Goal: Information Seeking & Learning: Stay updated

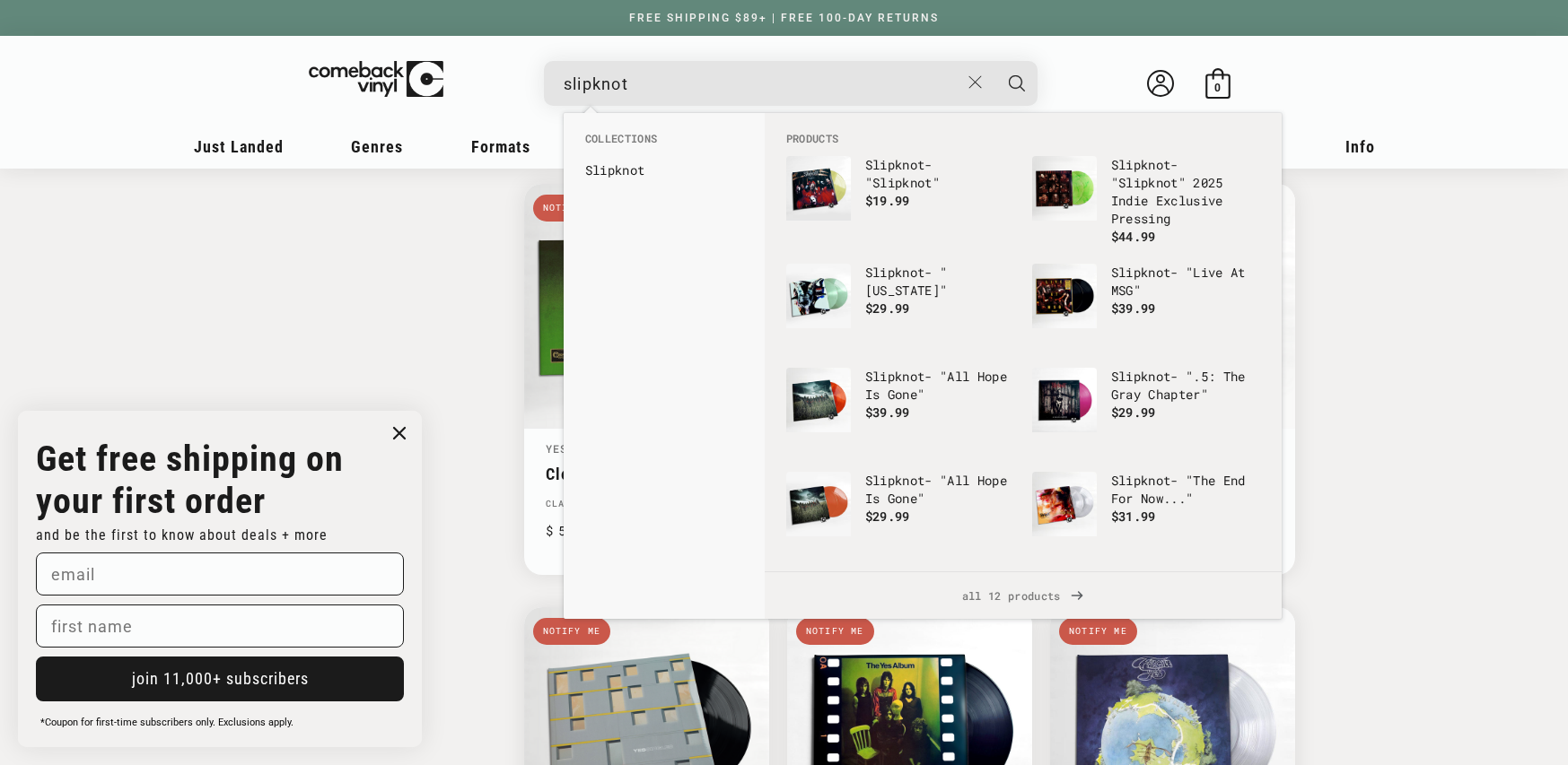
scroll to position [1908, 0]
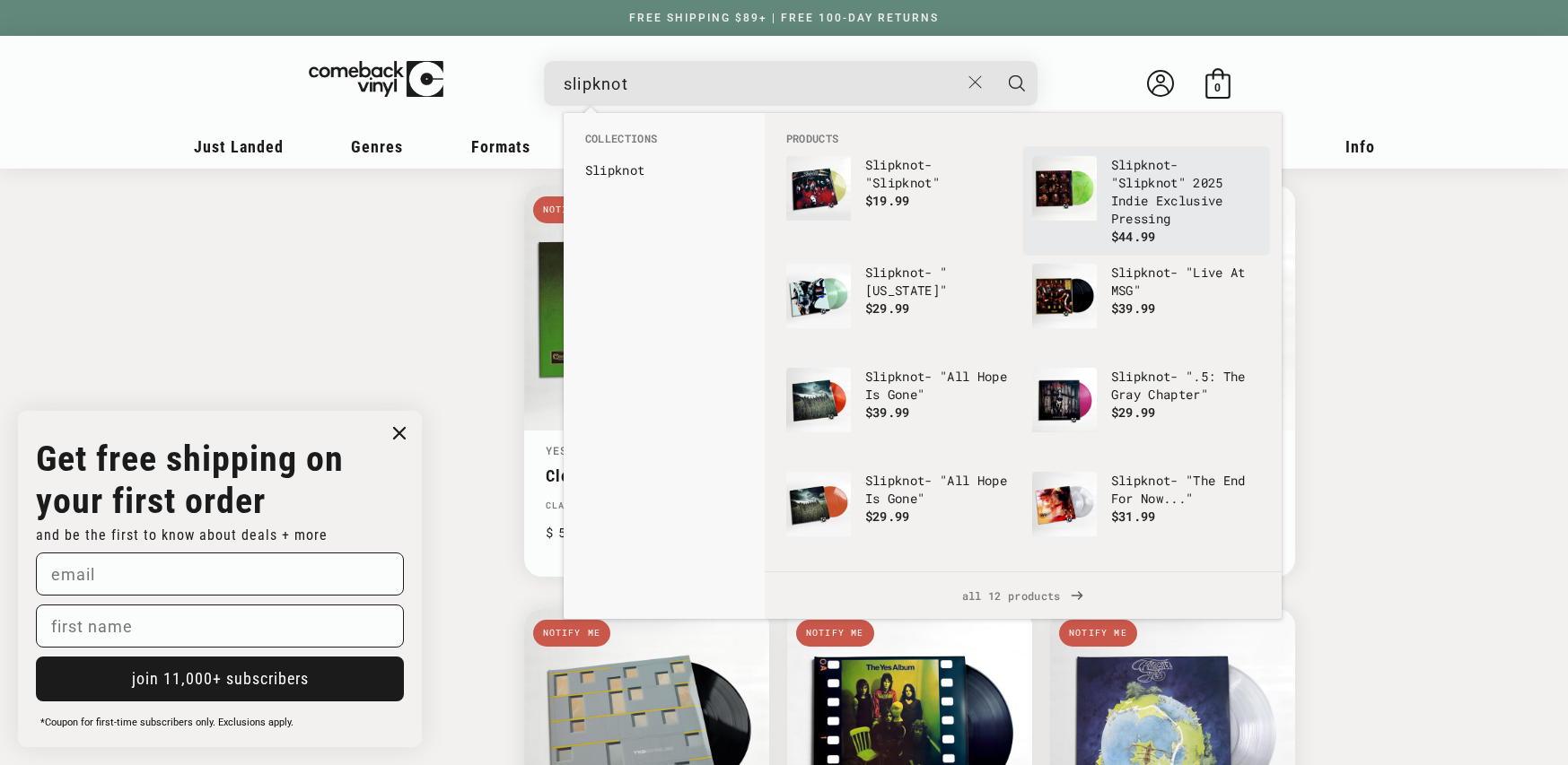
type input "slipknot"
click at [1129, 200] on p "Slipknot - " Slipknot " 2025 Indie Exclusive Pressing" at bounding box center [1185, 192] width 149 height 72
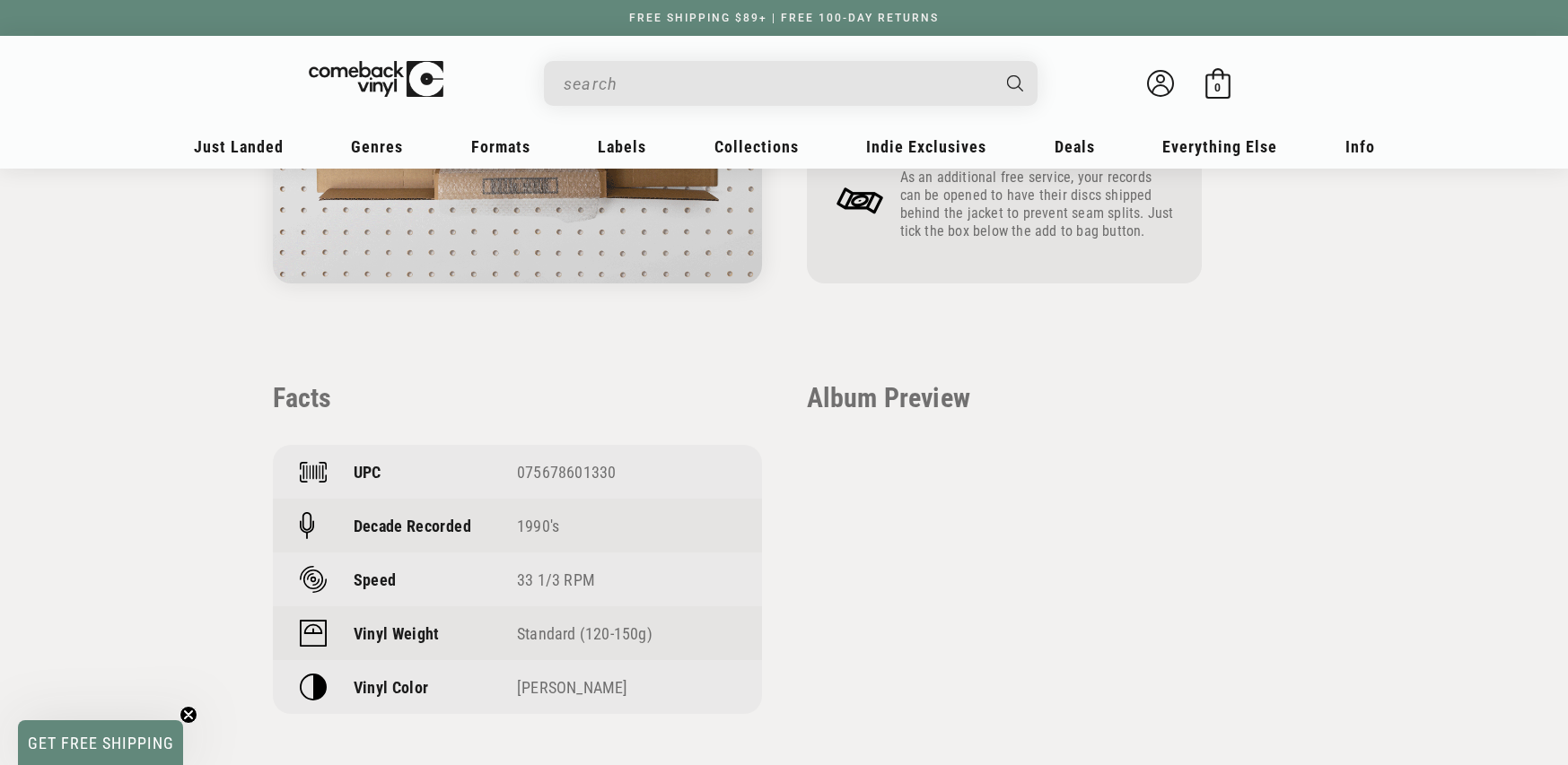
scroll to position [1201, 0]
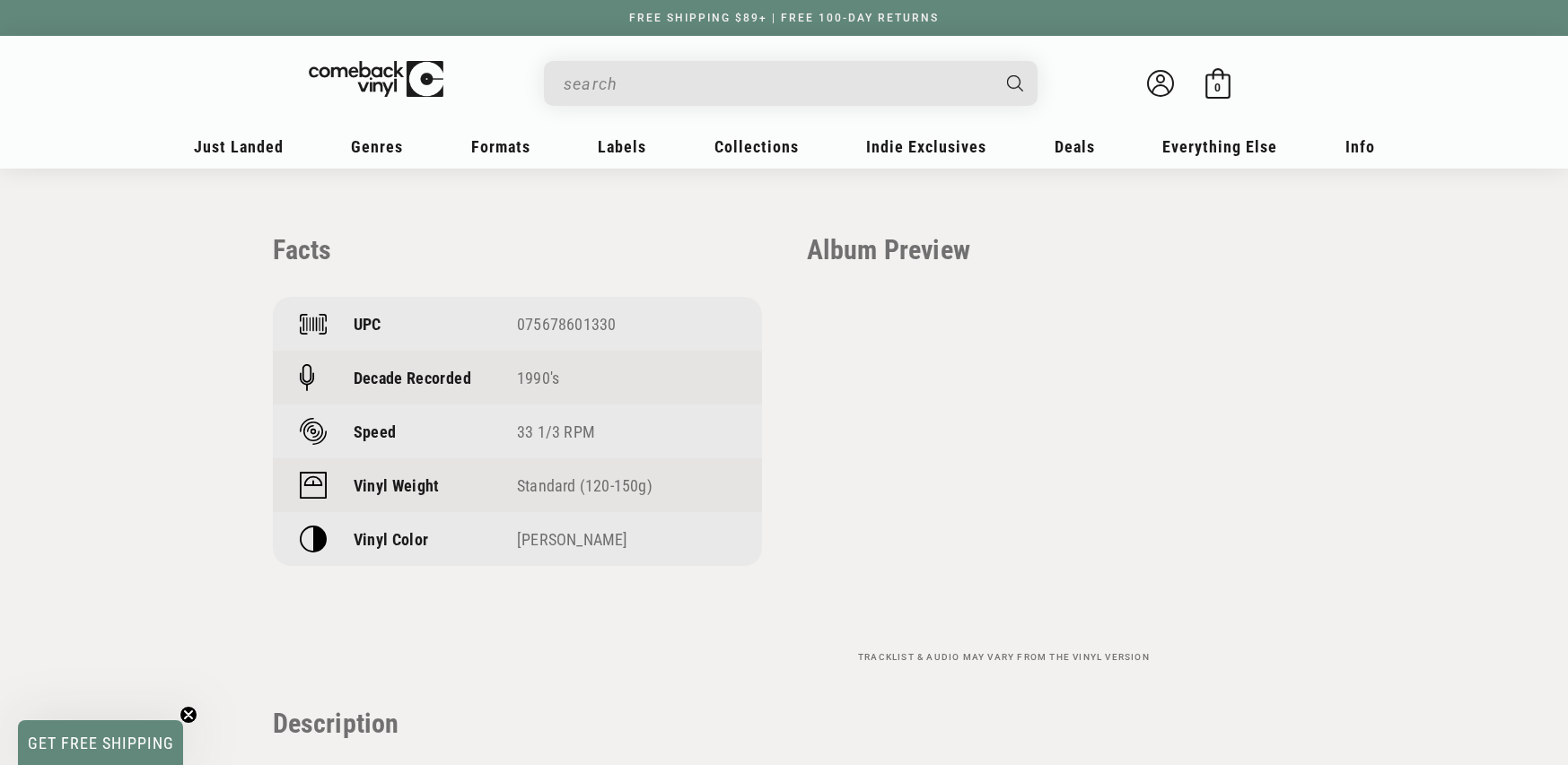
click at [542, 316] on div "075678601330" at bounding box center [626, 324] width 218 height 19
copy div "075678601330"
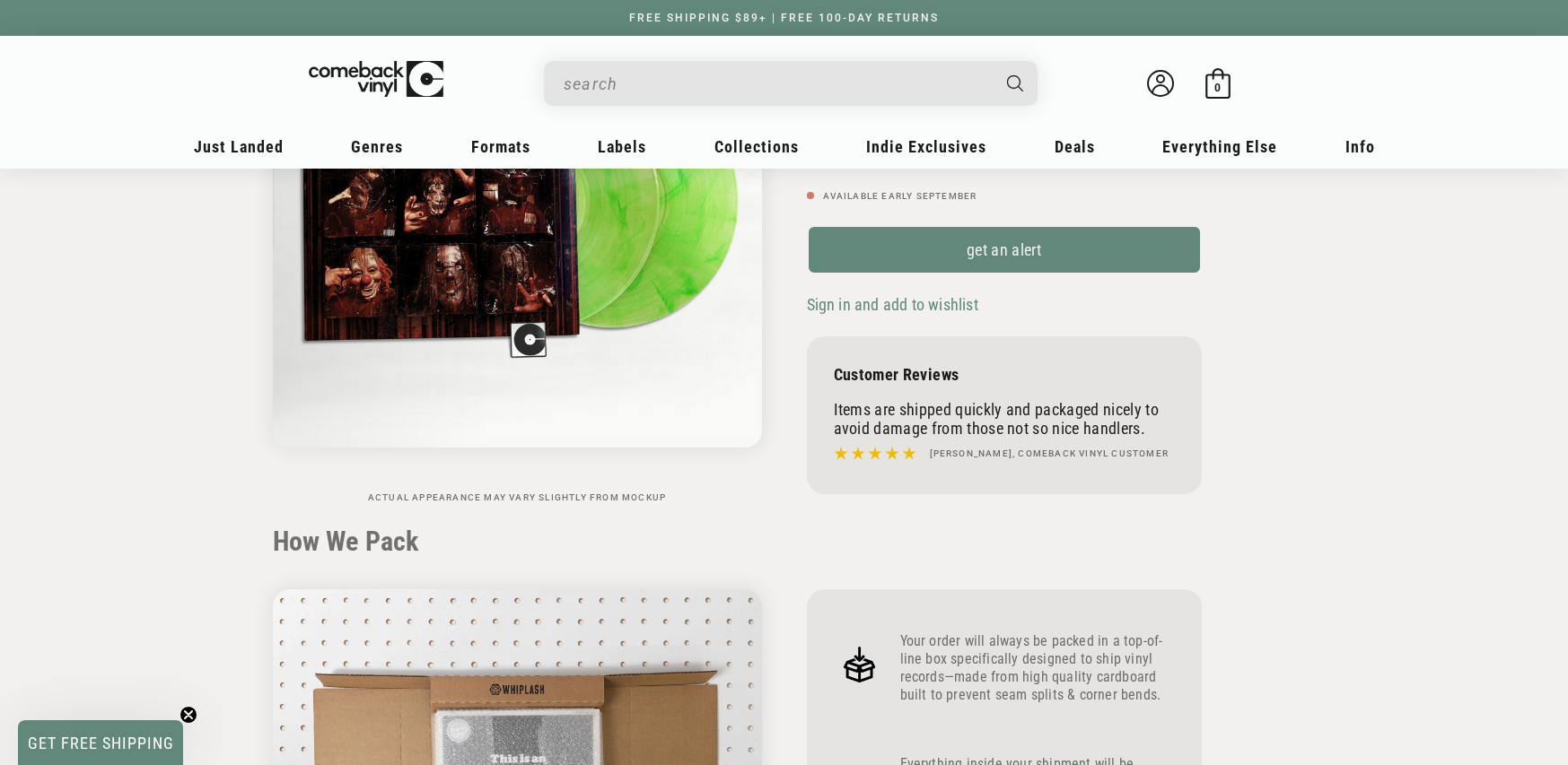
scroll to position [164, 0]
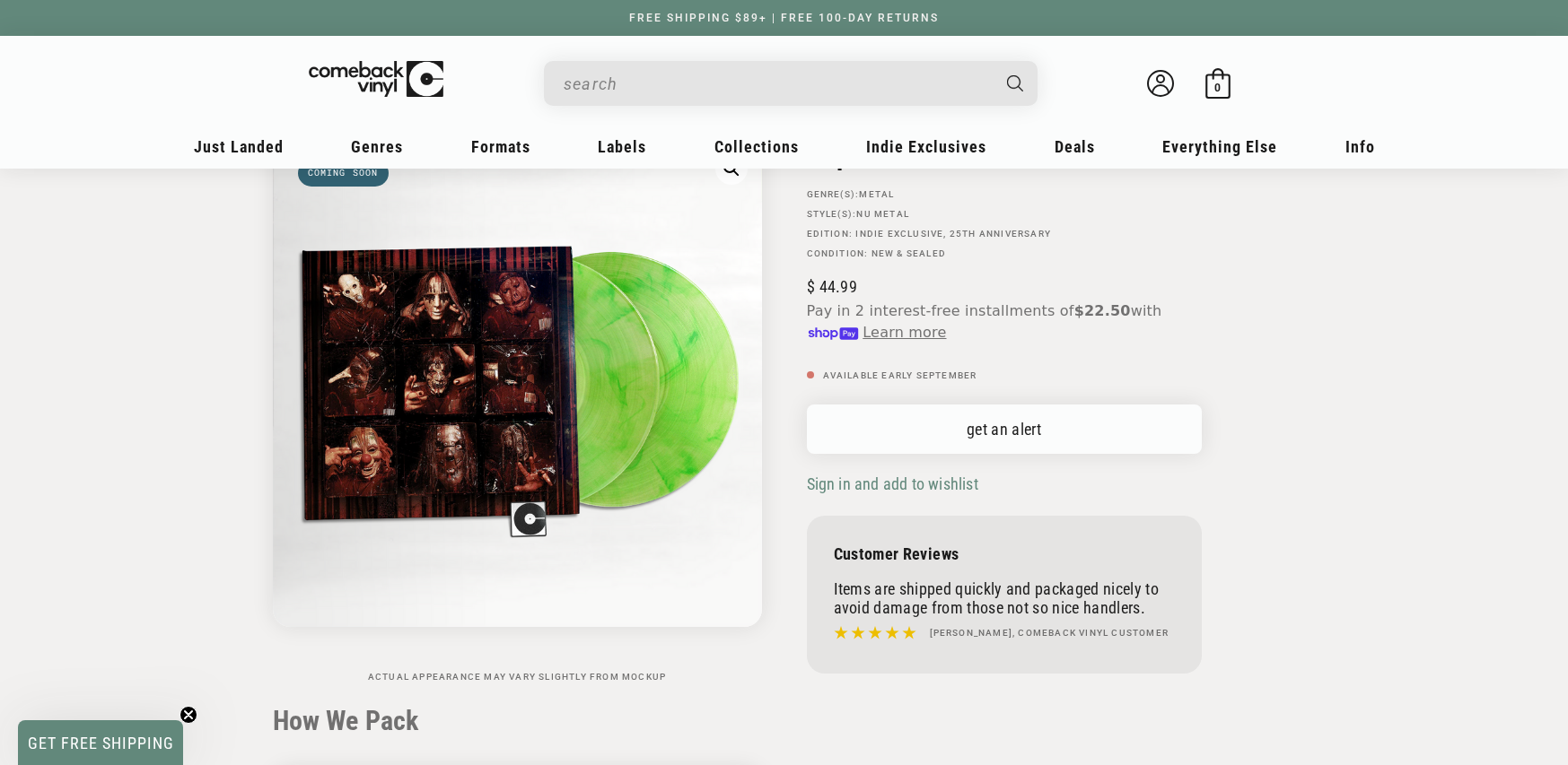
click at [966, 450] on link "get an alert" at bounding box center [1005, 429] width 395 height 50
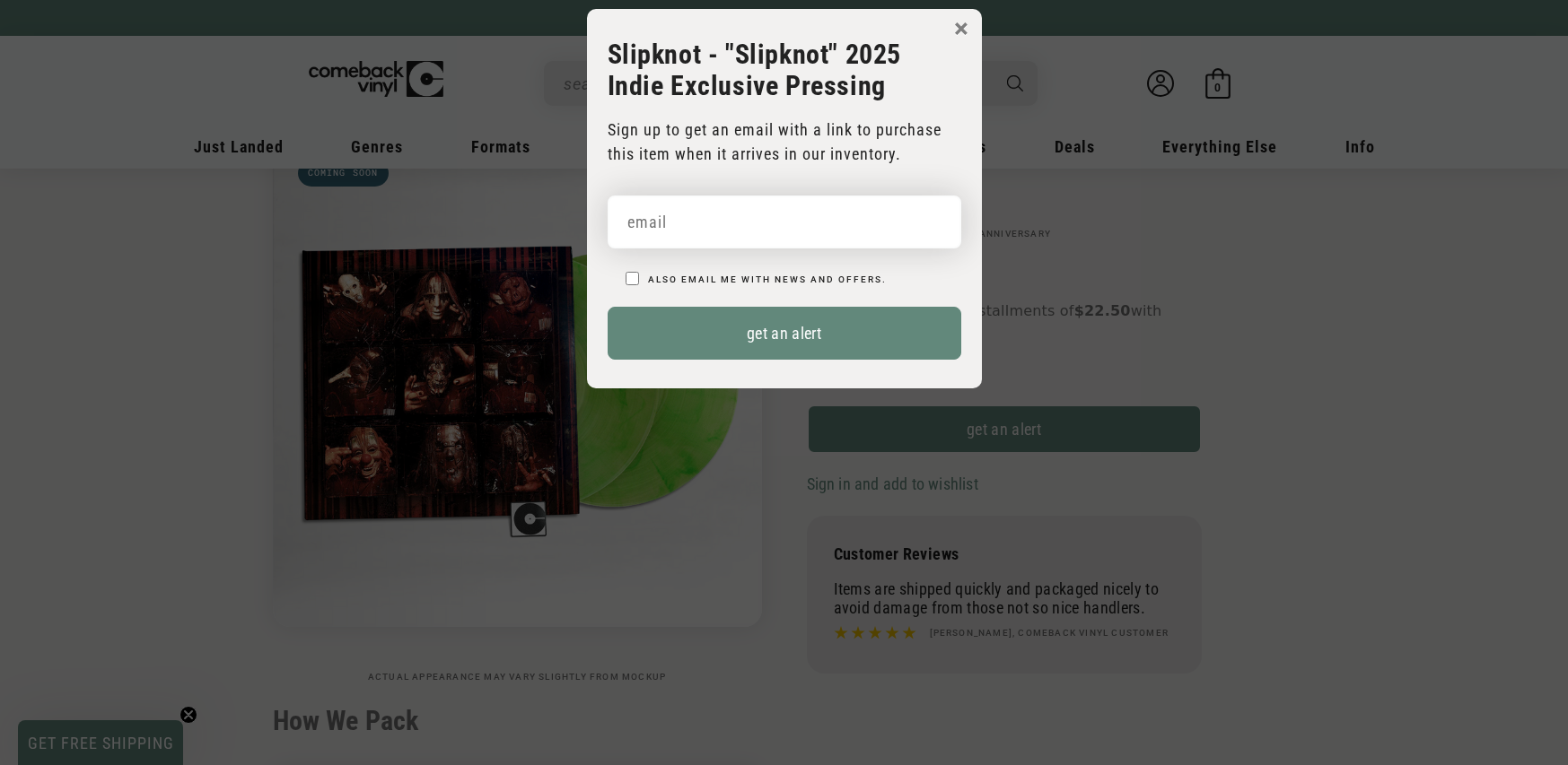
click at [735, 221] on input "email" at bounding box center [784, 221] width 353 height 53
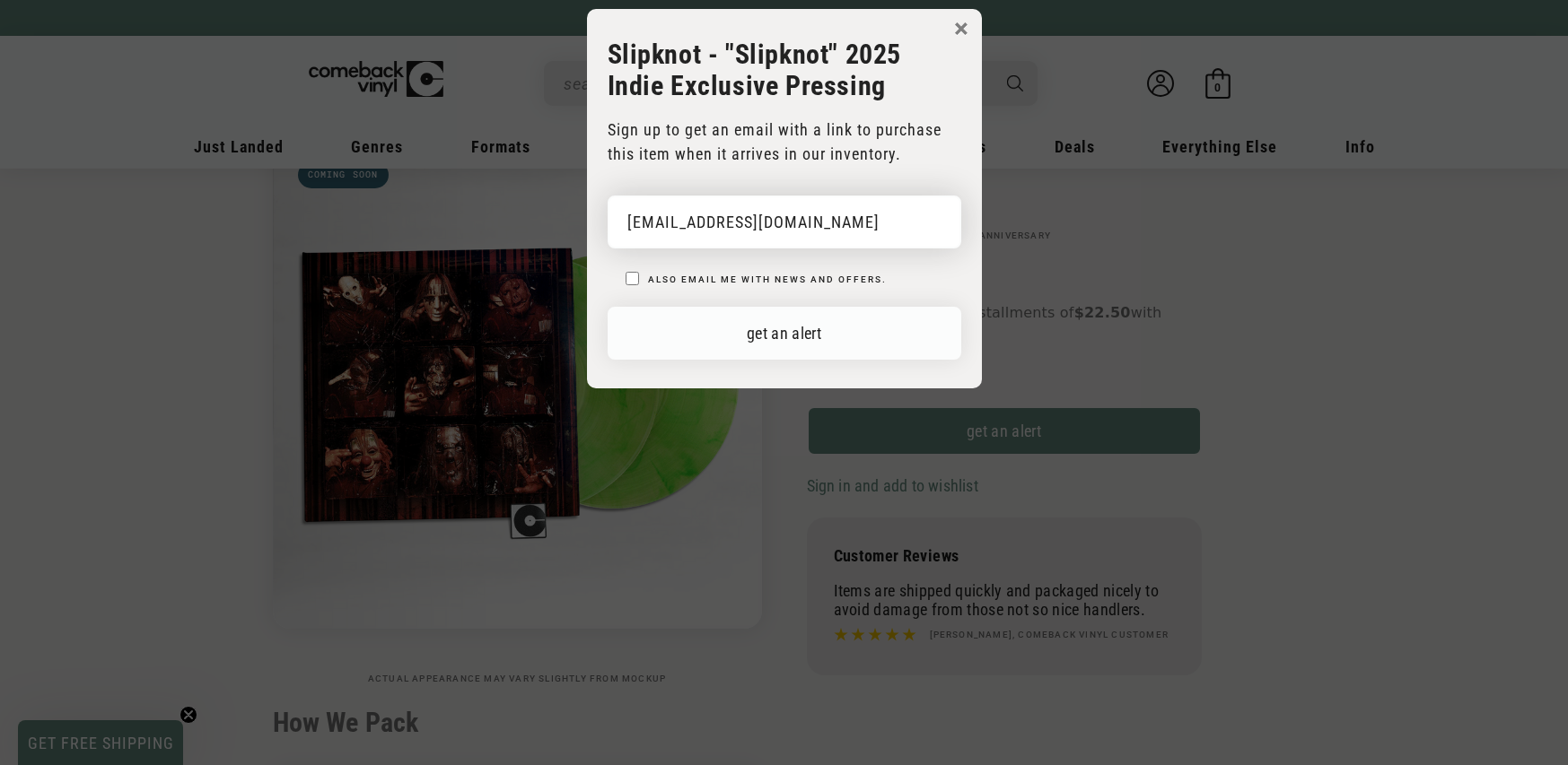
type input "[EMAIL_ADDRESS][DOMAIN_NAME]"
click at [821, 330] on button "get an alert" at bounding box center [784, 333] width 353 height 53
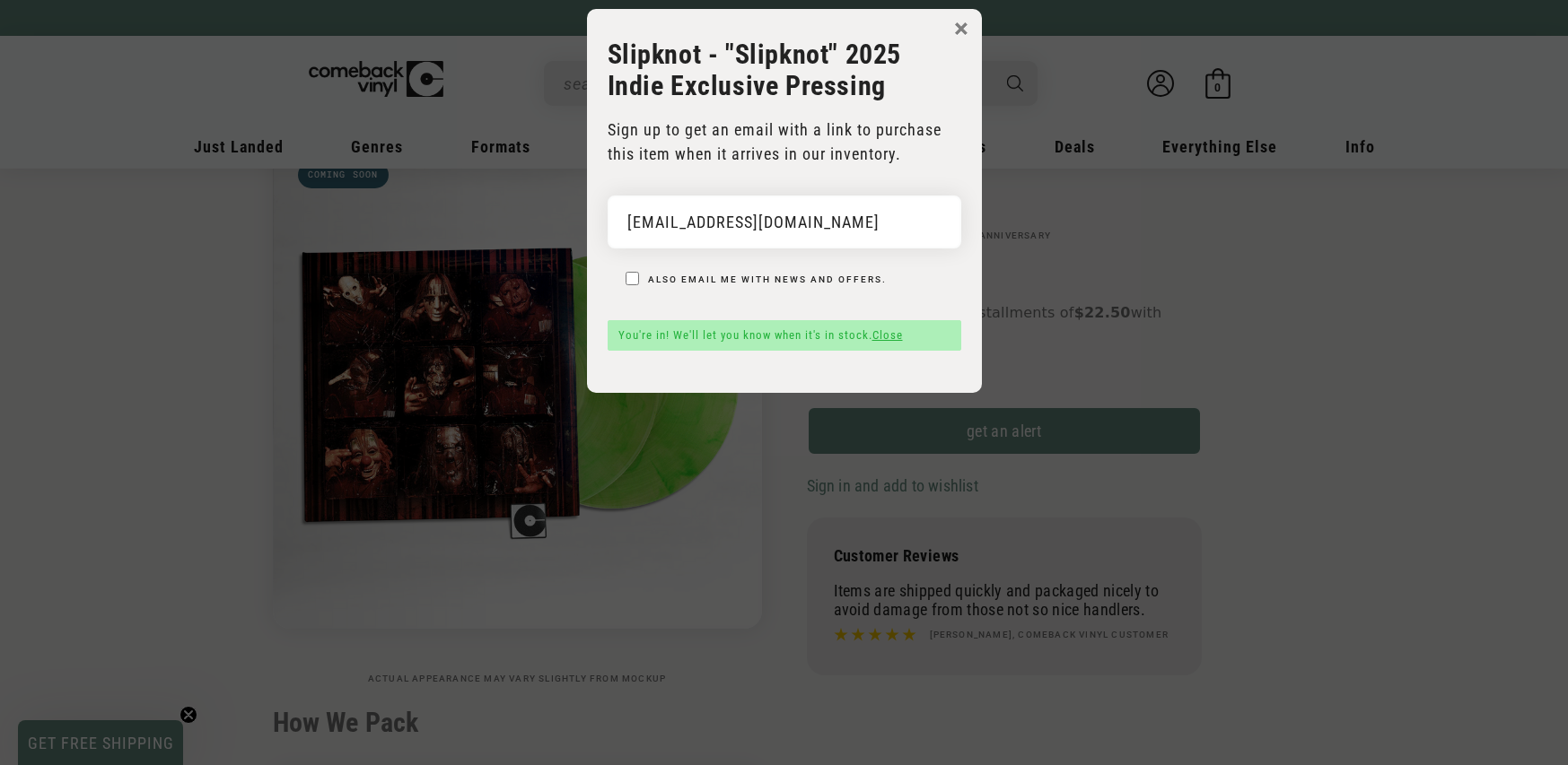
scroll to position [162, 0]
click at [827, 210] on input "[EMAIL_ADDRESS][DOMAIN_NAME]" at bounding box center [784, 221] width 353 height 53
click at [968, 30] on div "× Slipknot - "Slipknot" 2025 Indie Exclusive Pressing Sign up to get an email w…" at bounding box center [784, 201] width 395 height 384
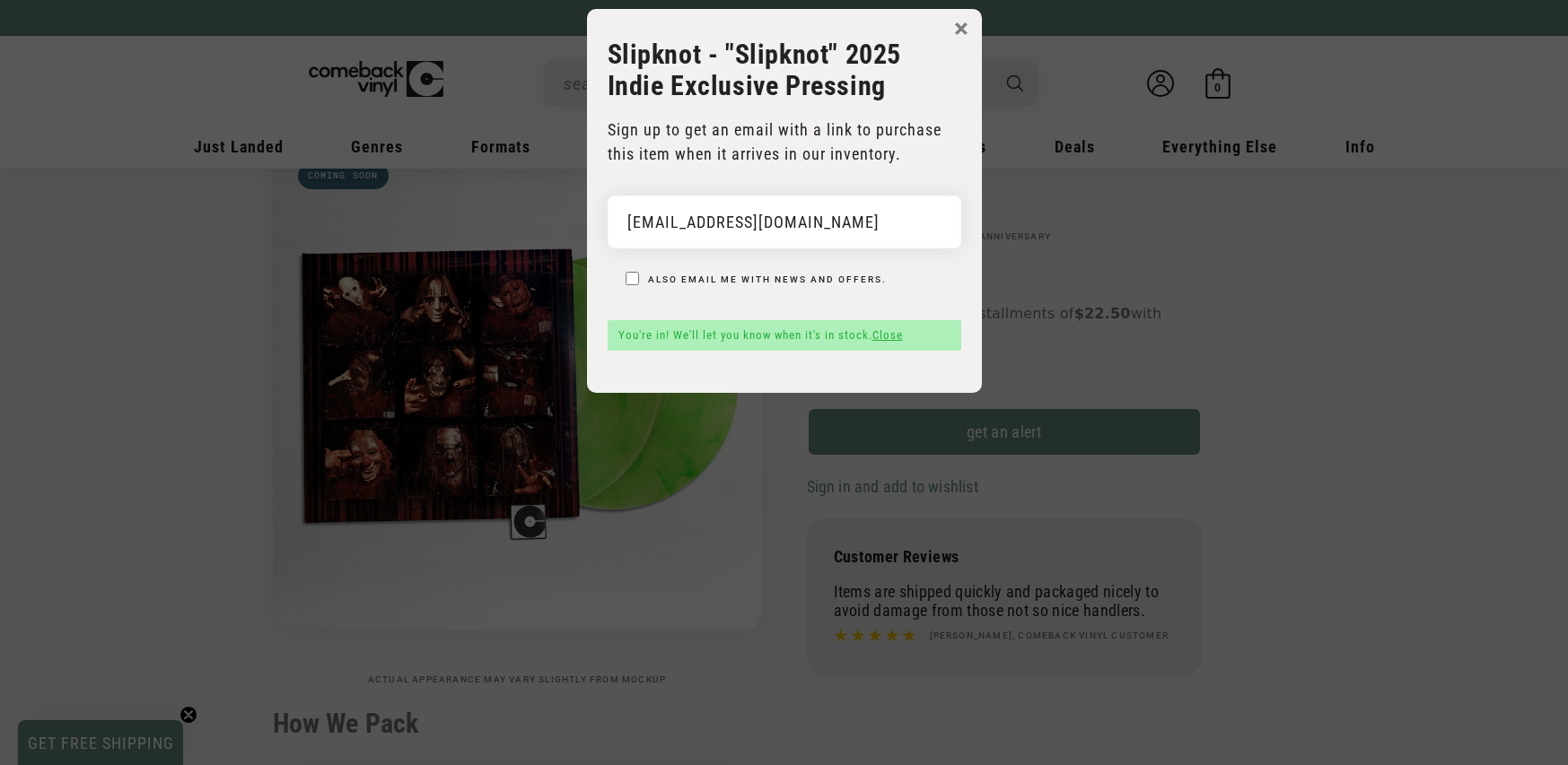
click at [963, 30] on button "×" at bounding box center [961, 29] width 15 height 27
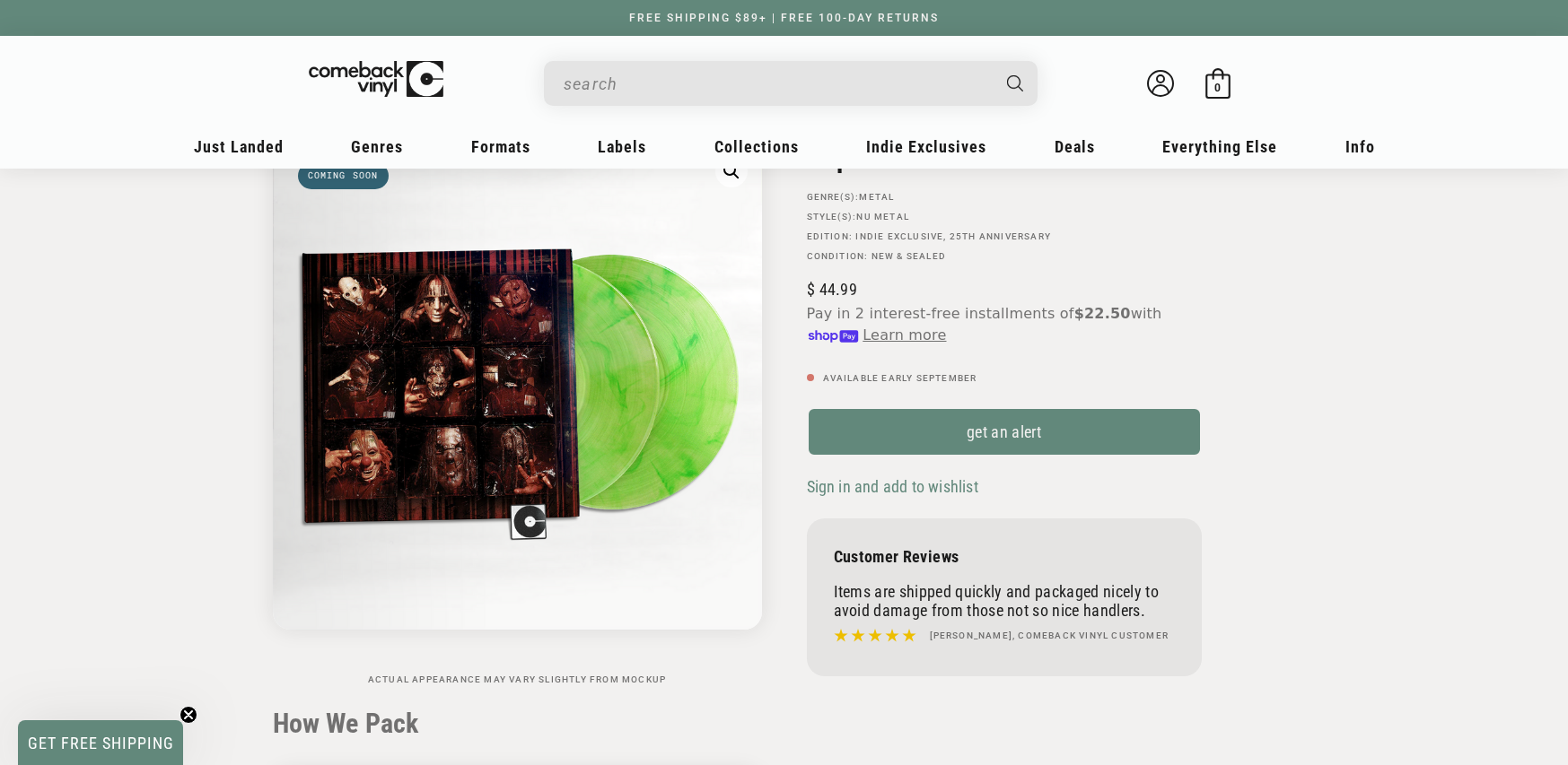
click at [835, 77] on input "When autocomplete results are available use up and down arrows to review and en…" at bounding box center [776, 84] width 426 height 37
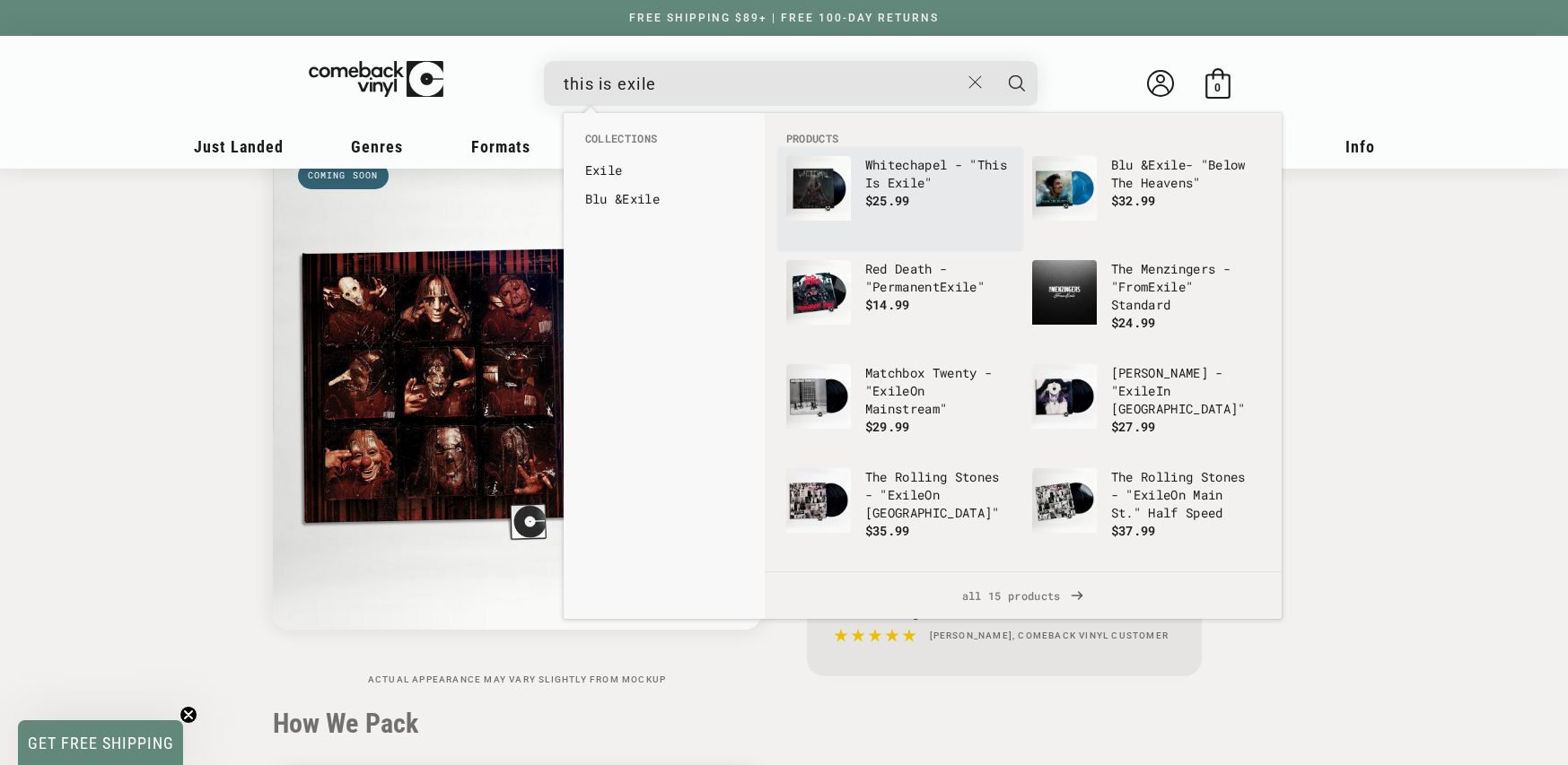
type input "this is exile"
click at [940, 176] on p "Whitechapel - " Th is Is Exile "" at bounding box center [939, 174] width 149 height 36
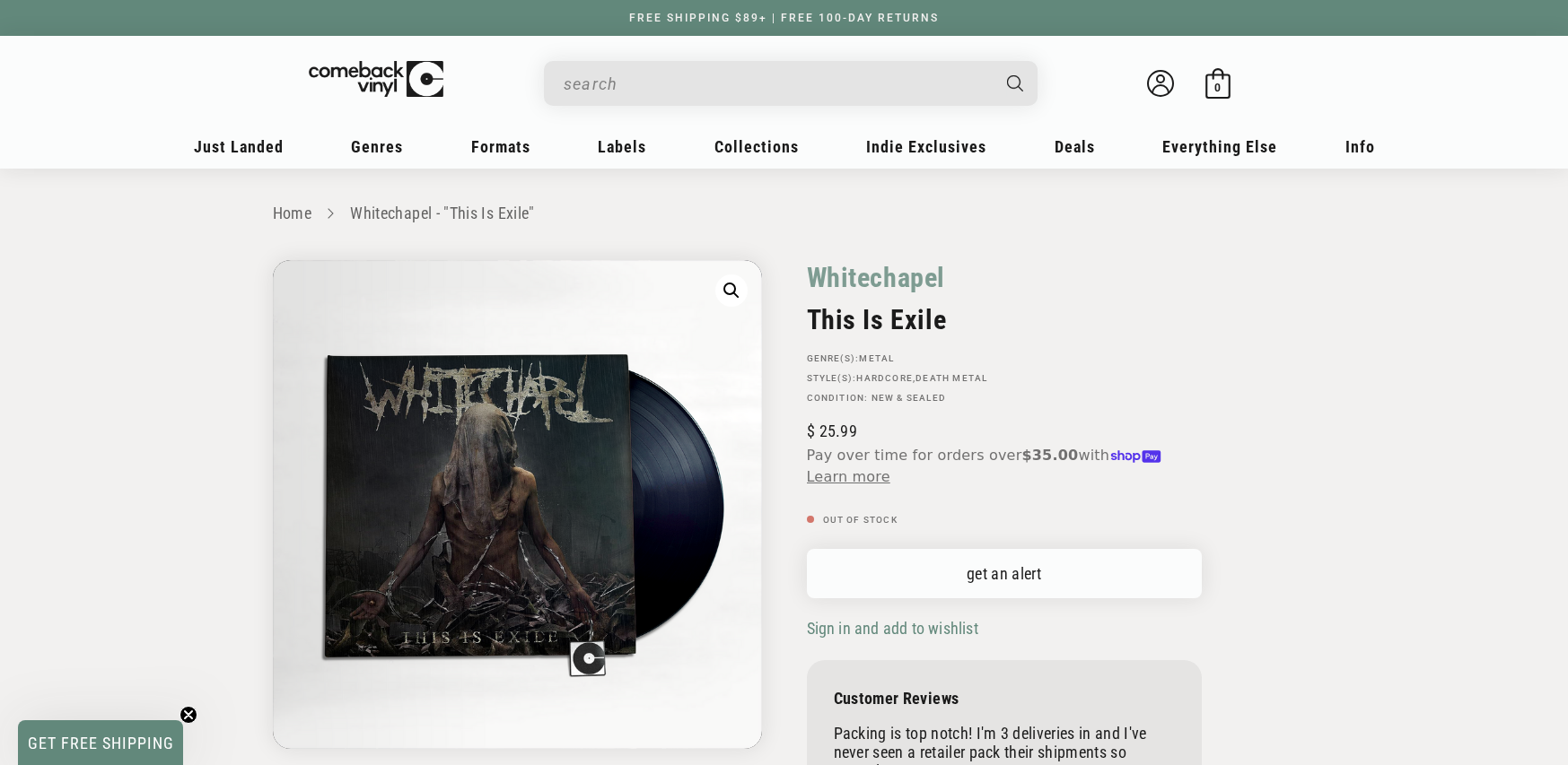
click at [1131, 562] on link "get an alert" at bounding box center [1005, 574] width 395 height 50
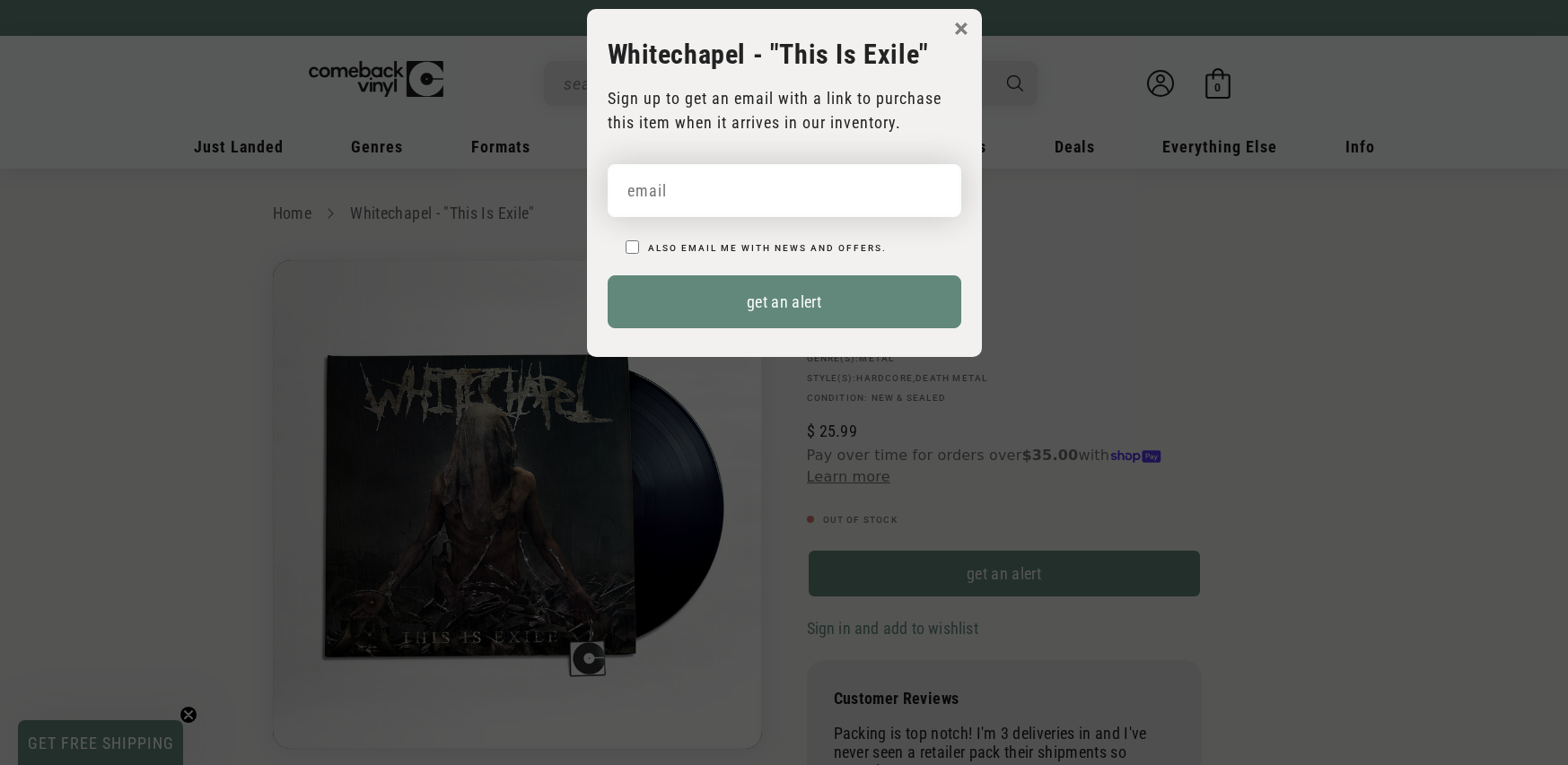
drag, startPoint x: 725, startPoint y: 178, endPoint x: 743, endPoint y: 207, distance: 34.1
click at [725, 179] on input "email" at bounding box center [784, 190] width 353 height 53
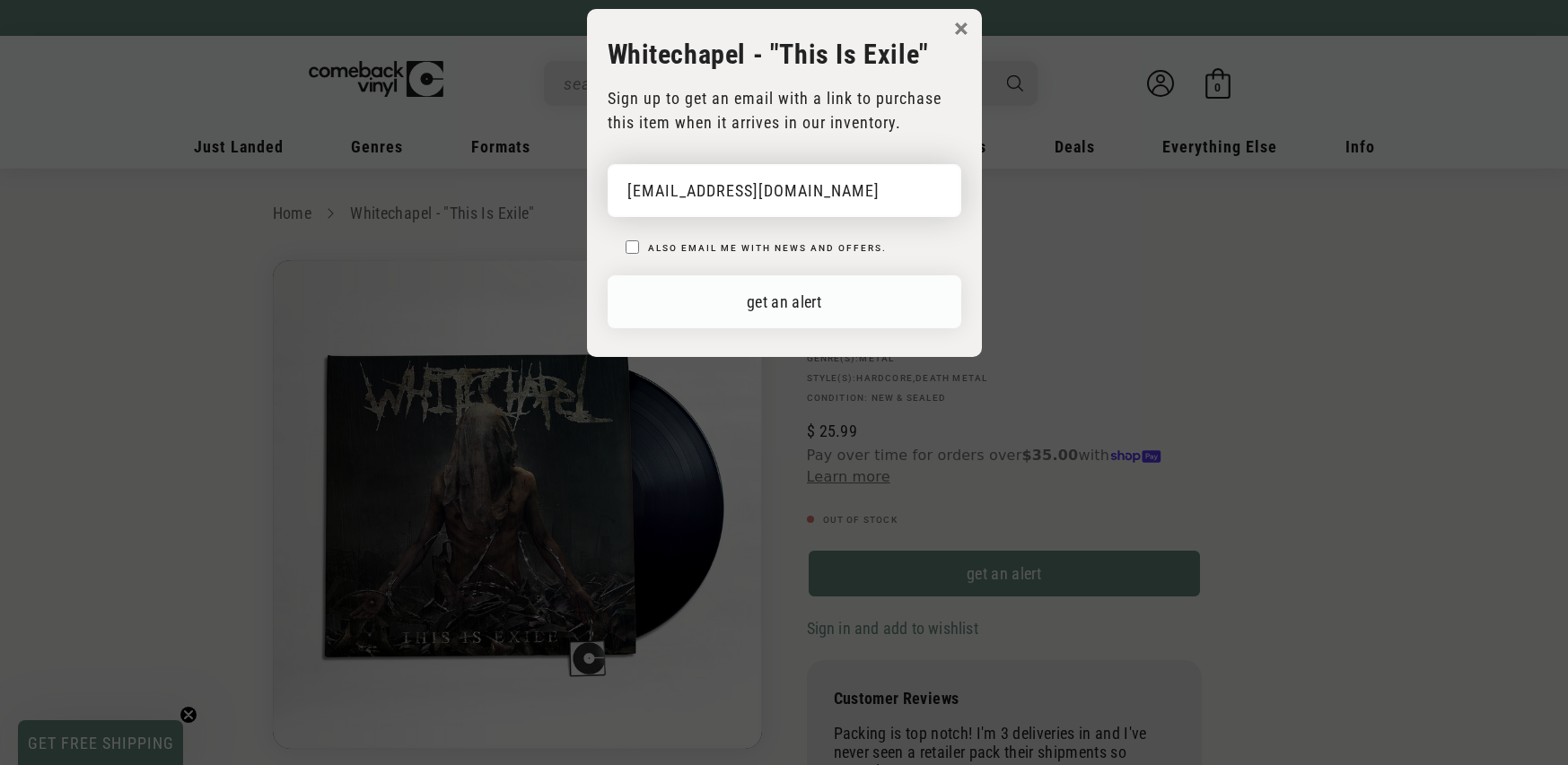
type input "sm10777@yahoo.com"
click at [780, 289] on button "get an alert" at bounding box center [784, 302] width 353 height 53
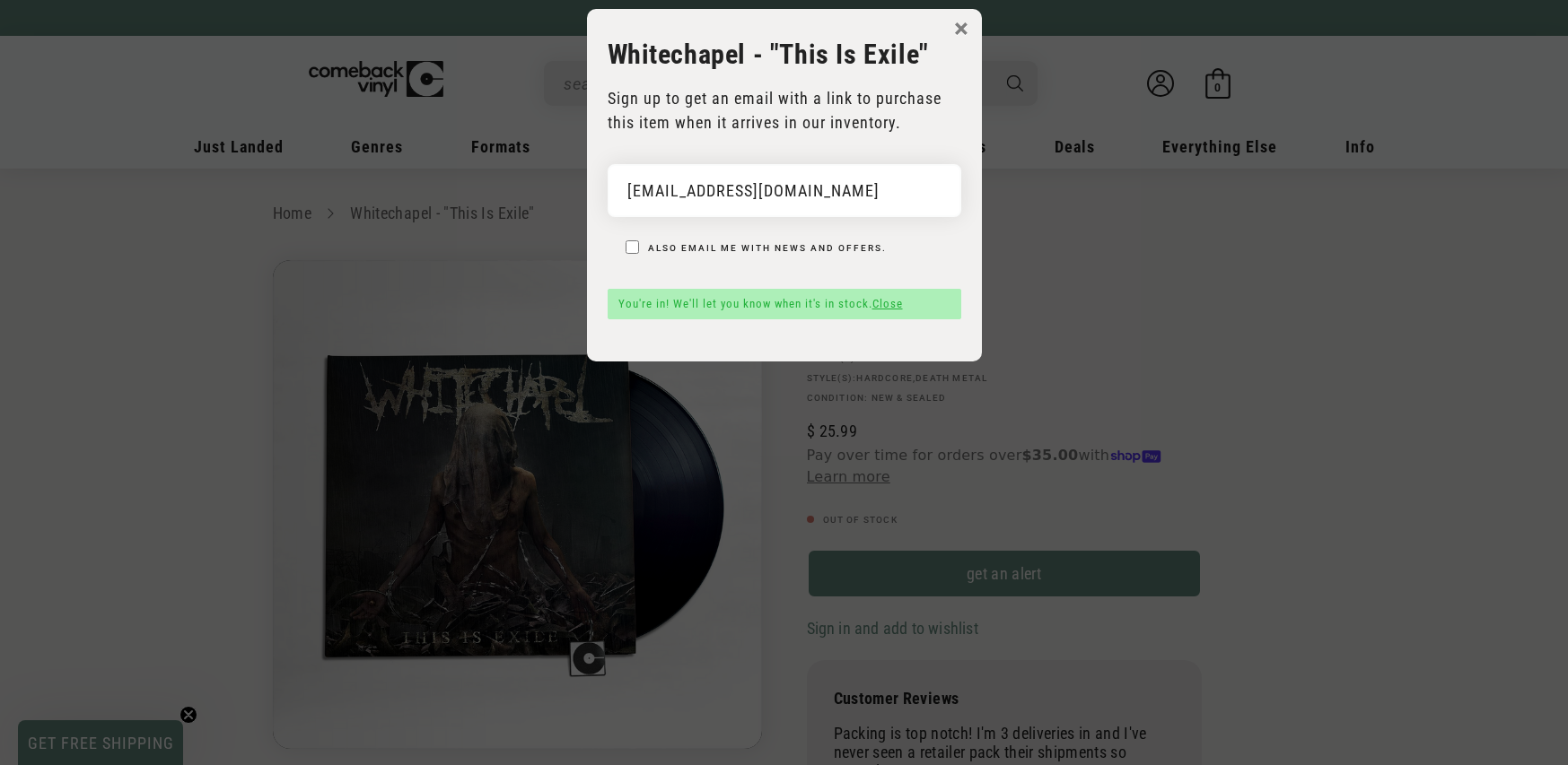
click at [596, 80] on div "× Whitechapel - "This Is Exile" Sign up to get an email with a link to purchase…" at bounding box center [784, 184] width 395 height 352
drag, startPoint x: 585, startPoint y: 79, endPoint x: 570, endPoint y: 80, distance: 15.0
click at [584, 79] on div "× Whitechapel - "This Is Exile" Sign up to get an email with a link to purchase…" at bounding box center [784, 184] width 413 height 352
click at [569, 80] on body "× Whitechapel - "This Is Exile" Sign up to get an email with a link to purchase…" at bounding box center [784, 391] width 1568 height 765
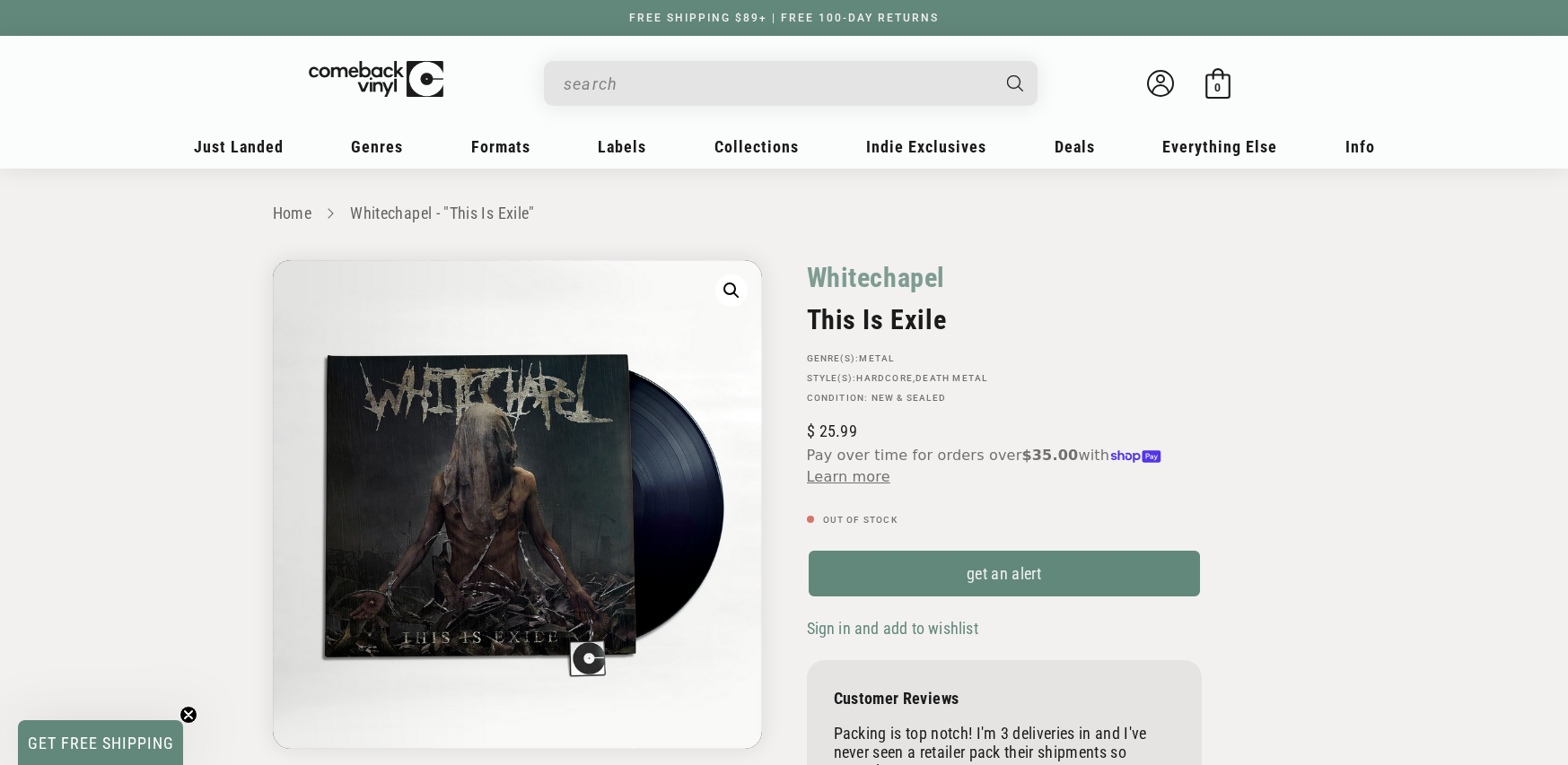
click at [809, 76] on input "When autocomplete results are available use up and down arrows to review and en…" at bounding box center [776, 84] width 426 height 37
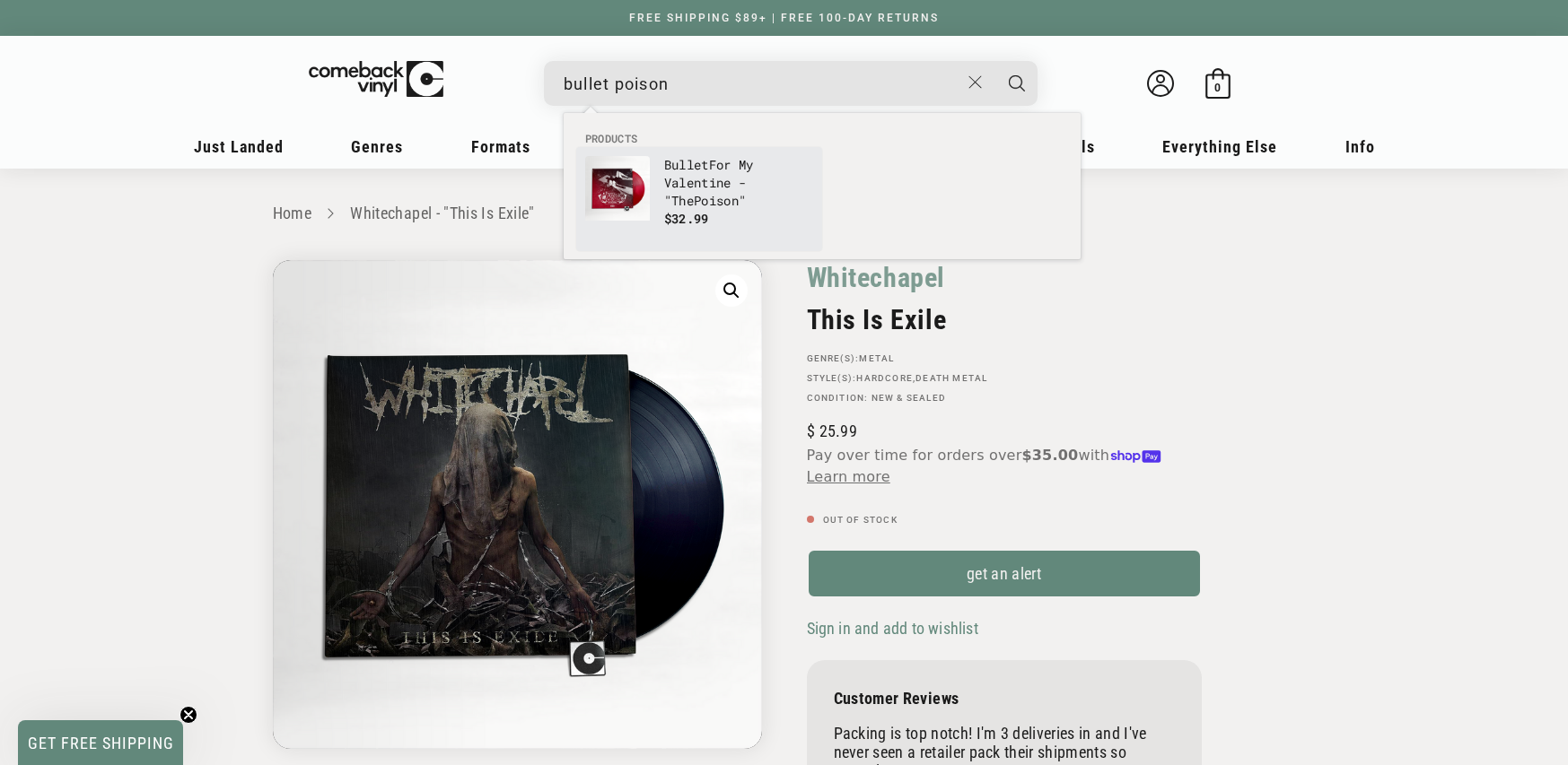
type input "bullet poison"
click at [759, 169] on p "Bullet For My Valentine - "The Poison "" at bounding box center [738, 182] width 149 height 54
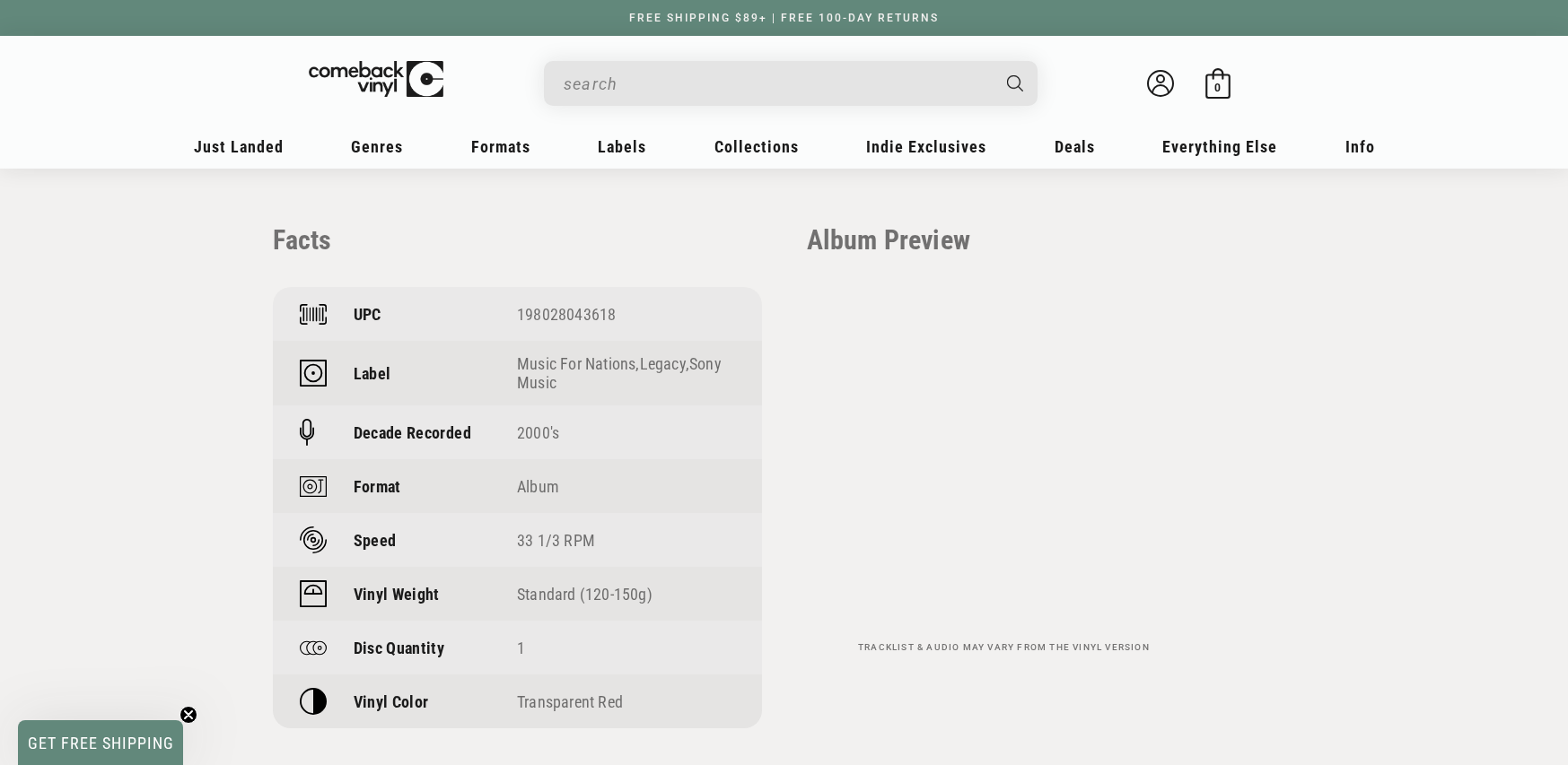
scroll to position [1273, 0]
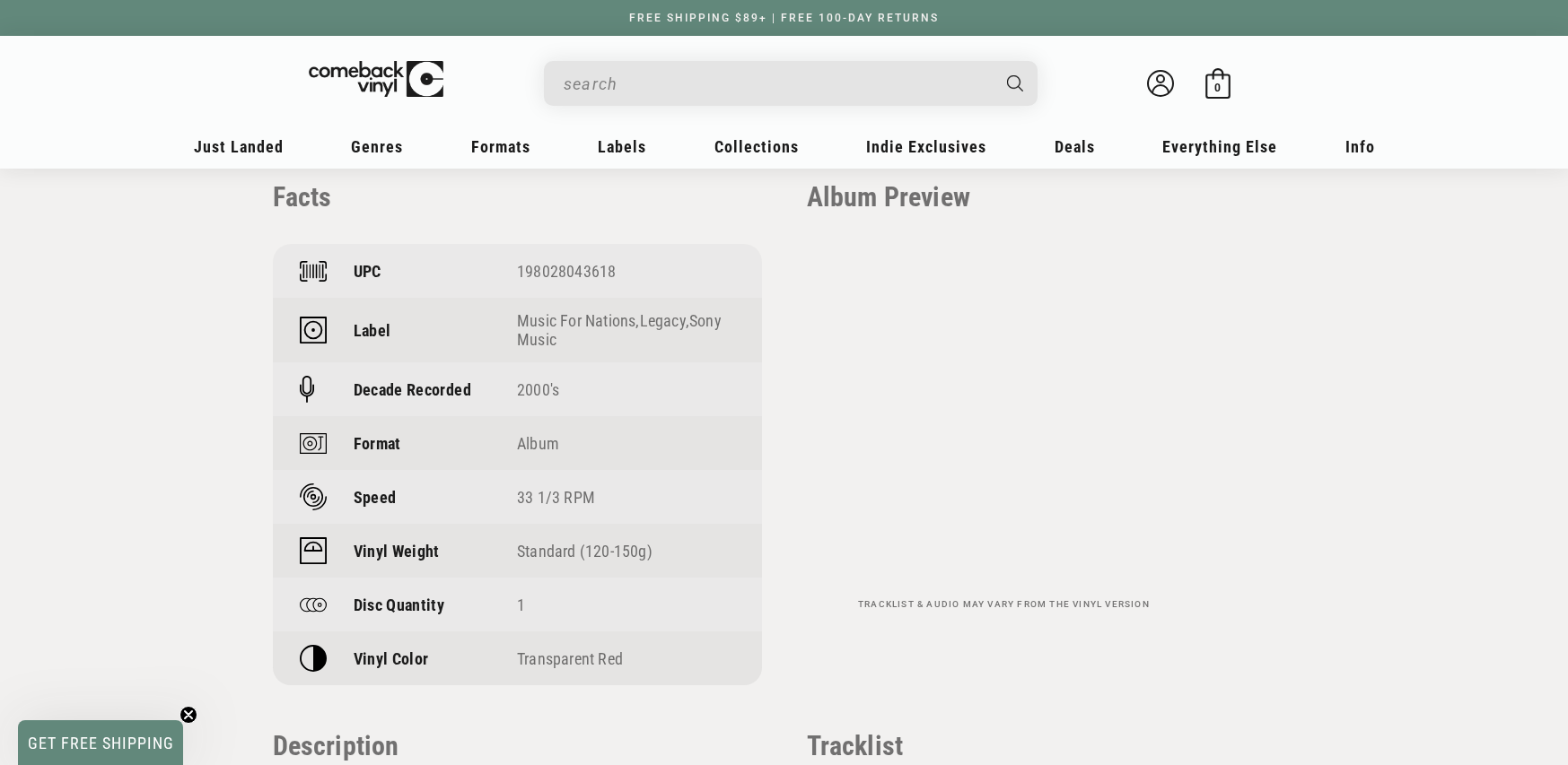
click at [564, 272] on div "198028043618" at bounding box center [626, 270] width 218 height 19
copy div "198028043618"
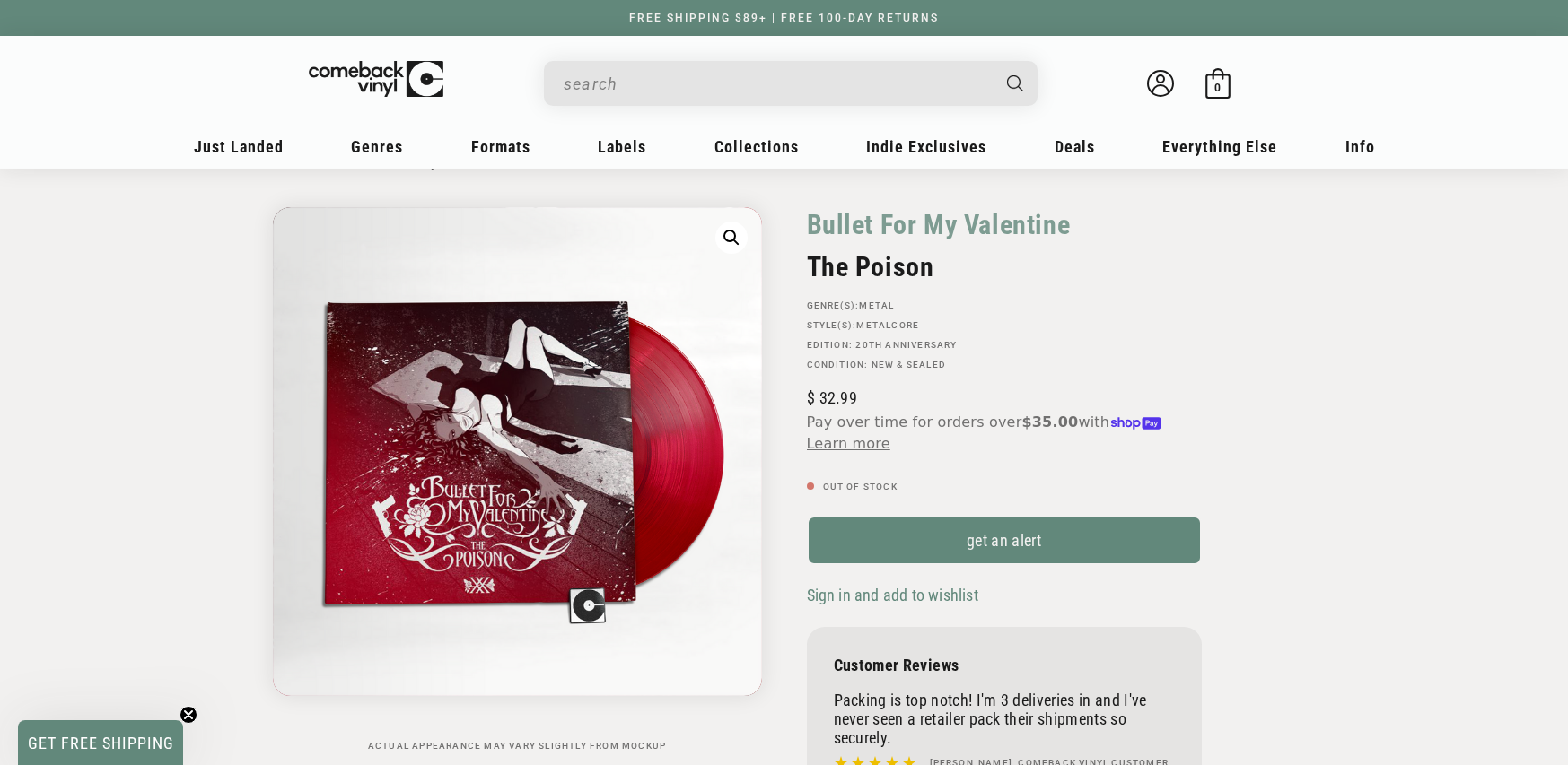
scroll to position [0, 0]
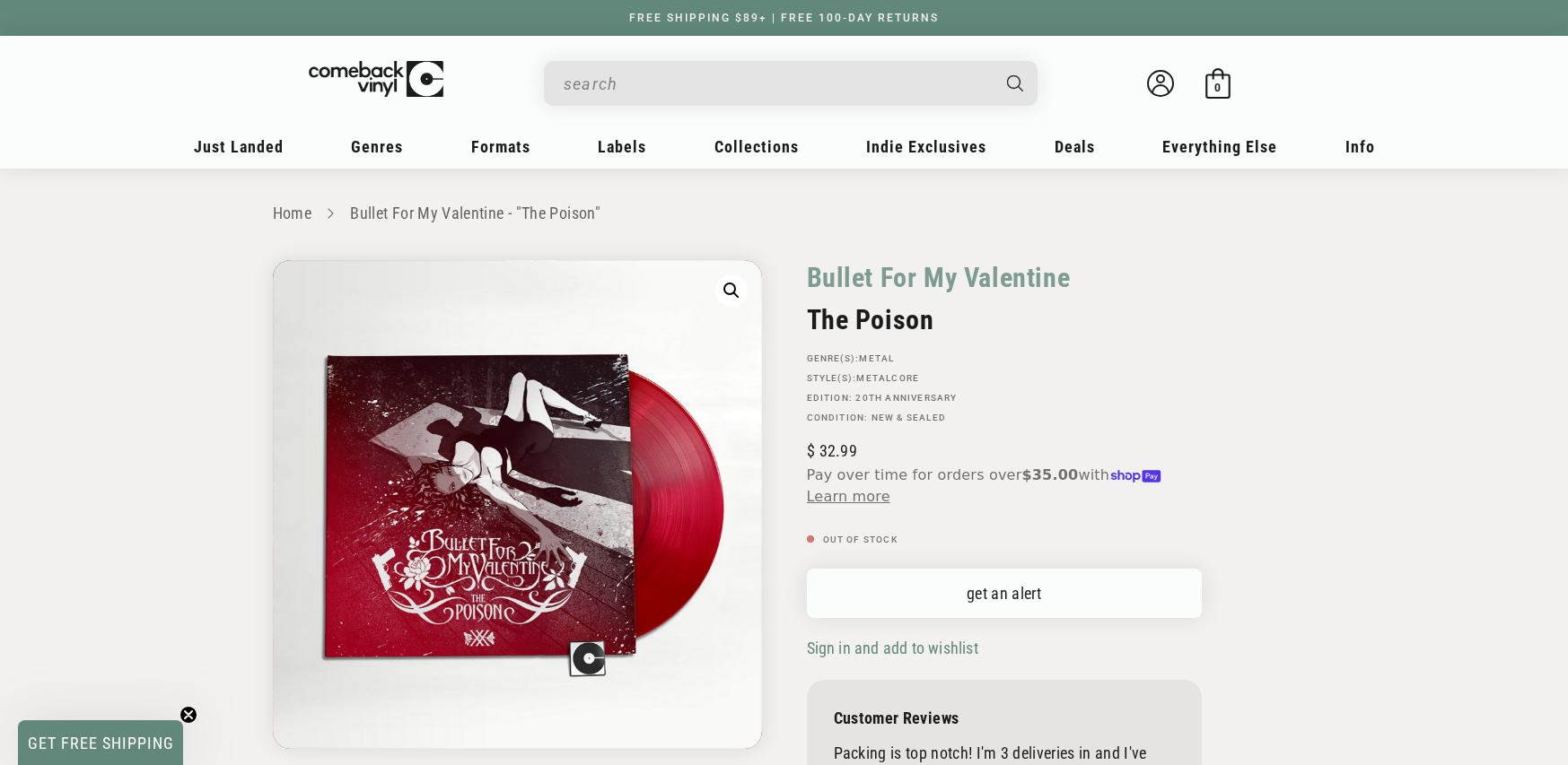
click at [876, 596] on link "get an alert" at bounding box center [1005, 593] width 395 height 50
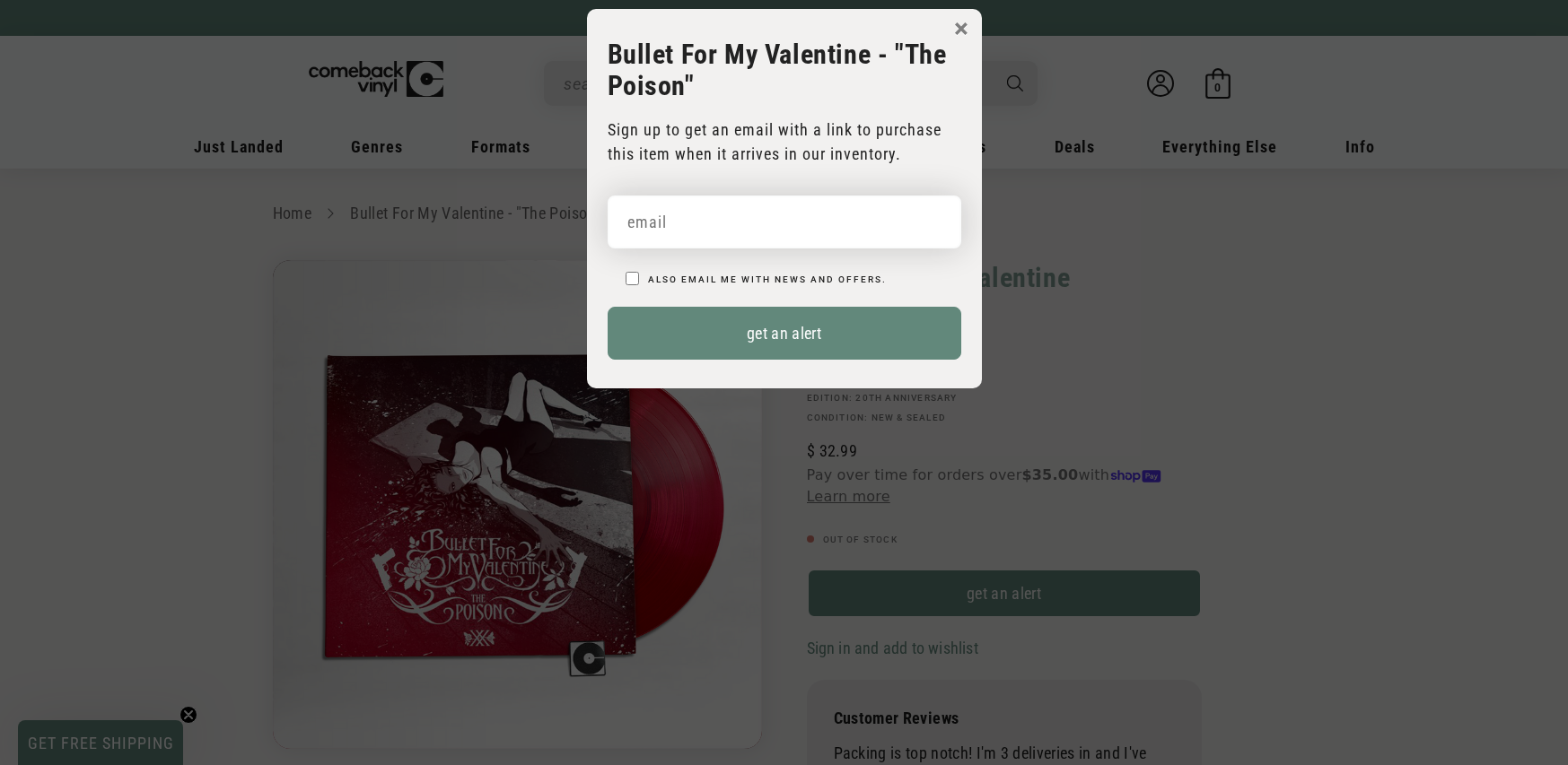
click at [730, 228] on input "email" at bounding box center [784, 221] width 353 height 53
type input "sm10777@yahoo.com"
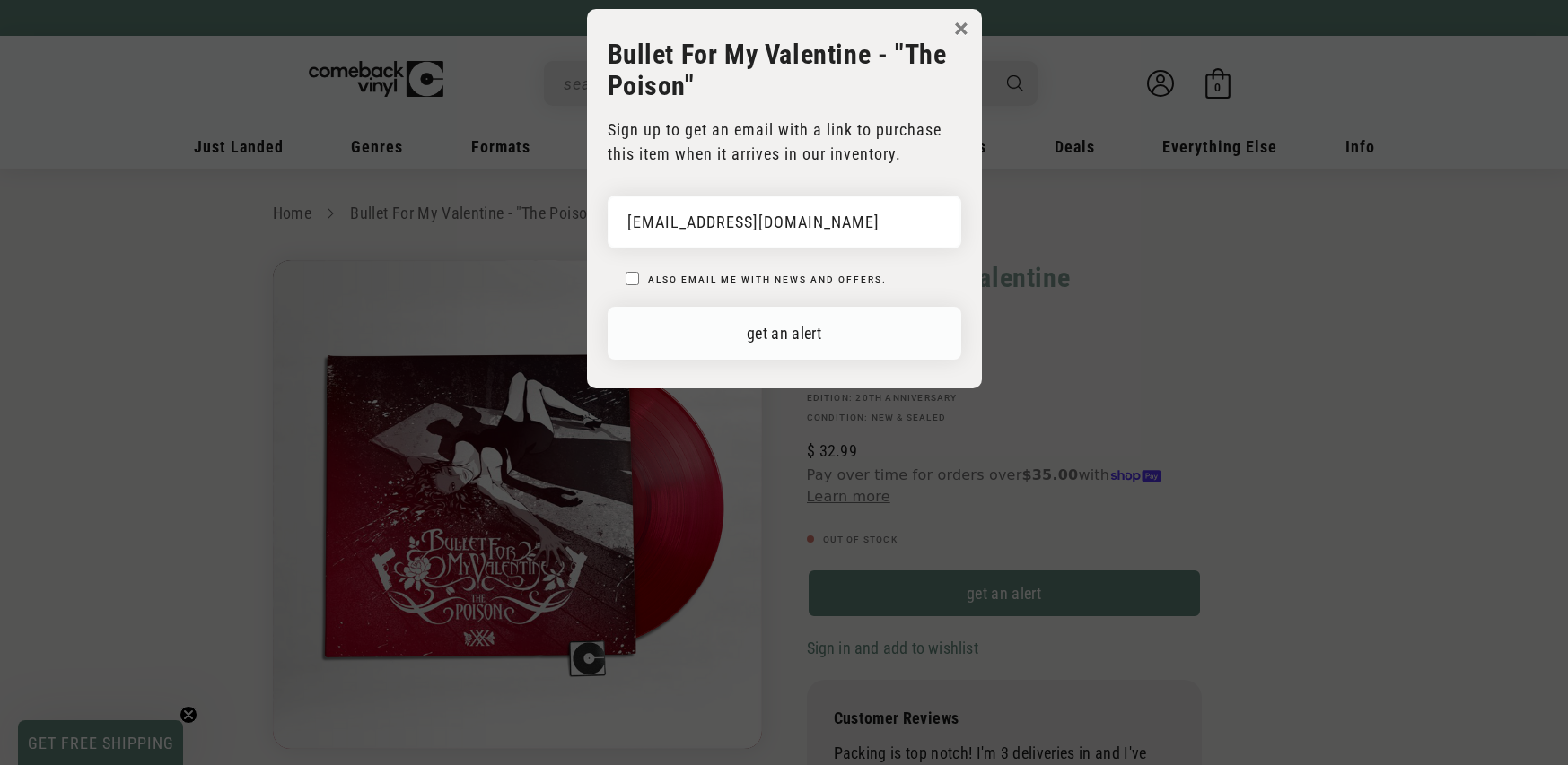
click at [794, 317] on button "get an alert" at bounding box center [784, 333] width 353 height 53
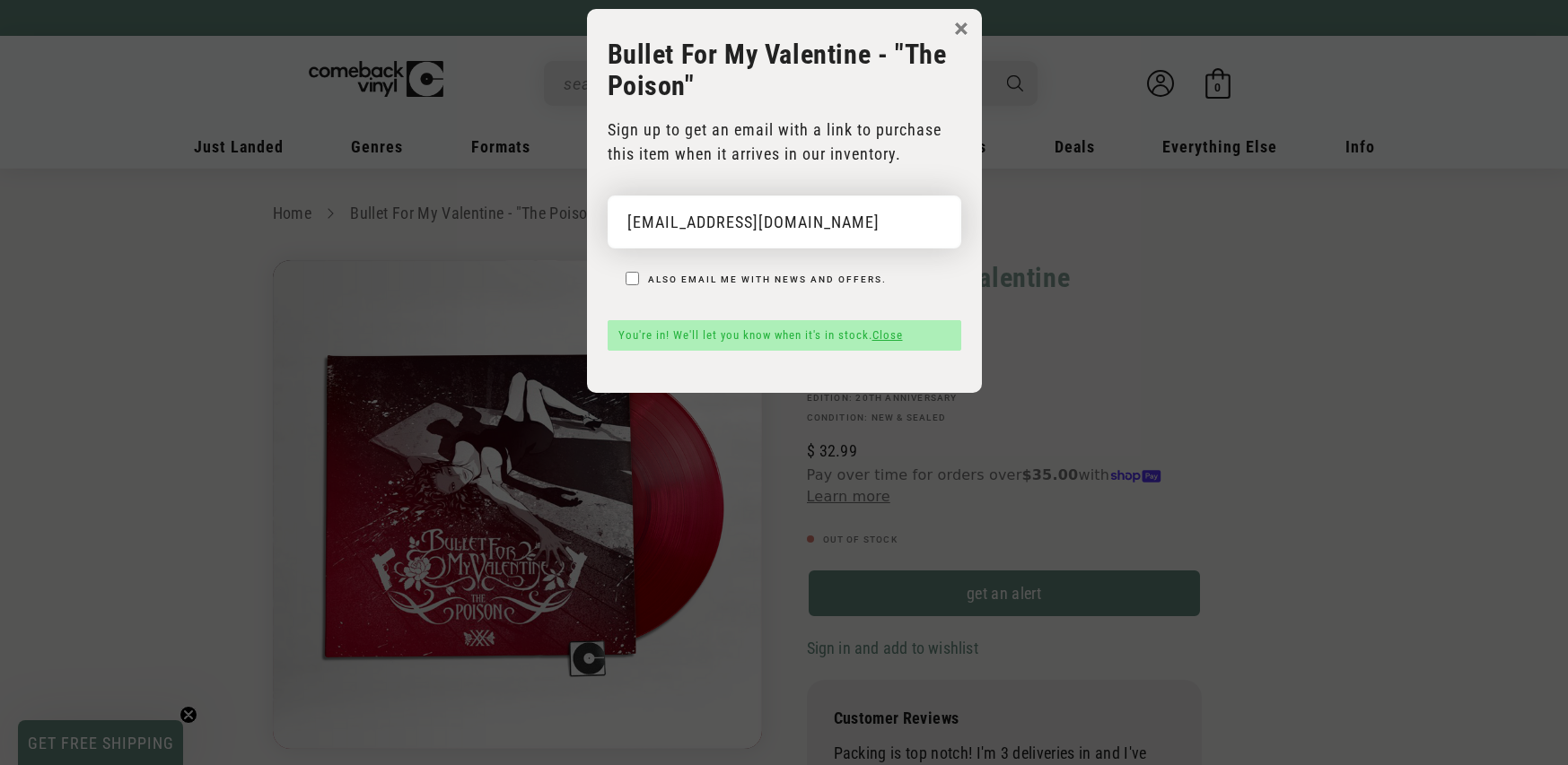
click at [778, 215] on input "[EMAIL_ADDRESS][DOMAIN_NAME]" at bounding box center [784, 221] width 353 height 53
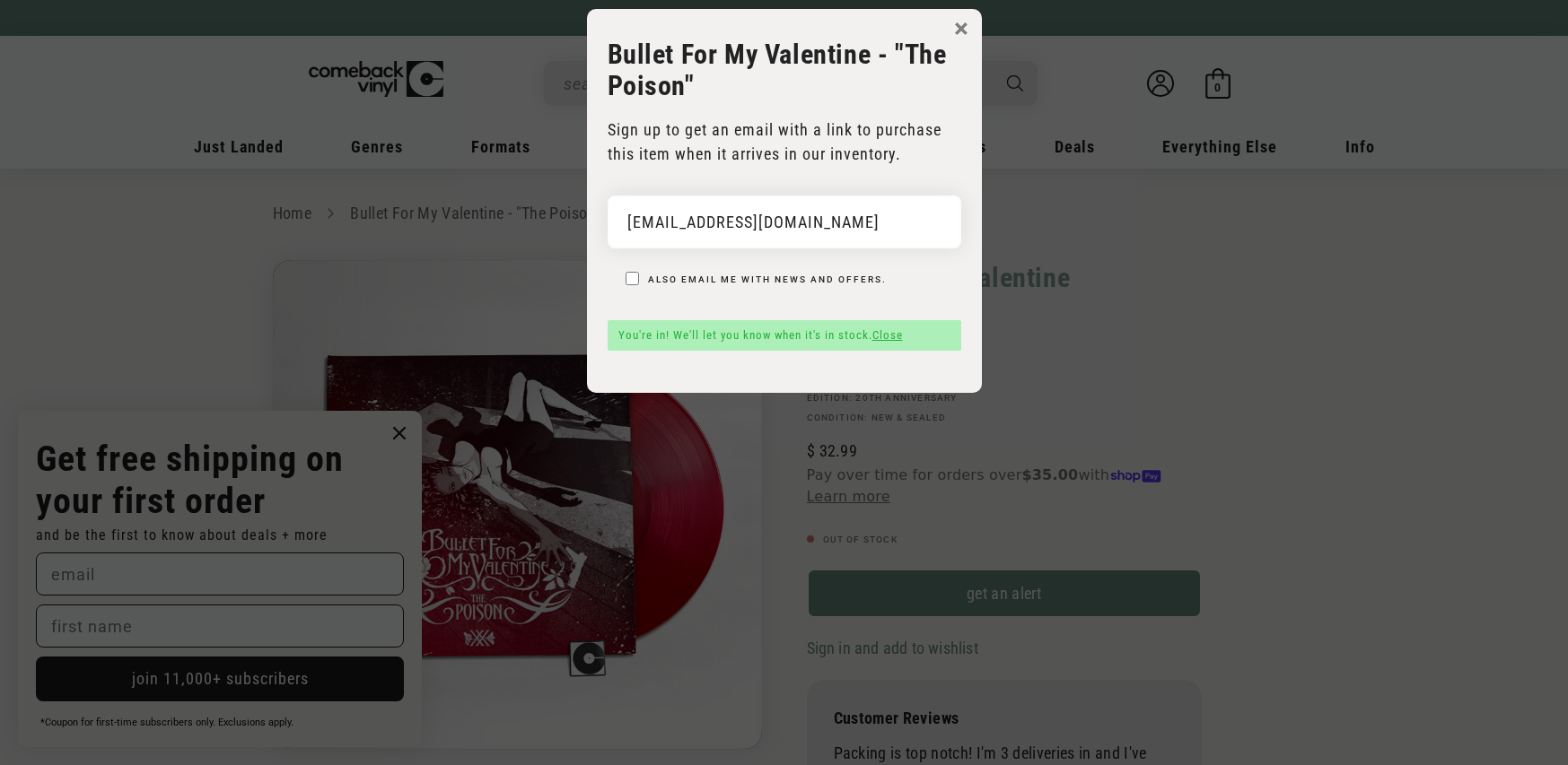
click at [953, 20] on div "× Bullet For My Valentine - "The Poison" Sign up to get an email with a link to…" at bounding box center [784, 201] width 395 height 384
click at [957, 27] on button "×" at bounding box center [961, 29] width 15 height 27
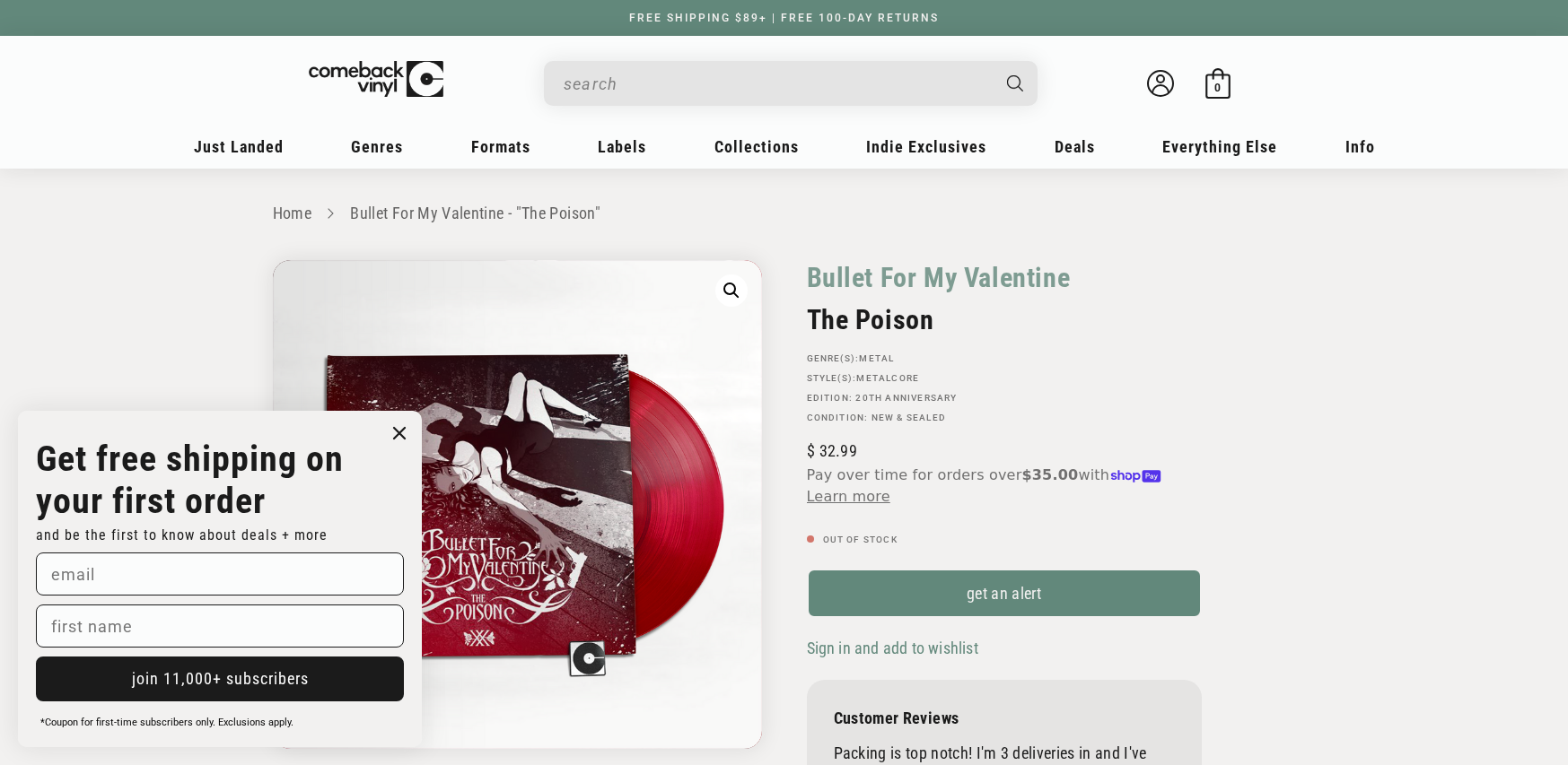
click at [781, 87] on input "When autocomplete results are available use up and down arrows to review and en…" at bounding box center [776, 84] width 426 height 37
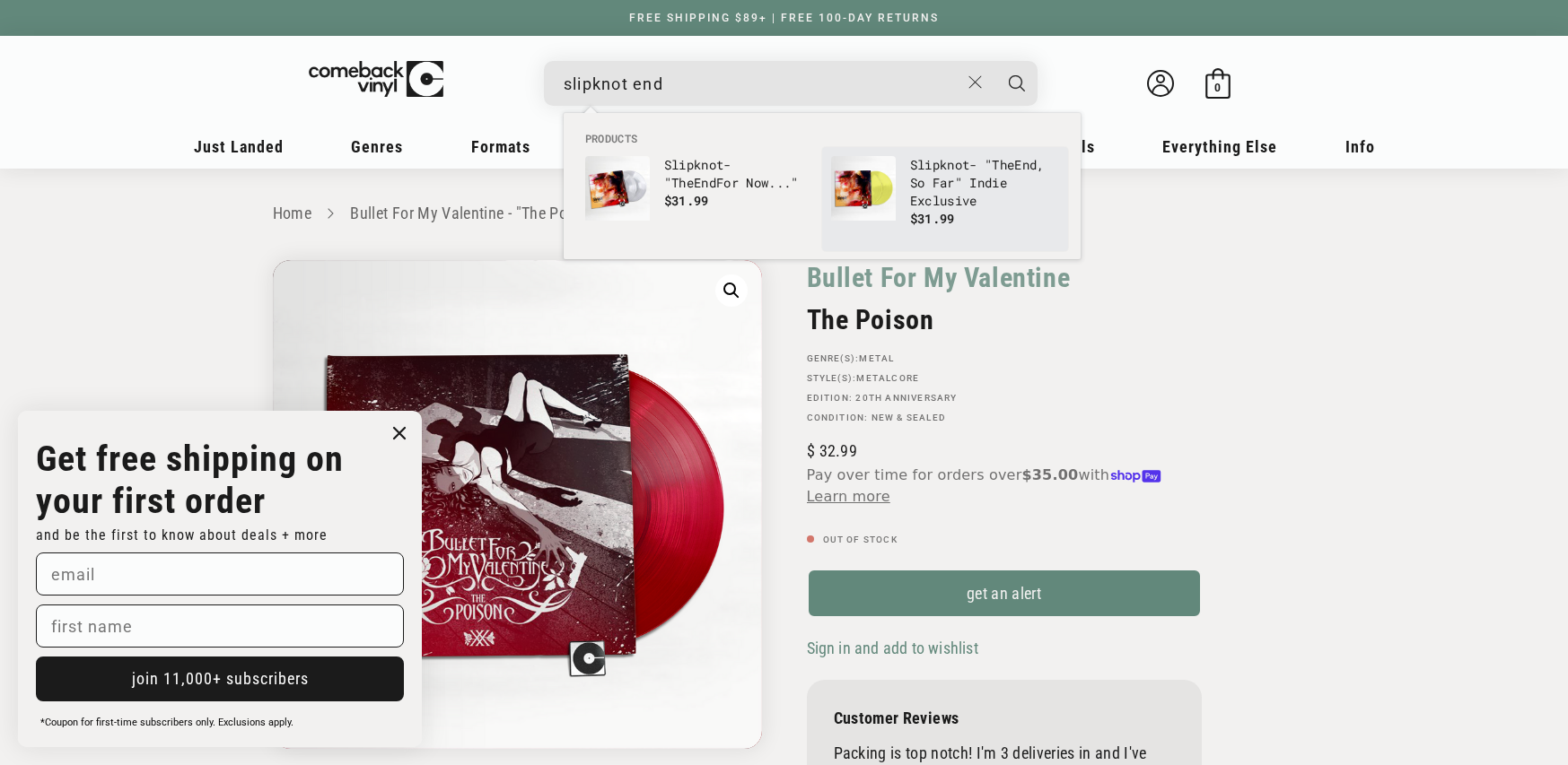
type input "slipknot end"
click at [1014, 173] on b "End" at bounding box center [1025, 164] width 22 height 17
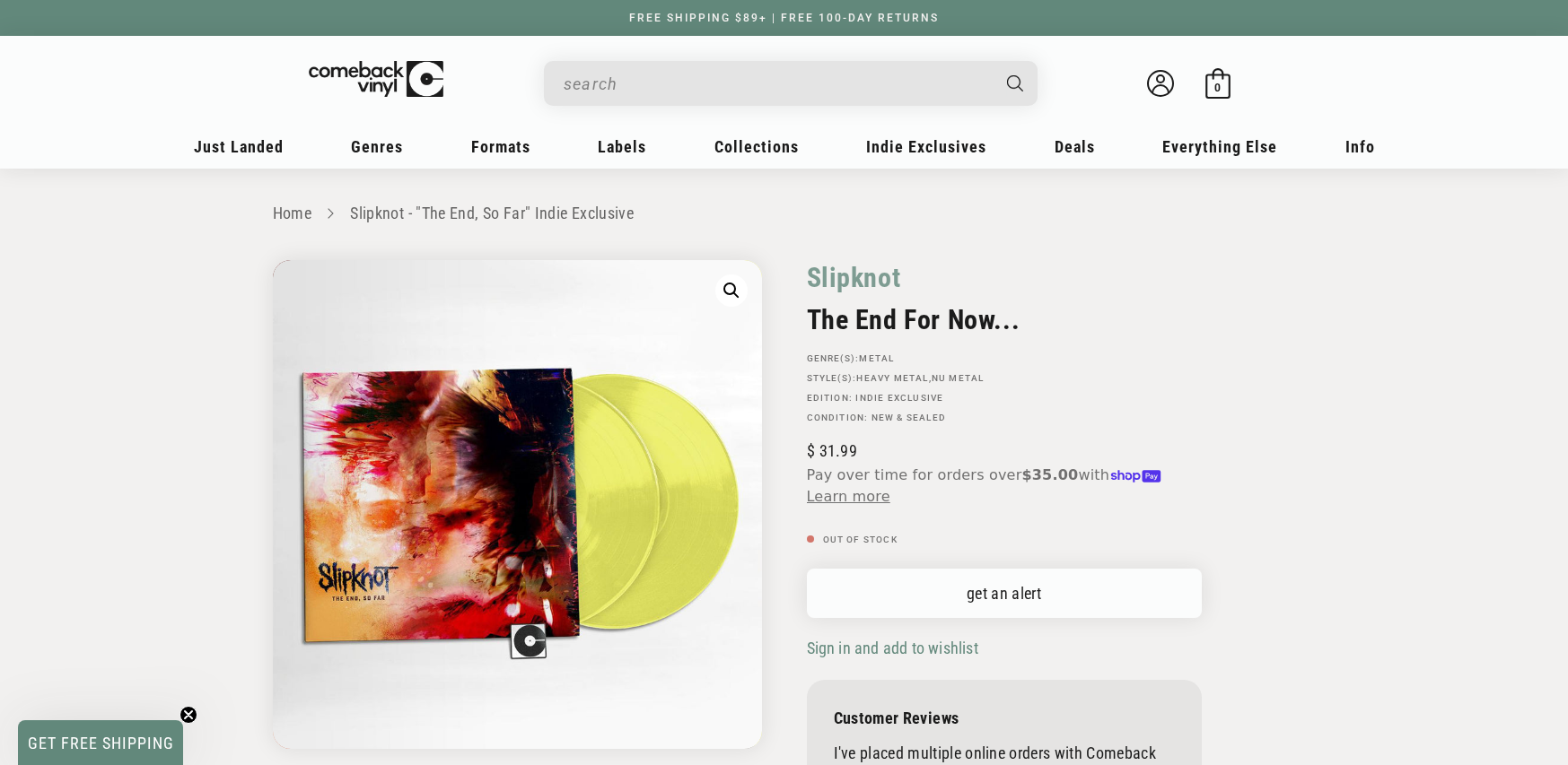
click at [972, 580] on link "get an alert" at bounding box center [1005, 593] width 395 height 50
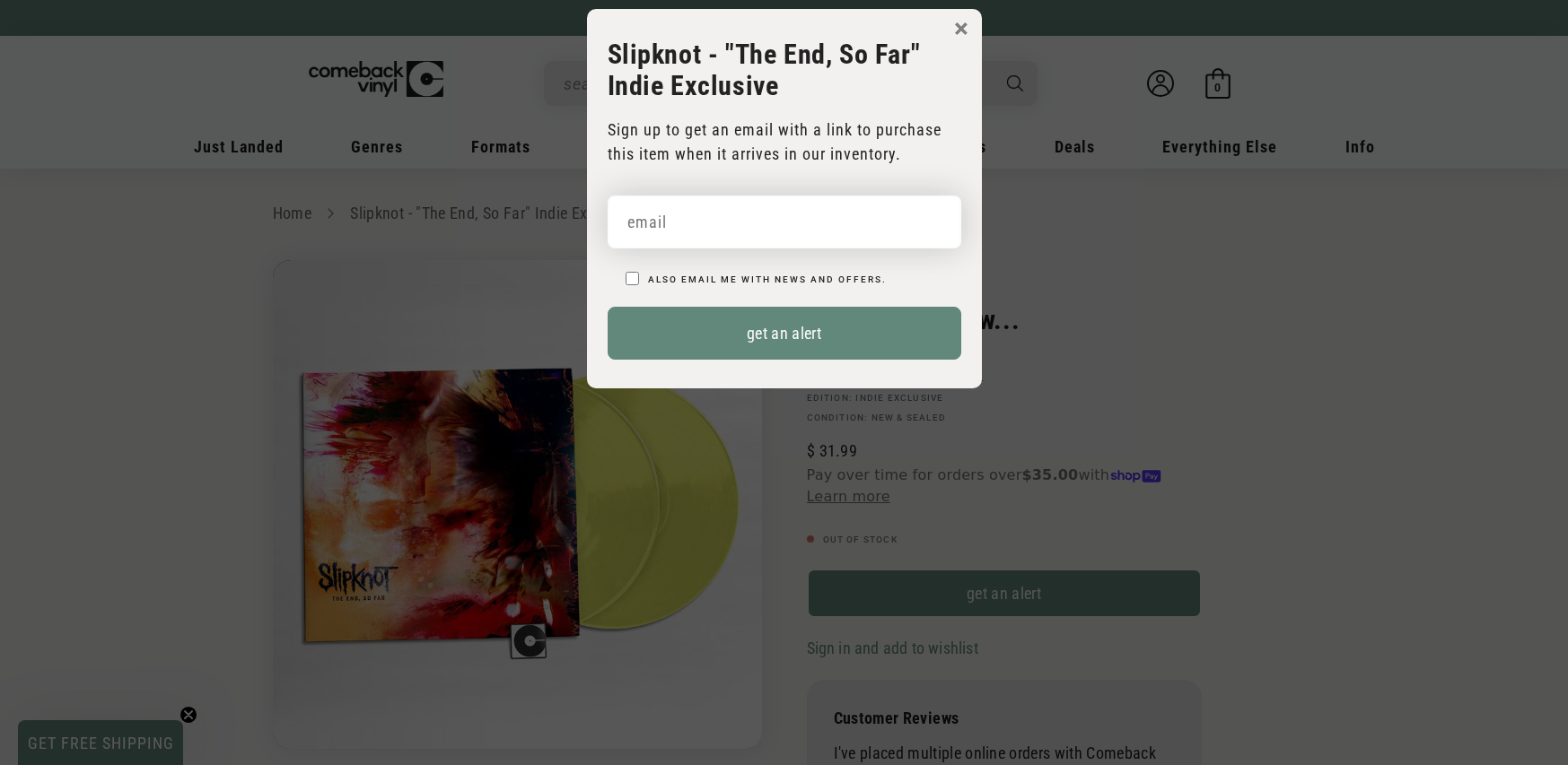
click at [763, 220] on input "email" at bounding box center [784, 221] width 353 height 53
paste input "sm10777@yahoo.com"
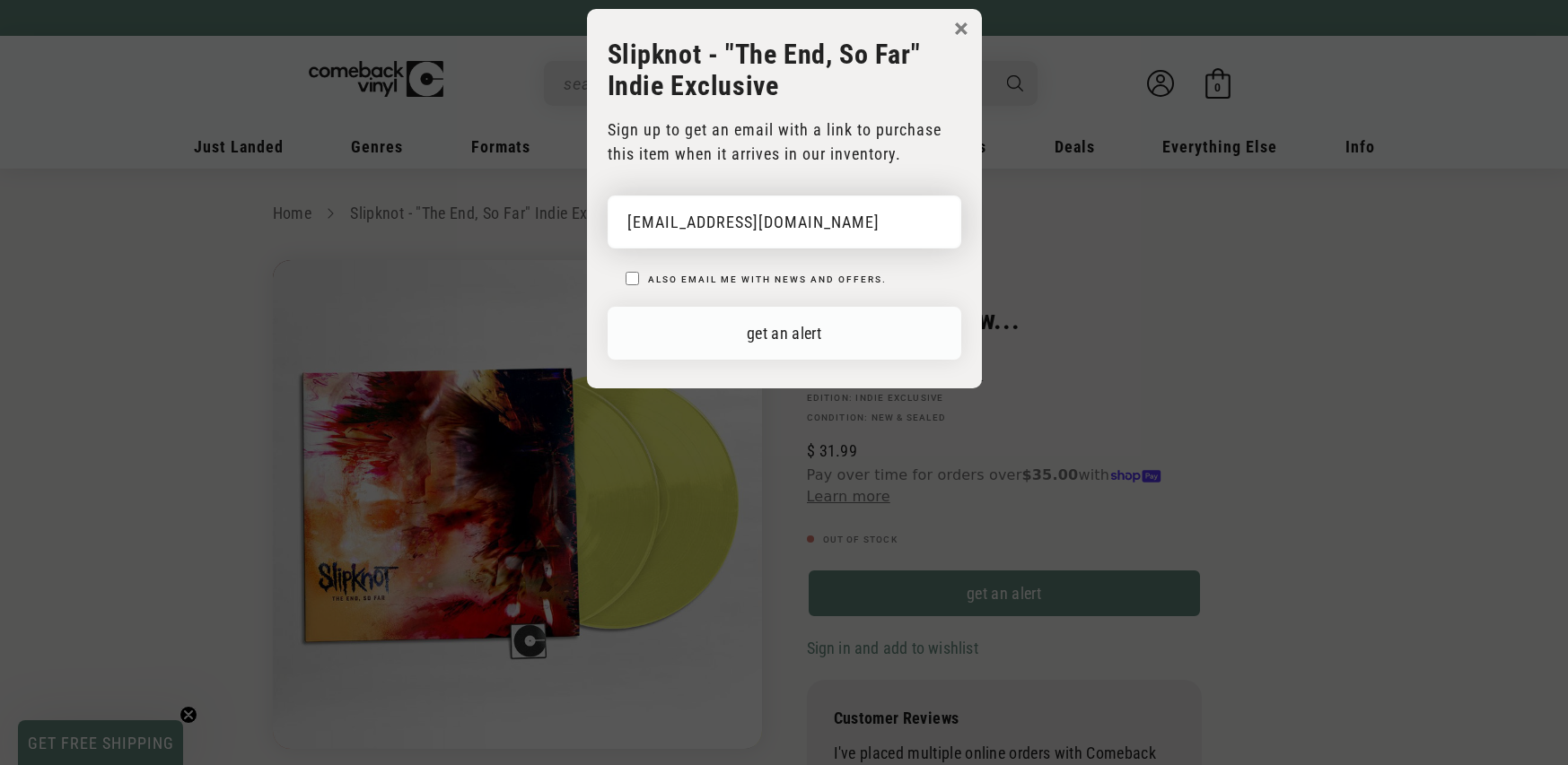
type input "[EMAIL_ADDRESS][DOMAIN_NAME]"
click at [891, 331] on button "get an alert" at bounding box center [784, 333] width 353 height 53
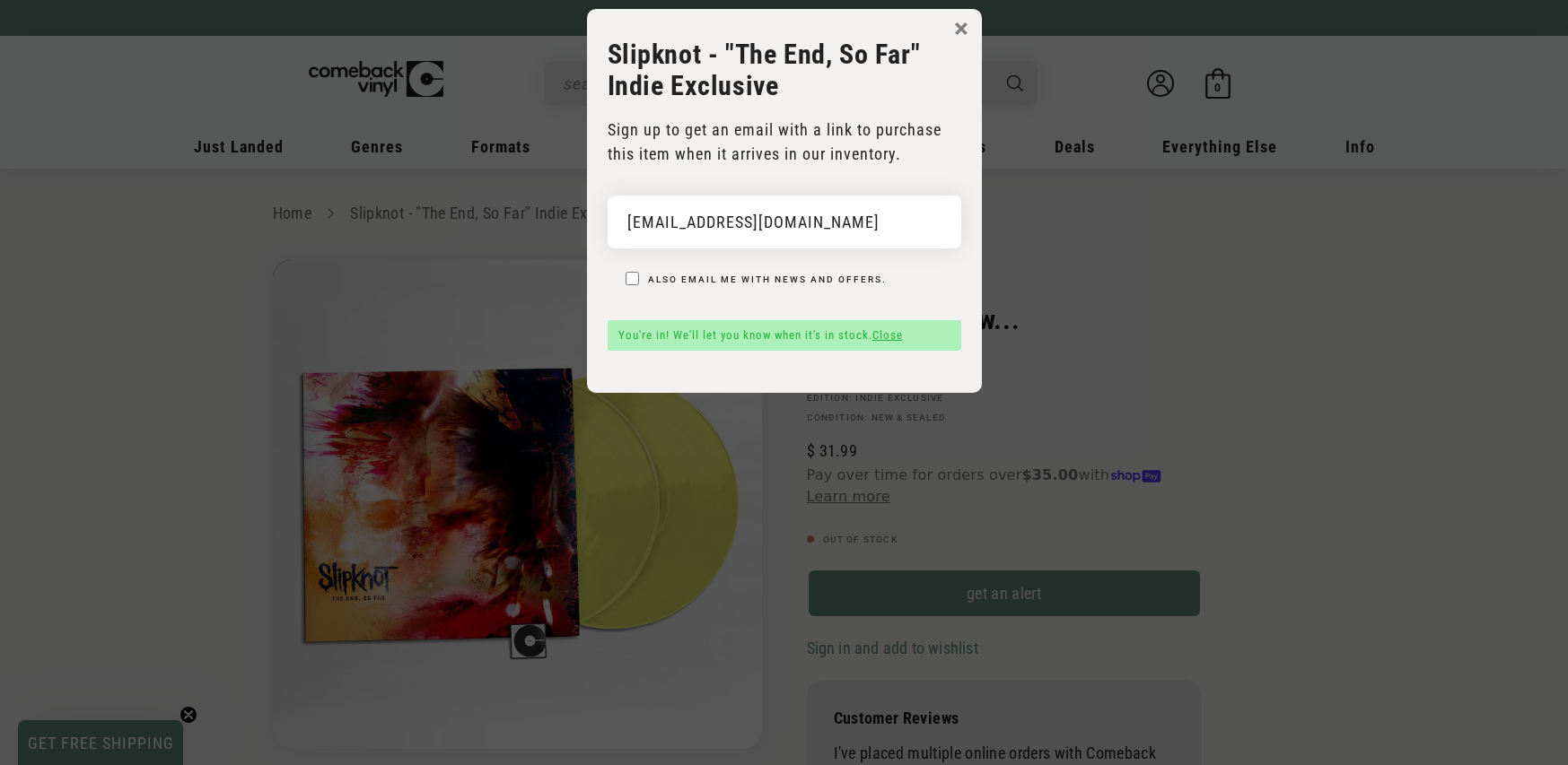
click at [961, 34] on button "×" at bounding box center [961, 29] width 15 height 27
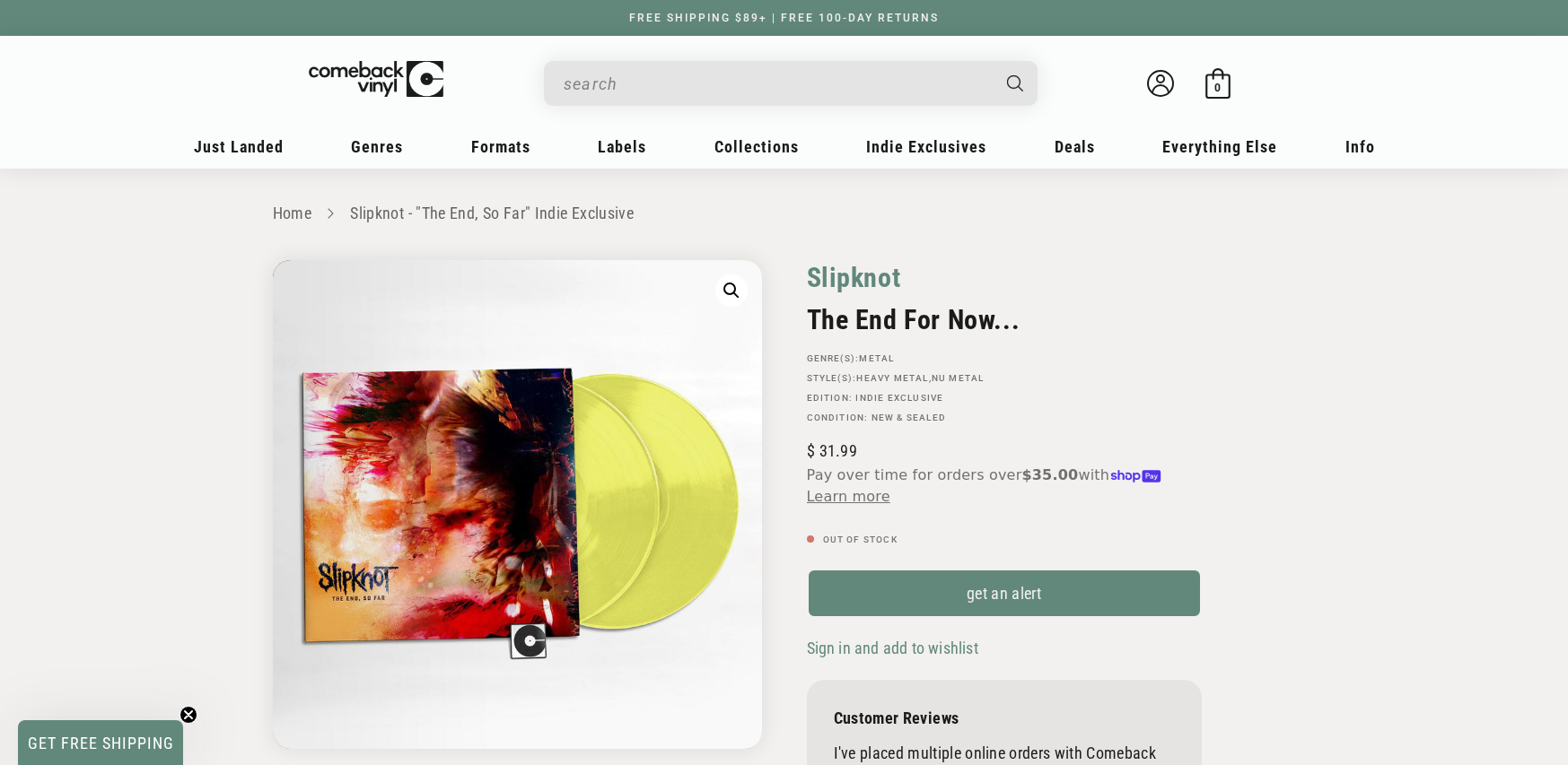
click at [831, 274] on link "Slipknot" at bounding box center [854, 278] width 95 height 35
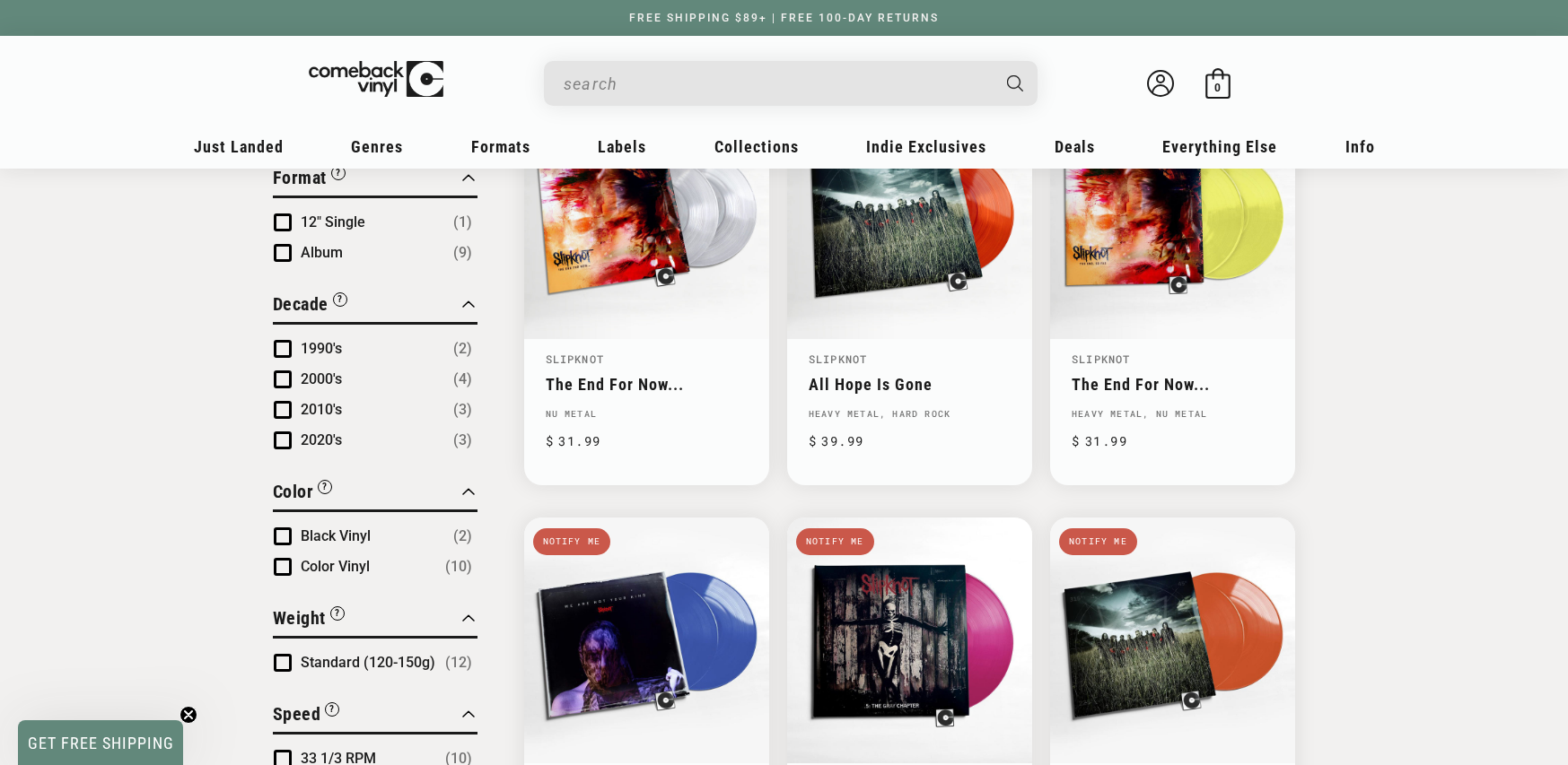
scroll to position [735, 0]
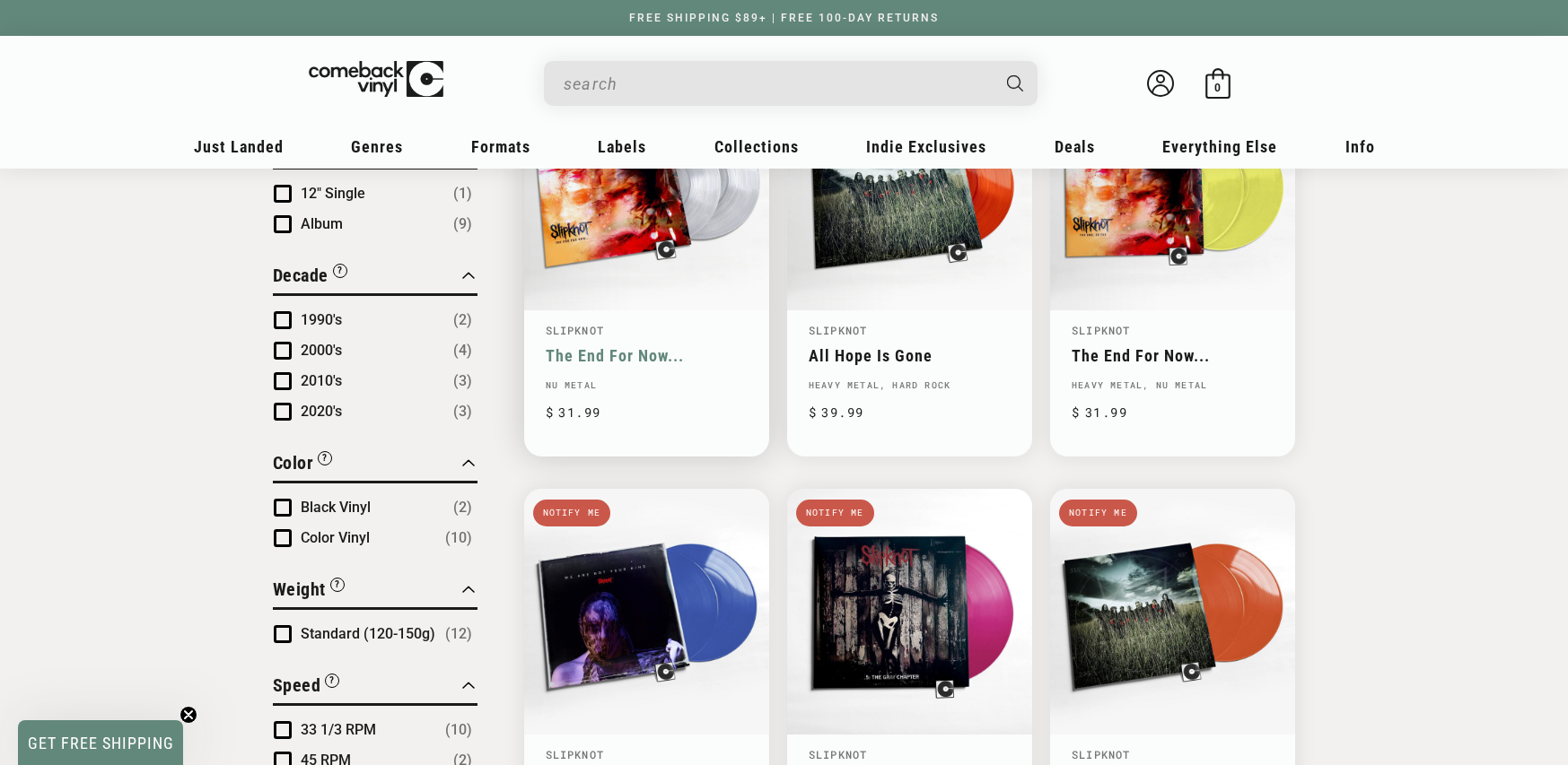
click at [592, 346] on link "The End For Now..." at bounding box center [646, 355] width 202 height 19
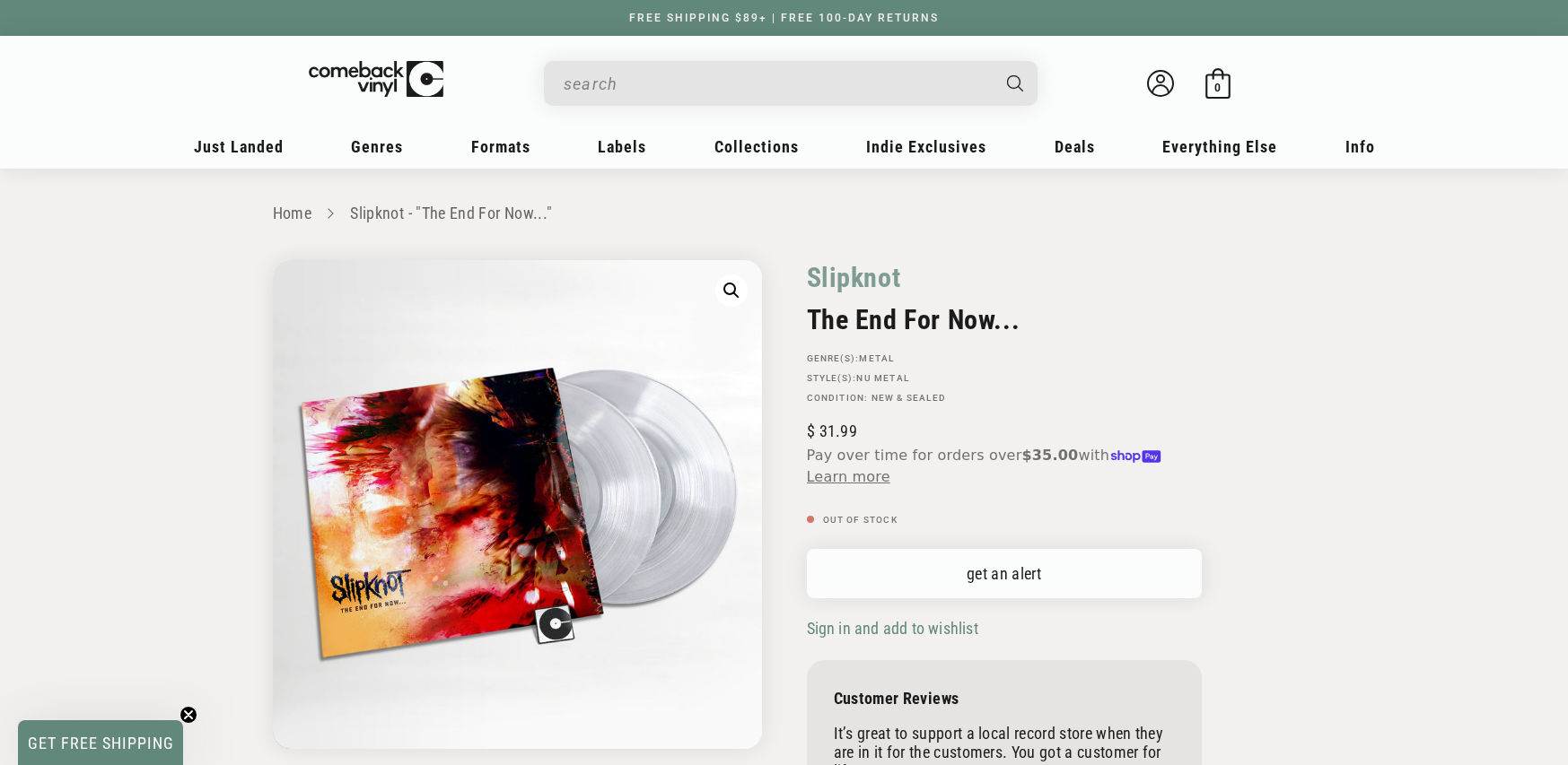
click at [922, 555] on link "get an alert" at bounding box center [1005, 574] width 395 height 50
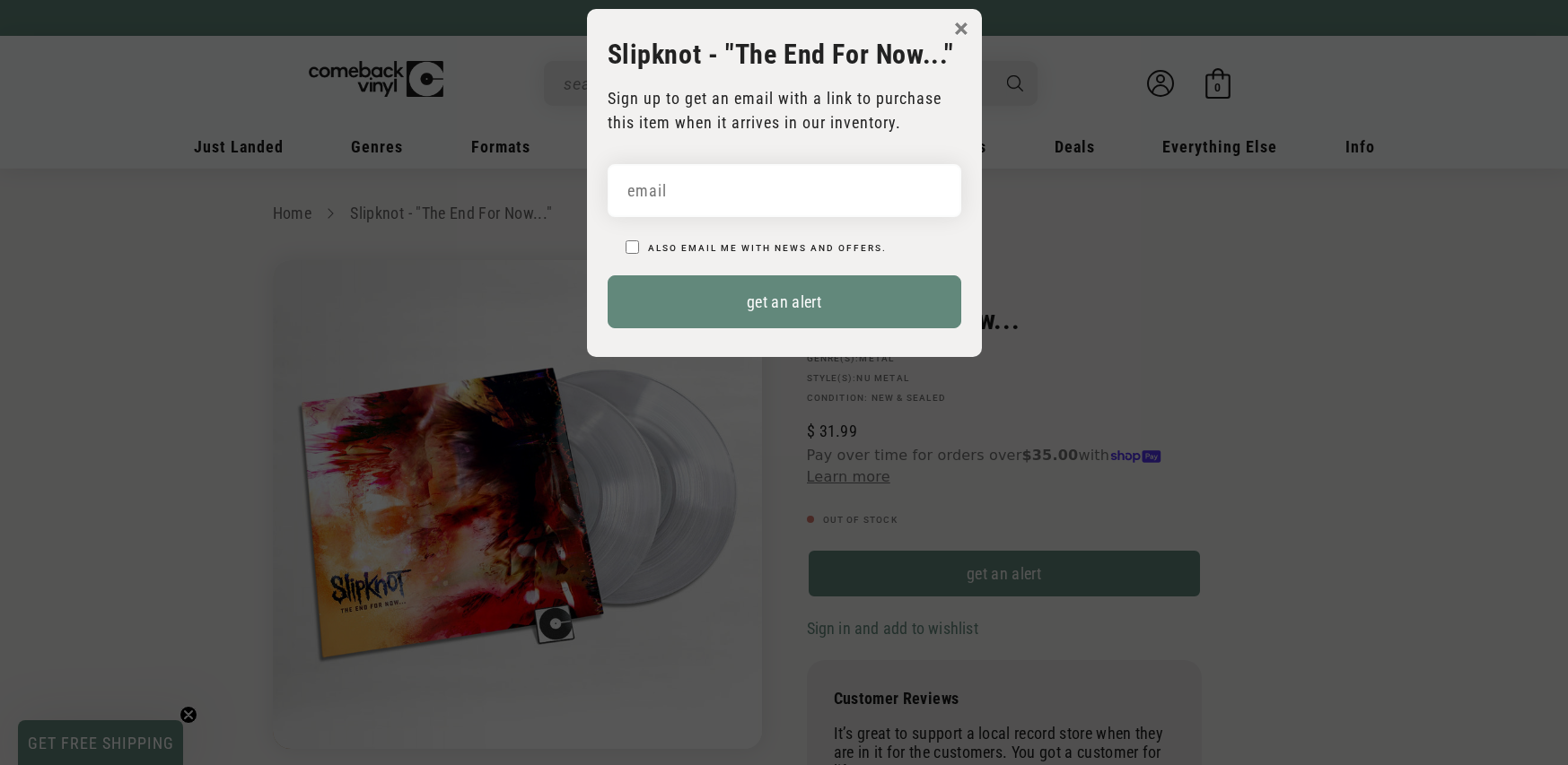
click at [766, 199] on input "email" at bounding box center [784, 190] width 353 height 53
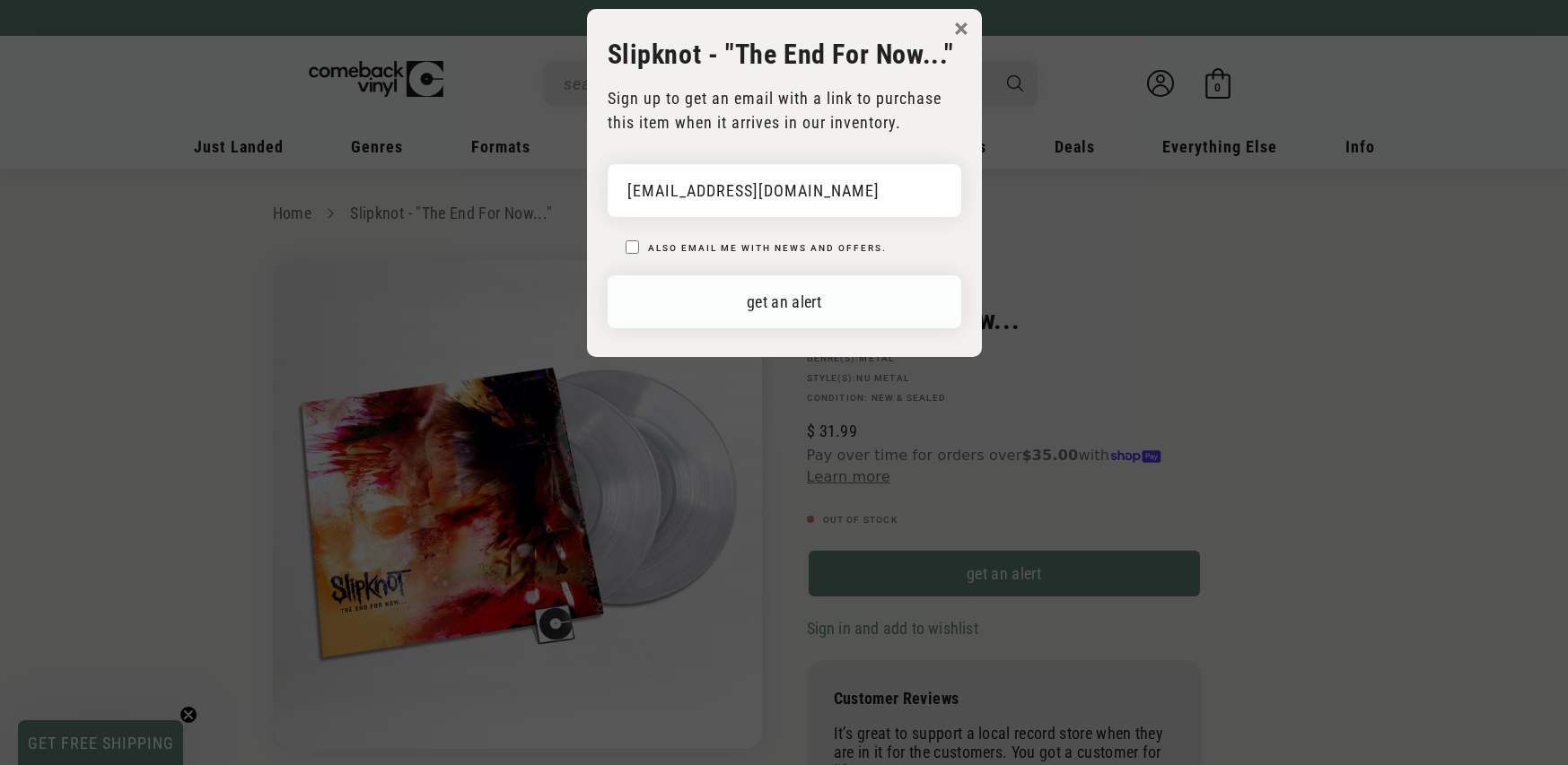
type input "sm10777@yahoo.com"
click at [796, 291] on button "get an alert" at bounding box center [784, 302] width 353 height 53
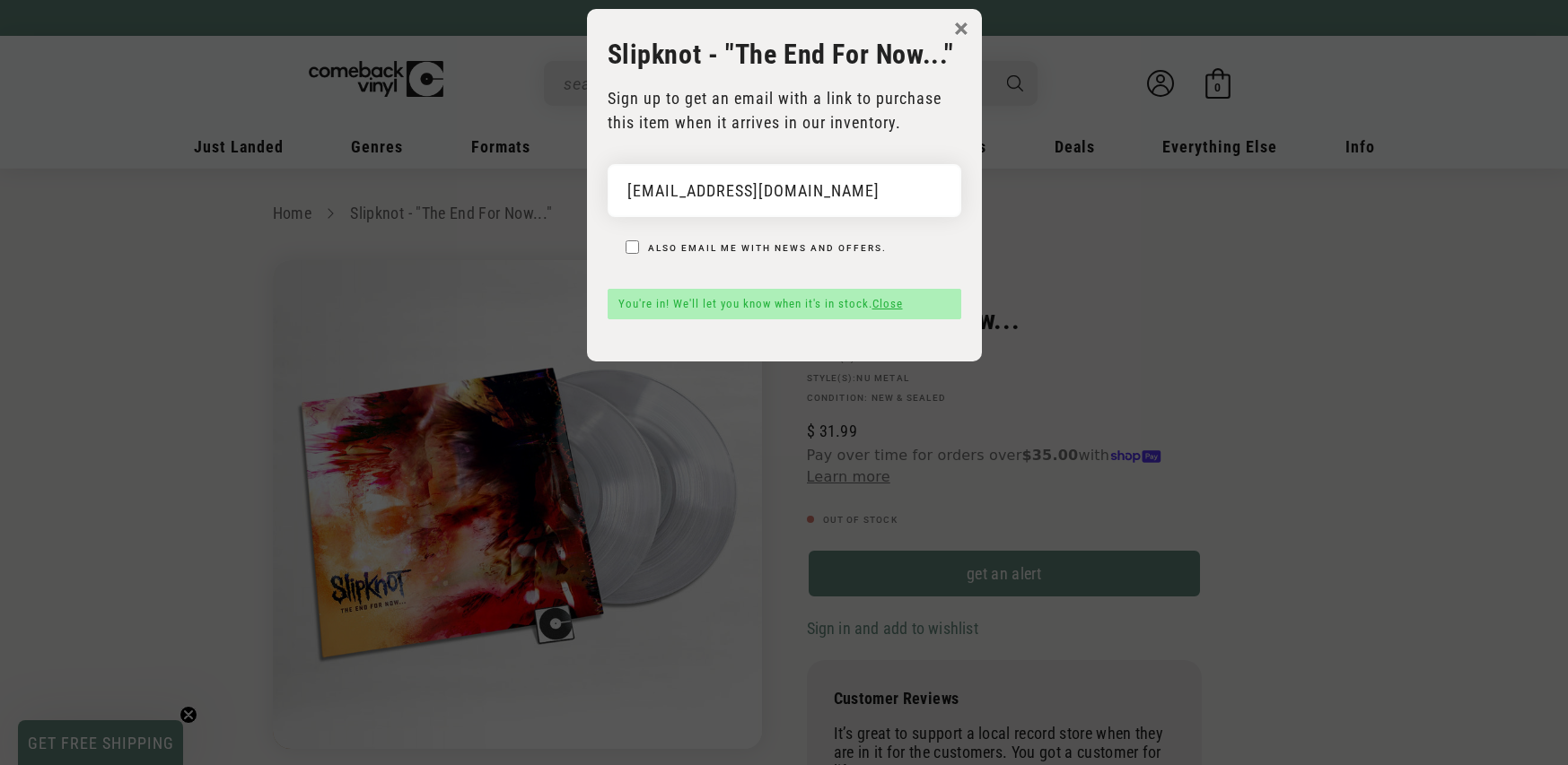
click at [964, 27] on button "×" at bounding box center [961, 29] width 15 height 27
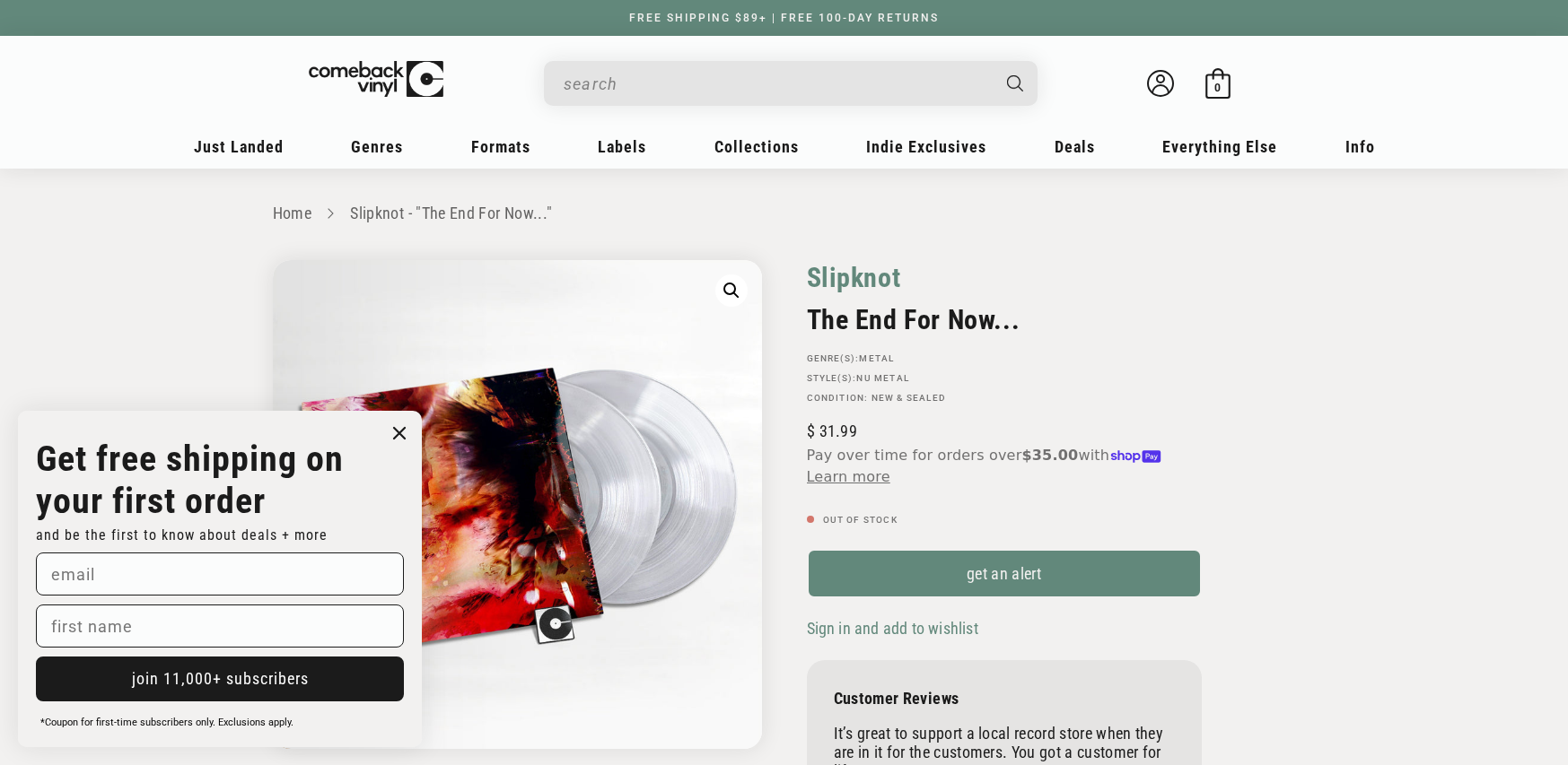
click at [864, 283] on link "Slipknot" at bounding box center [854, 278] width 95 height 35
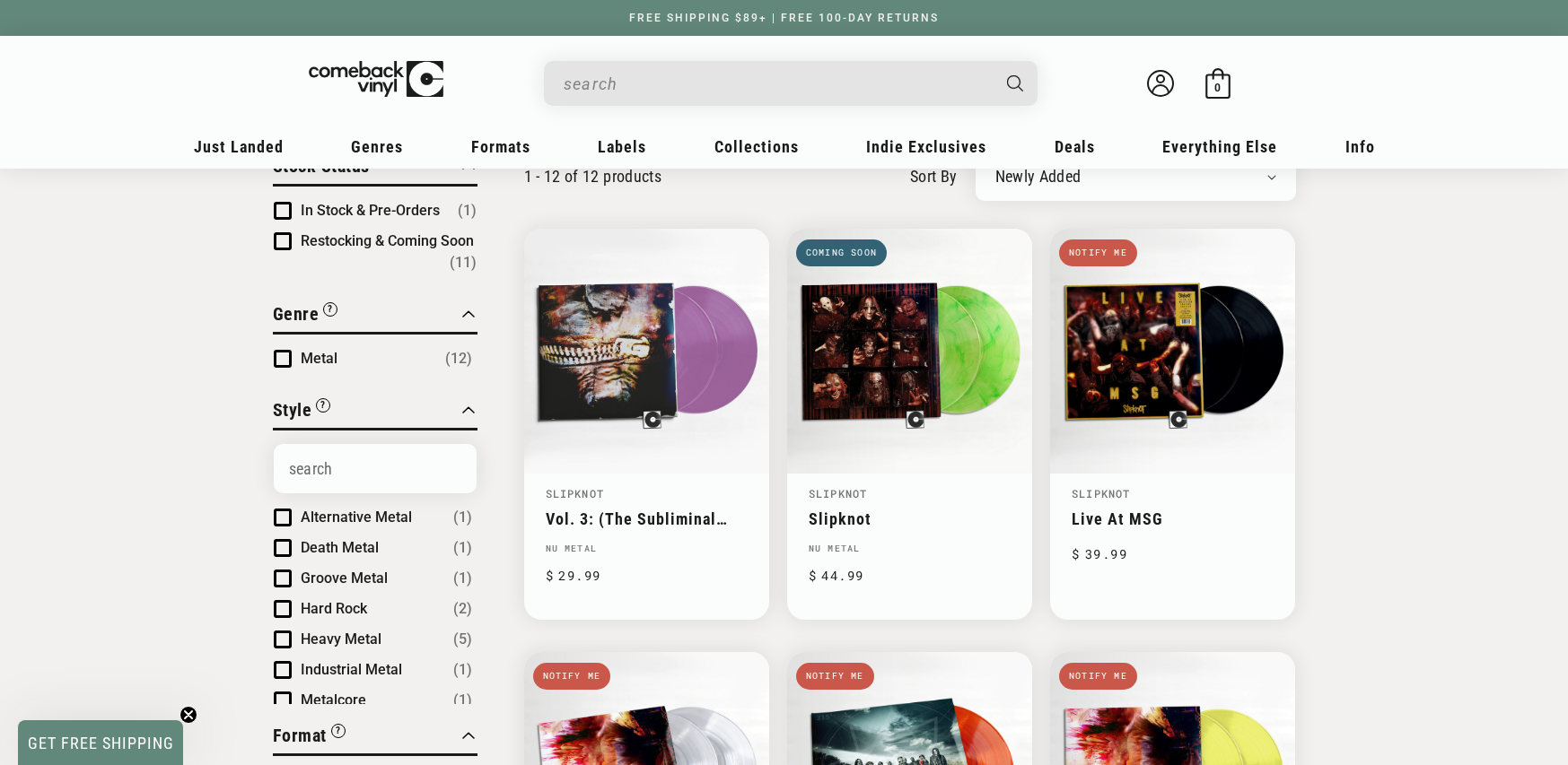
scroll to position [130, 0]
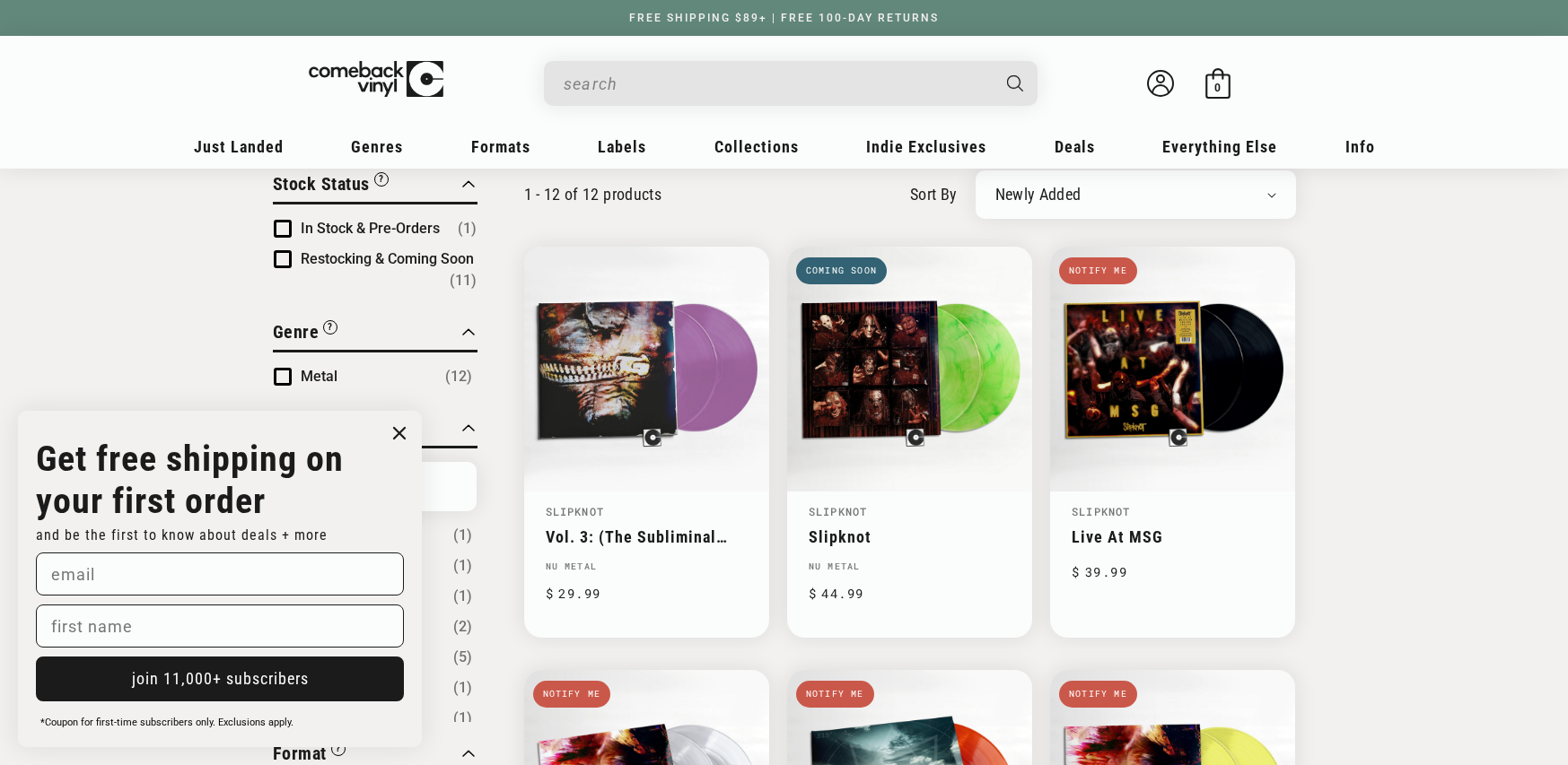
click at [677, 72] on input "When autocomplete results are available use up and down arrows to review and en…" at bounding box center [776, 84] width 426 height 37
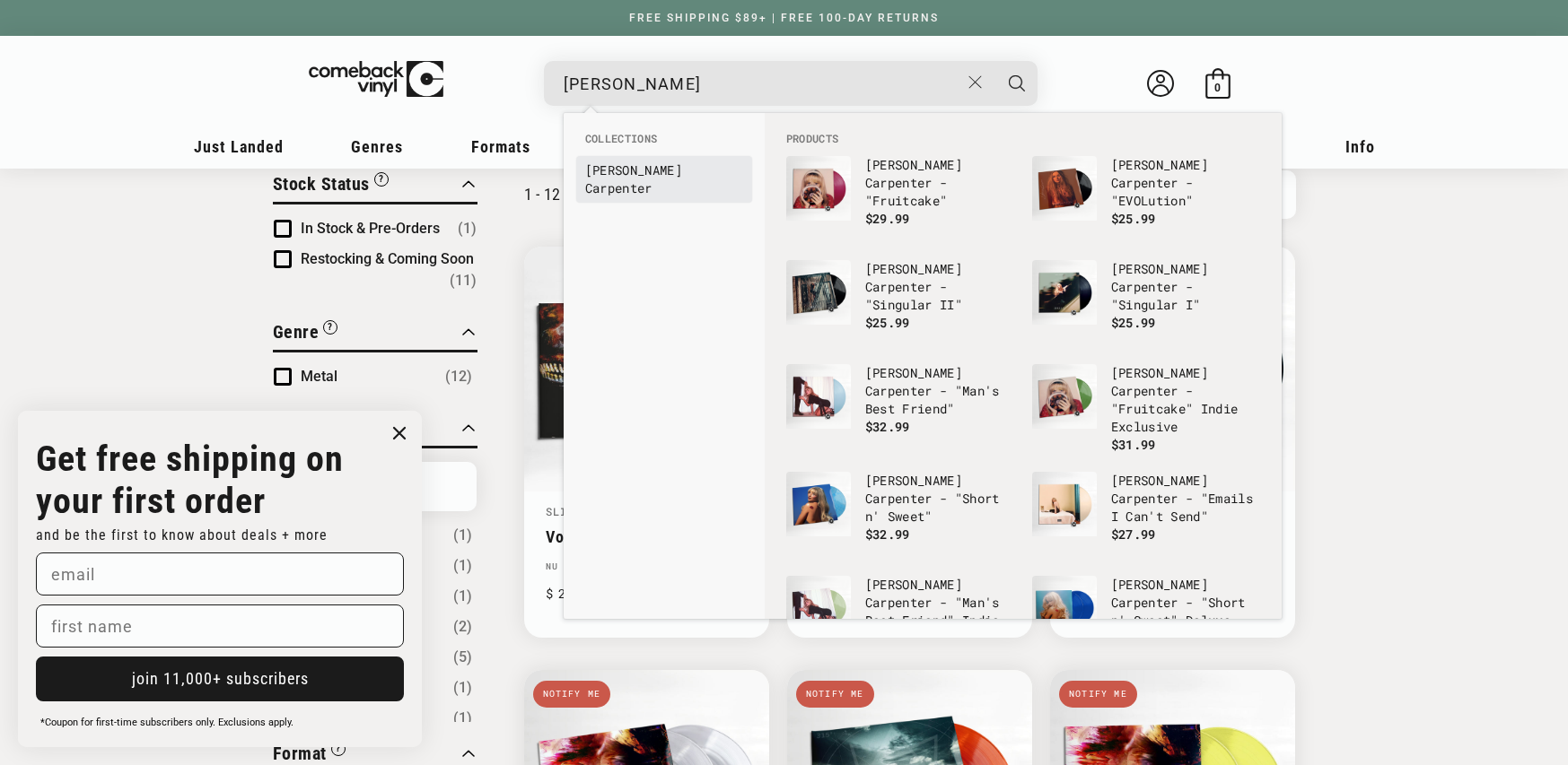
type input "sabrina carp"
click at [615, 180] on b "Carp" at bounding box center [599, 187] width 29 height 17
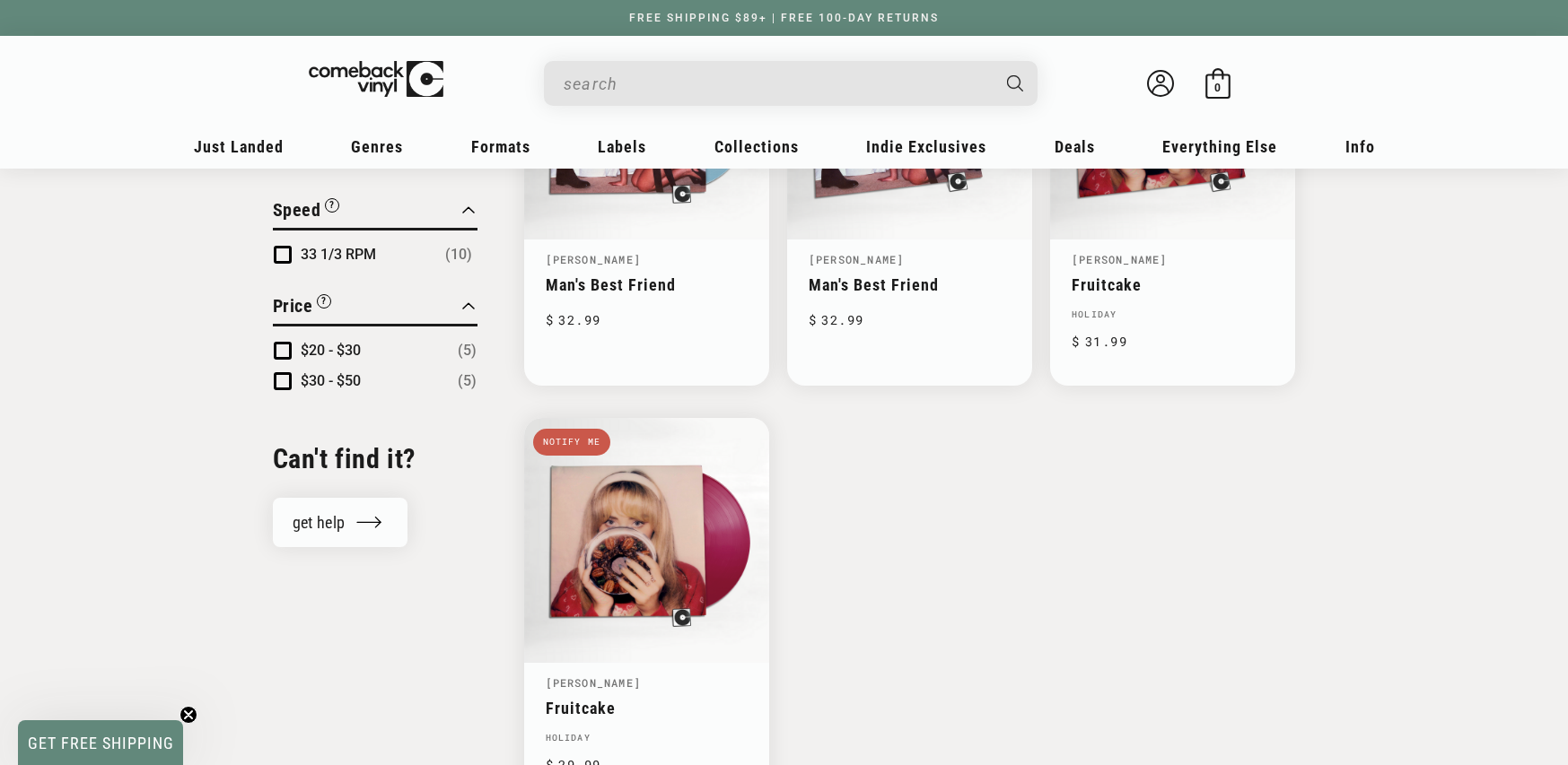
scroll to position [885, 0]
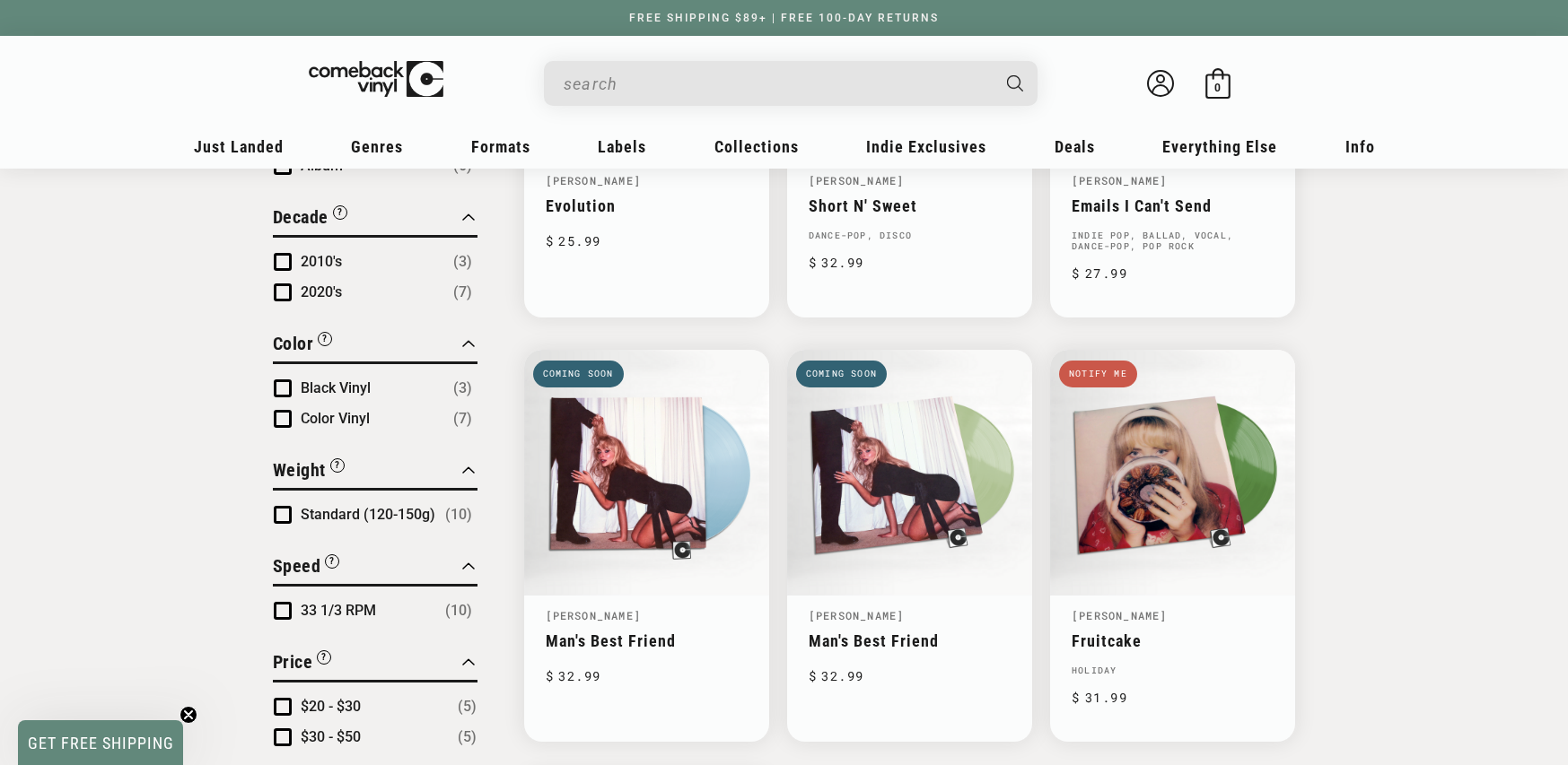
click at [819, 74] on input "When autocomplete results are available use up and down arrows to review and en…" at bounding box center [776, 84] width 426 height 37
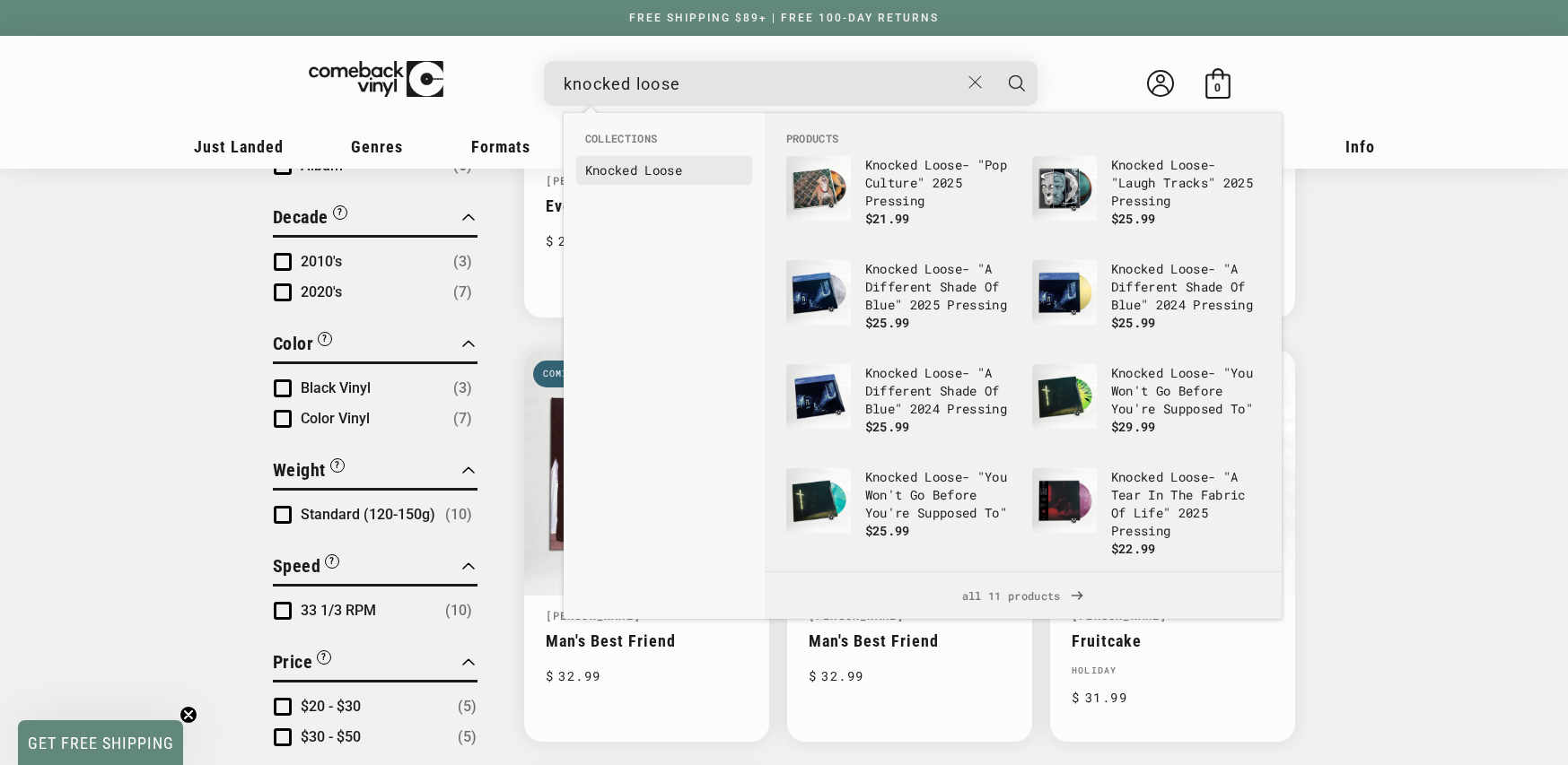
type input "knocked loose"
click at [681, 174] on b "Loose" at bounding box center [663, 170] width 38 height 17
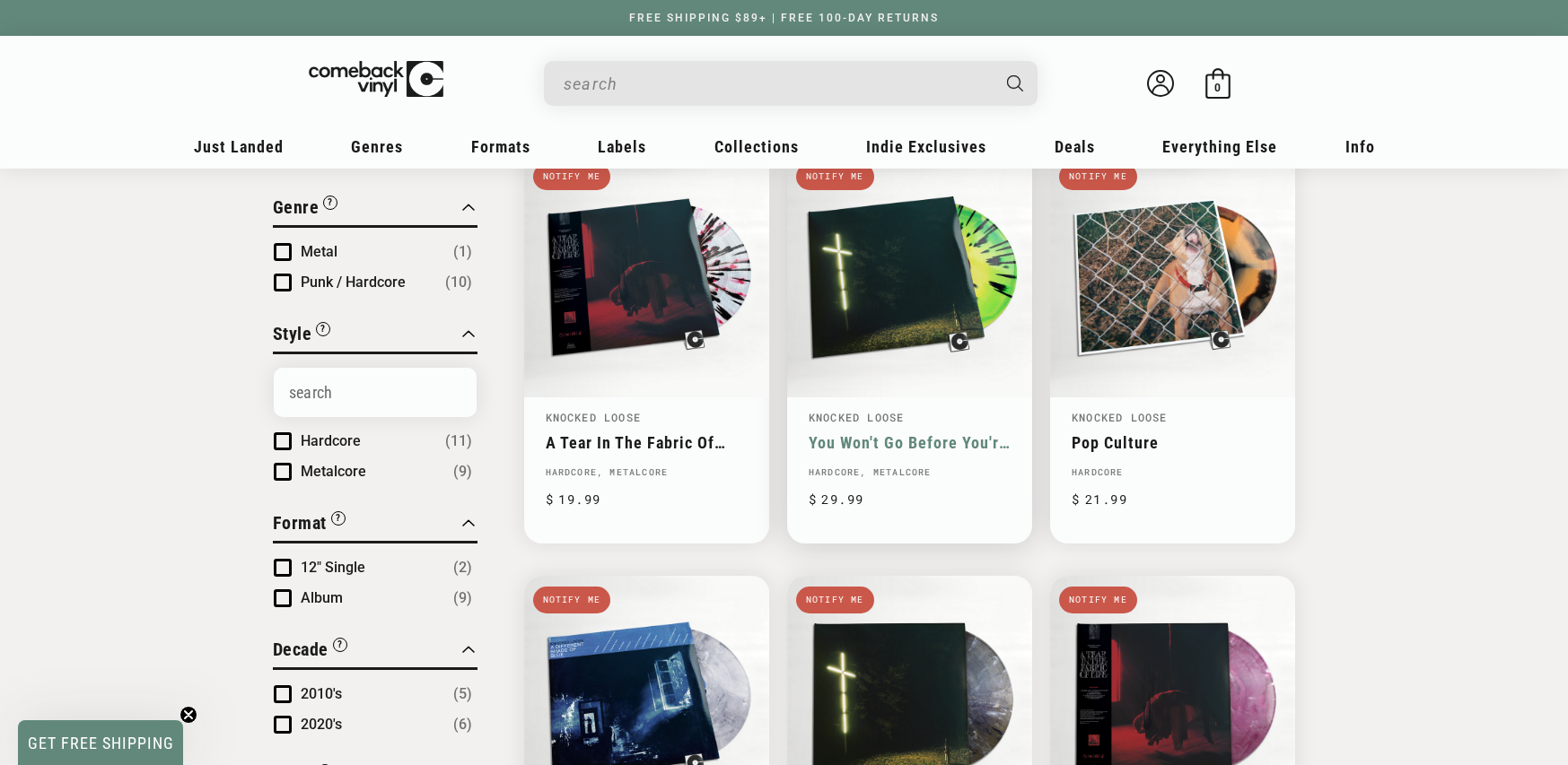
scroll to position [178, 0]
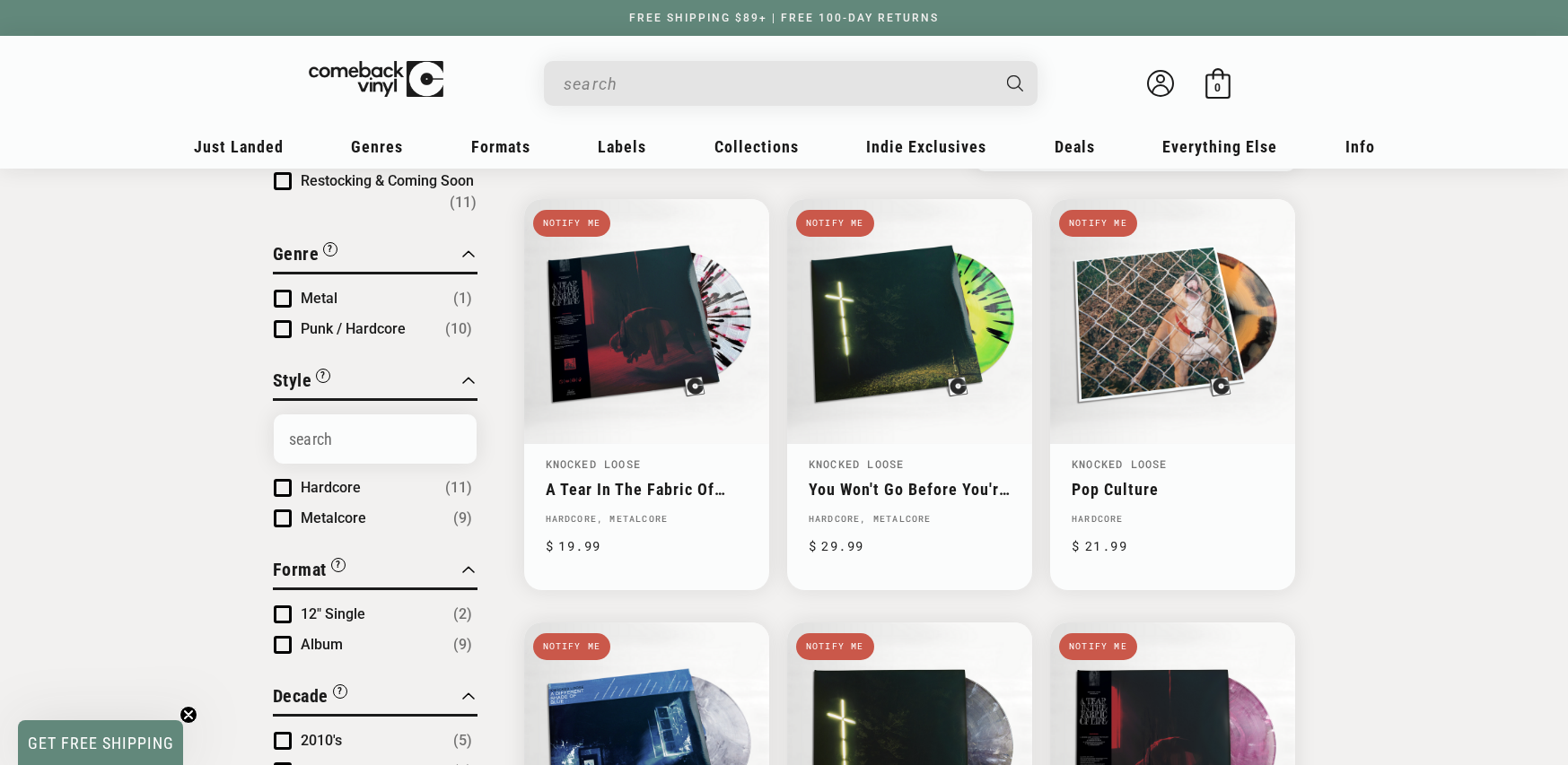
click at [649, 72] on input "When autocomplete results are available use up and down arrows to review and en…" at bounding box center [776, 84] width 426 height 37
paste input "0810540037837"
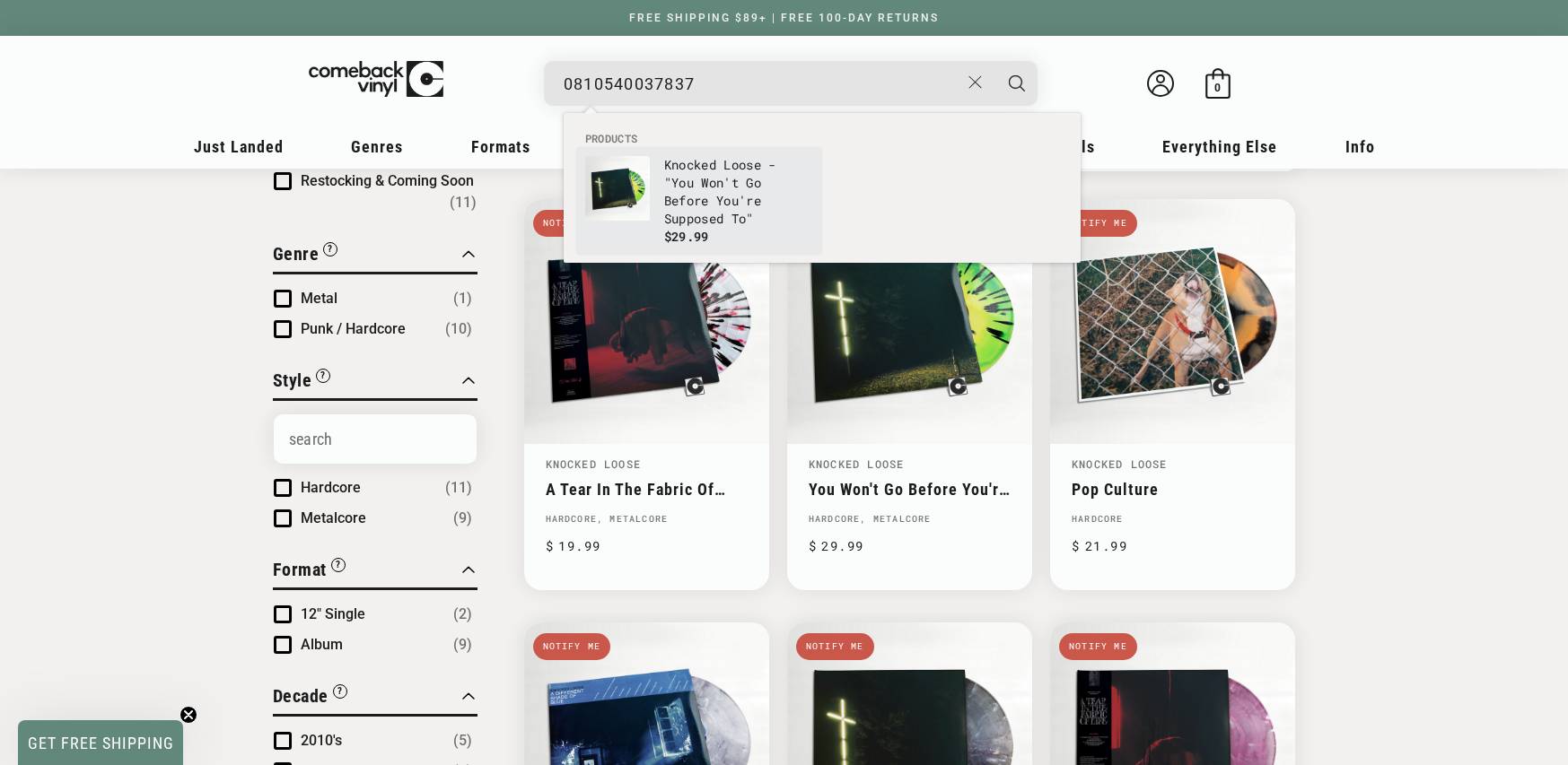
type input "0810540037837"
click at [751, 195] on p "Knocked Loose - "You Won't Go Before You're Supposed To"" at bounding box center [738, 192] width 149 height 72
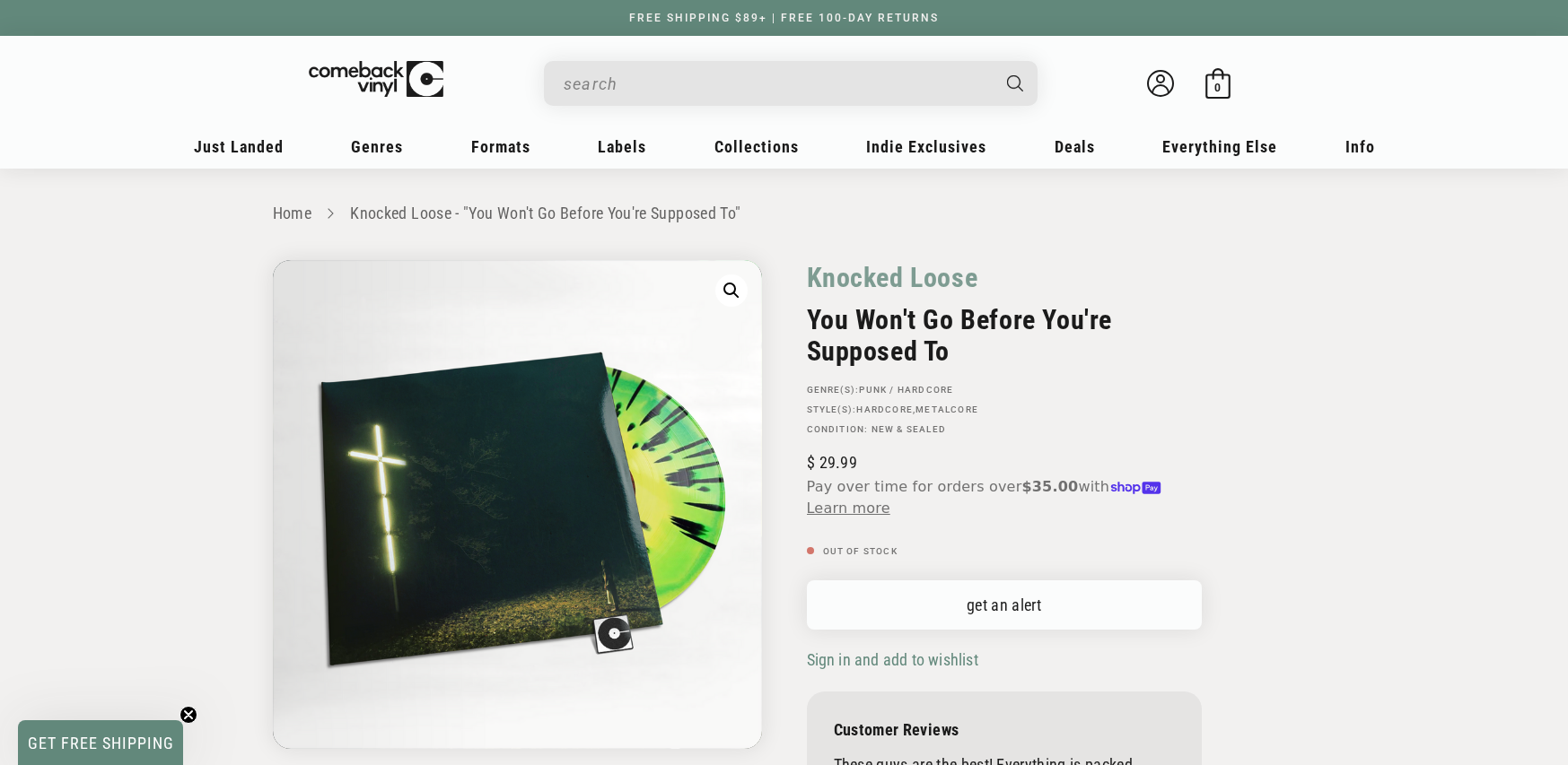
click at [977, 595] on link "get an alert" at bounding box center [1005, 605] width 395 height 50
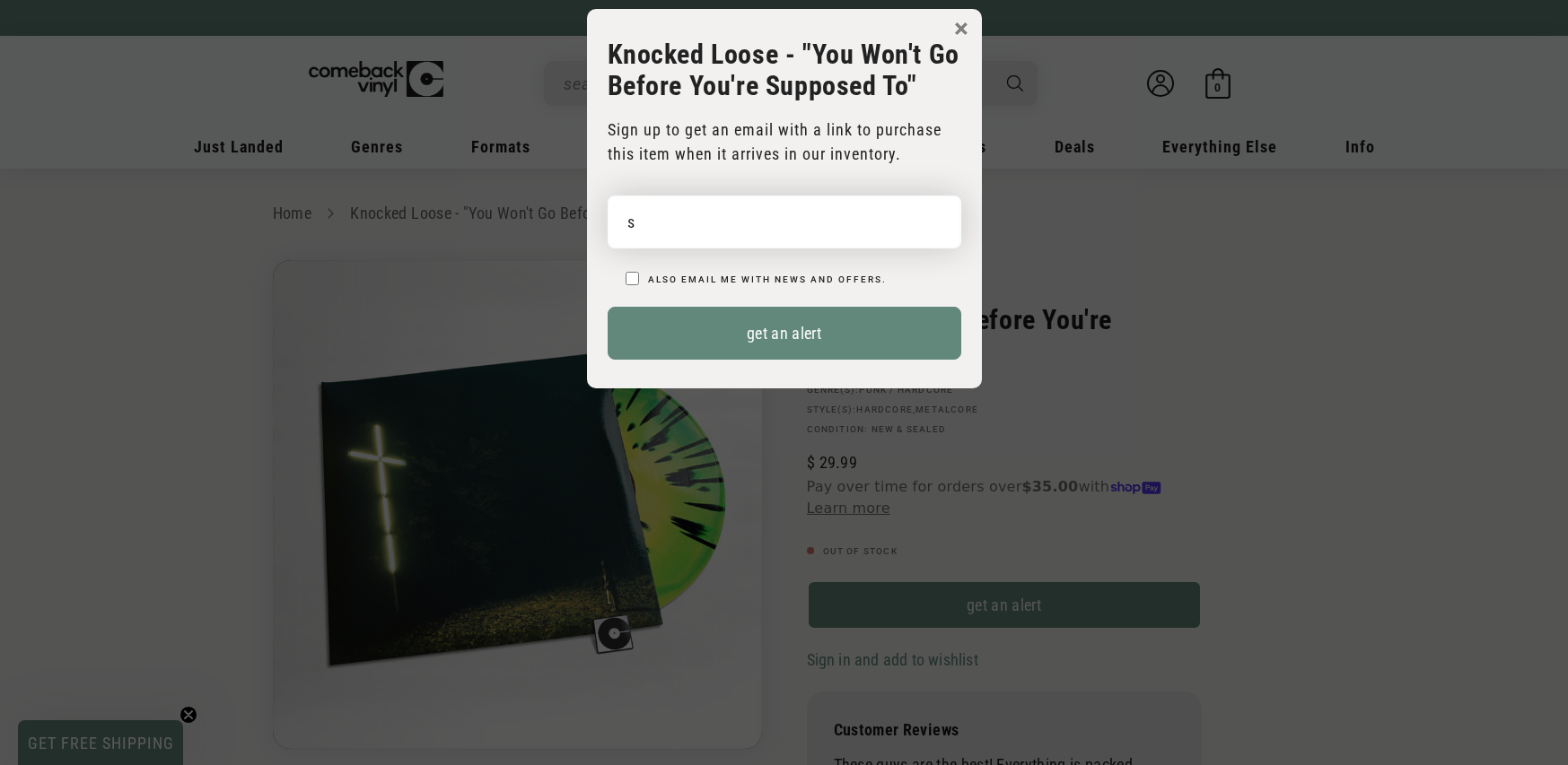
click at [772, 231] on input "s" at bounding box center [784, 221] width 353 height 53
type input "sm10777@yahoo.com"
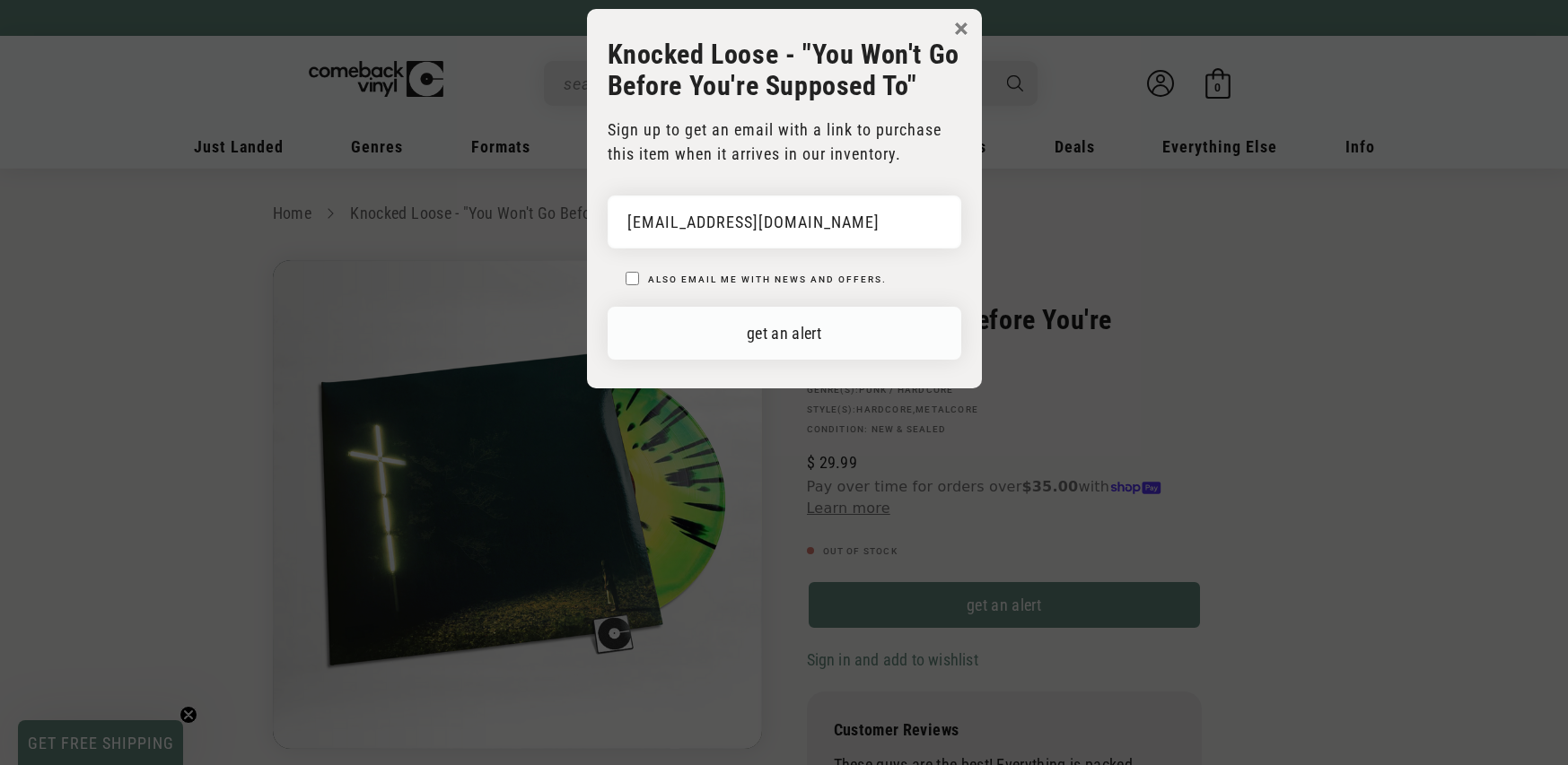
click at [858, 333] on button "get an alert" at bounding box center [784, 333] width 353 height 53
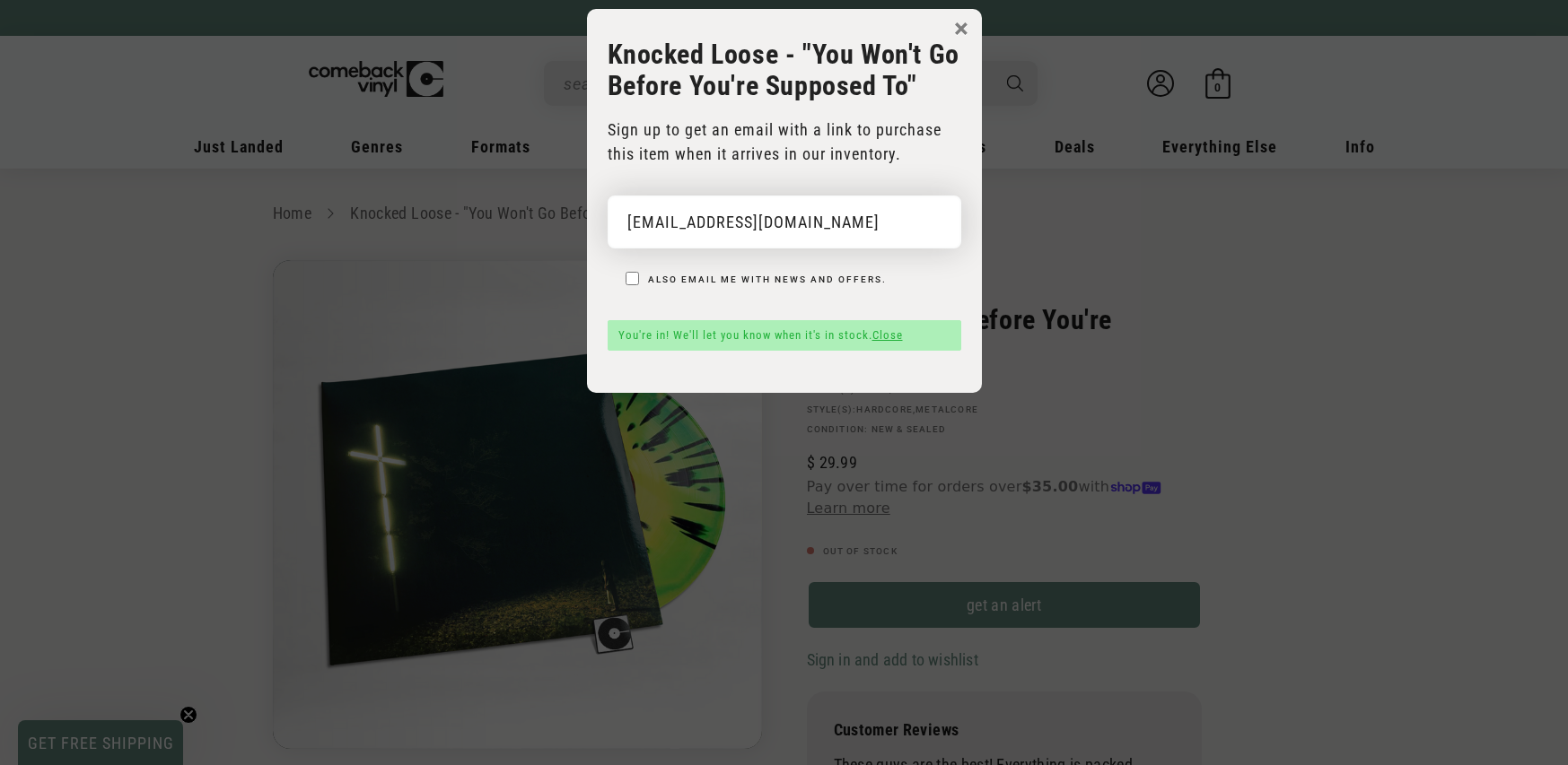
click at [856, 215] on input "[EMAIL_ADDRESS][DOMAIN_NAME]" at bounding box center [784, 221] width 353 height 53
click at [1061, 202] on body "× Knocked Loose - "You Won't Go Before You're Supposed To" Sign up to get an em…" at bounding box center [784, 391] width 1568 height 765
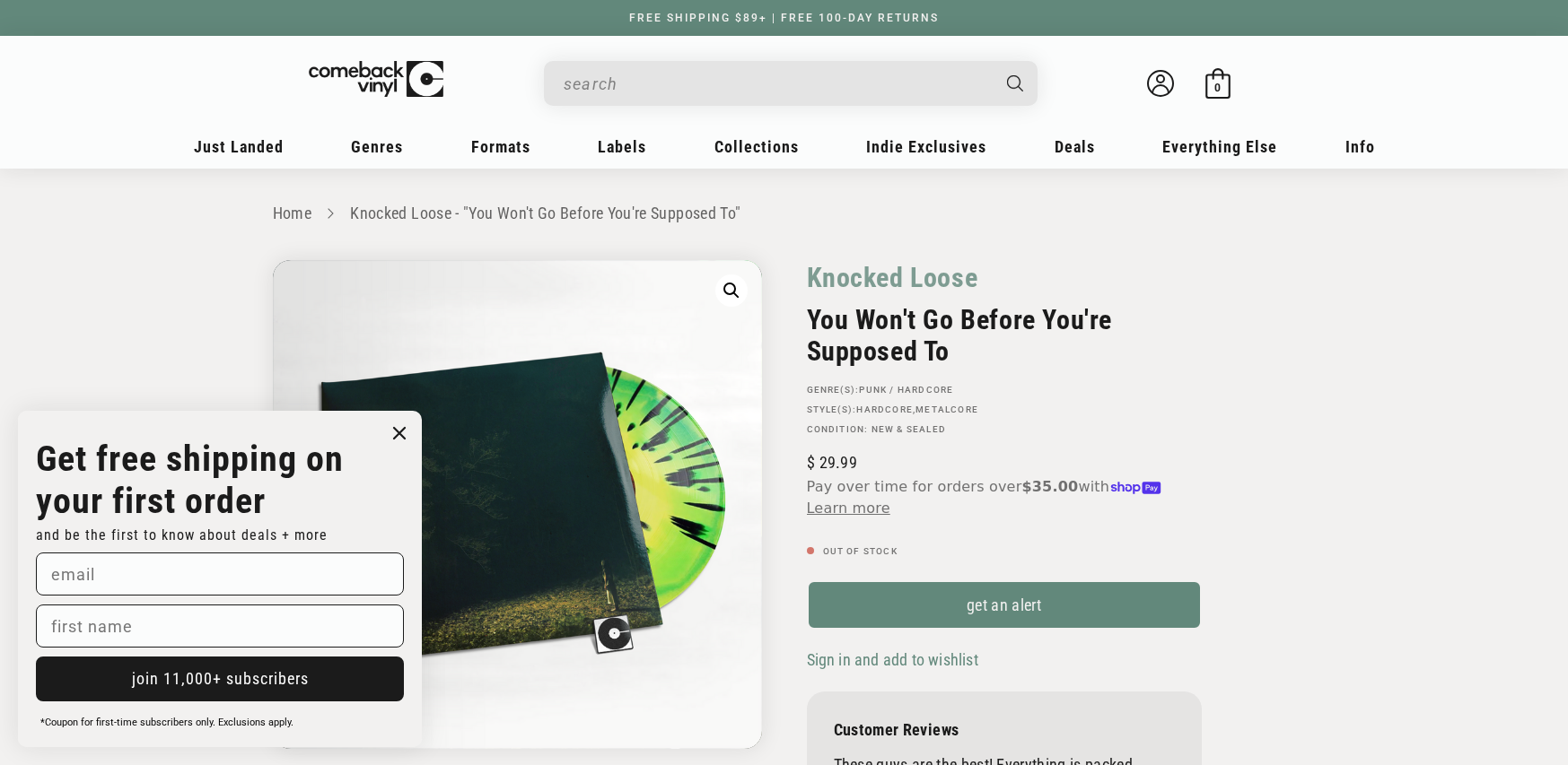
click at [706, 65] on input "When autocomplete results are available use up and down arrows to review and en…" at bounding box center [776, 84] width 426 height 37
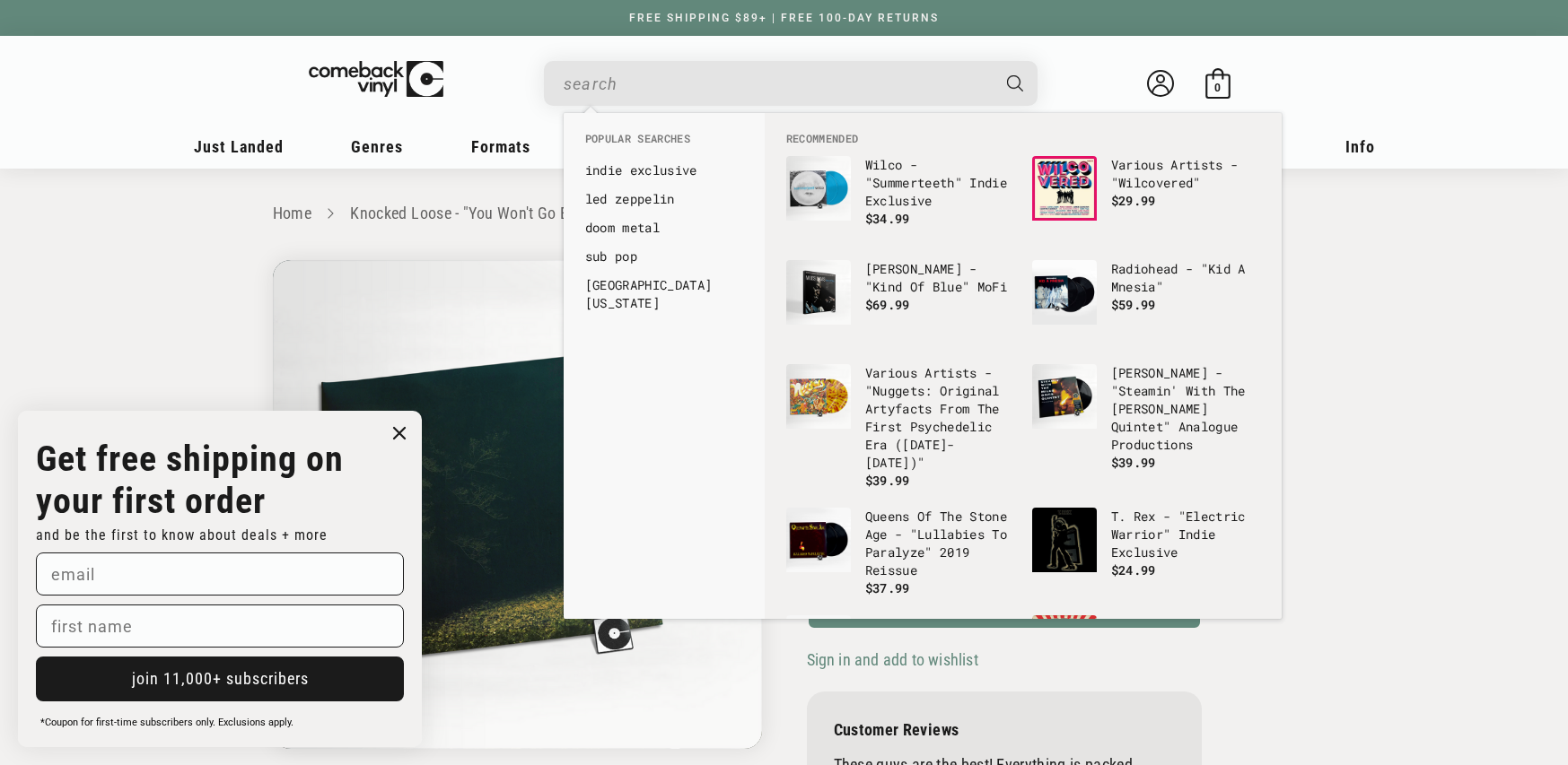
paste input "0810540037929"
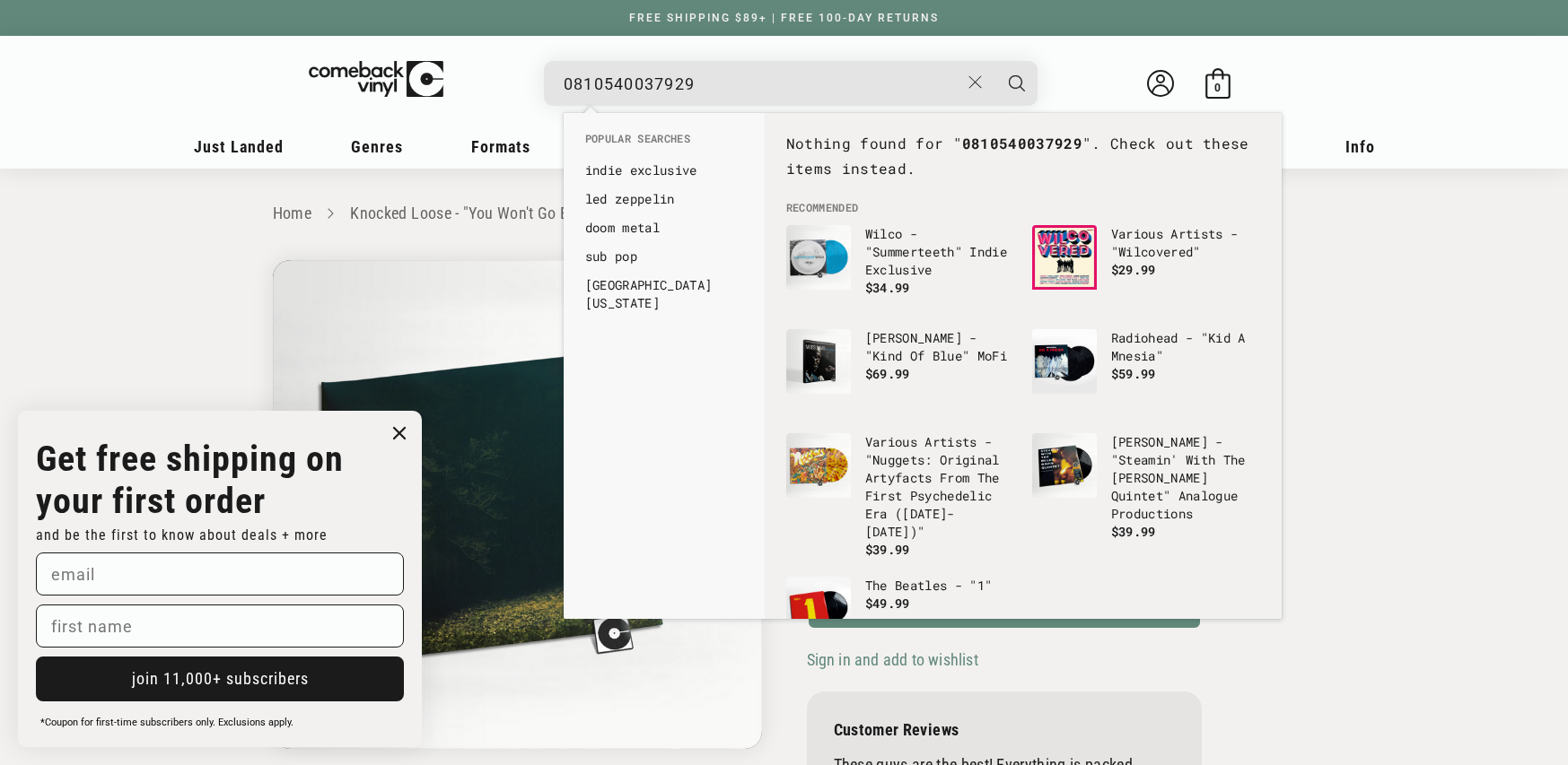
click at [572, 85] on input "0810540037929" at bounding box center [761, 84] width 395 height 37
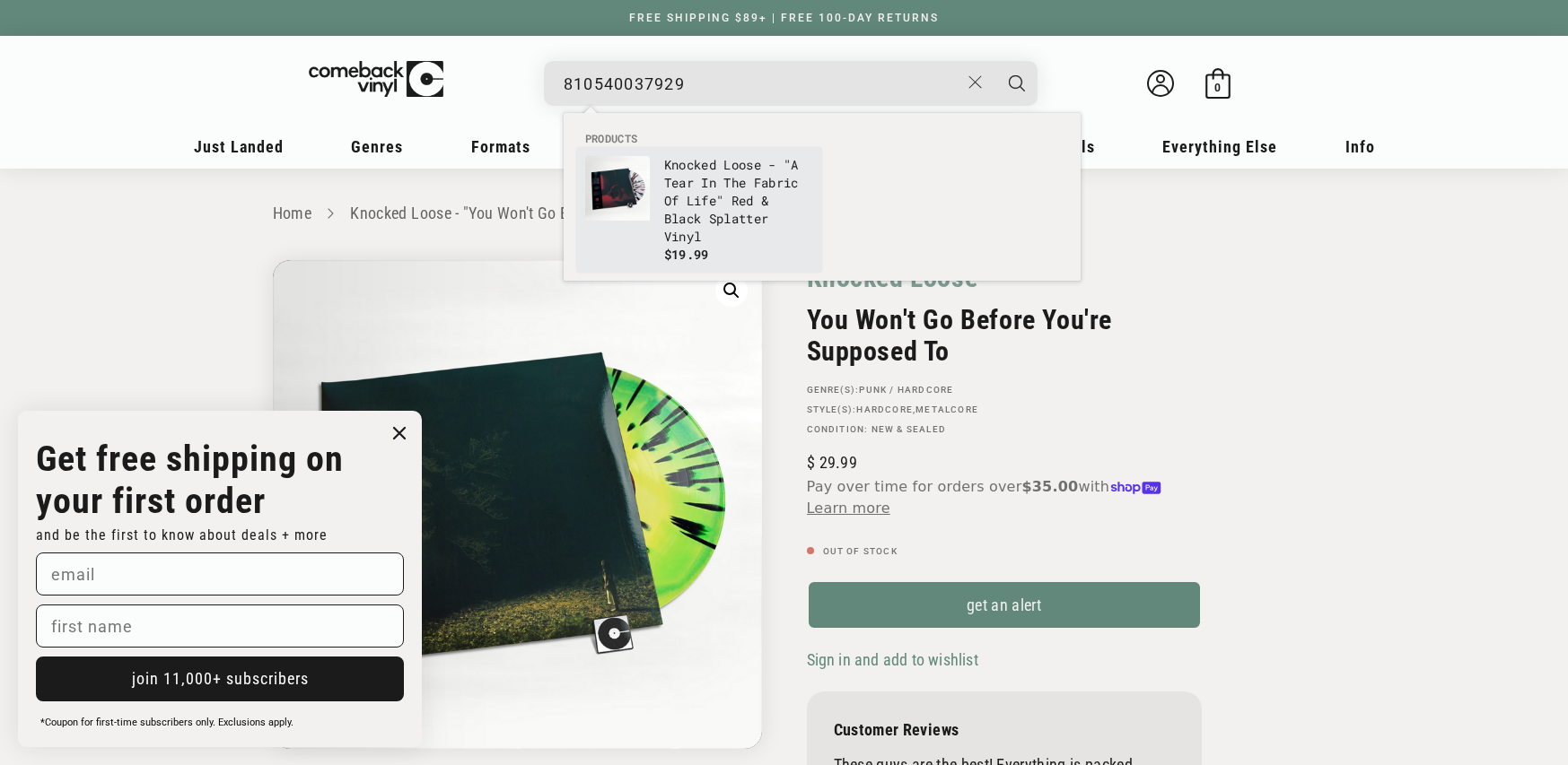
type input "810540037929"
click at [669, 176] on p "Knocked Loose - "A Tear In The Fabric Of Life" Red & Black Splatter Vinyl" at bounding box center [738, 201] width 149 height 90
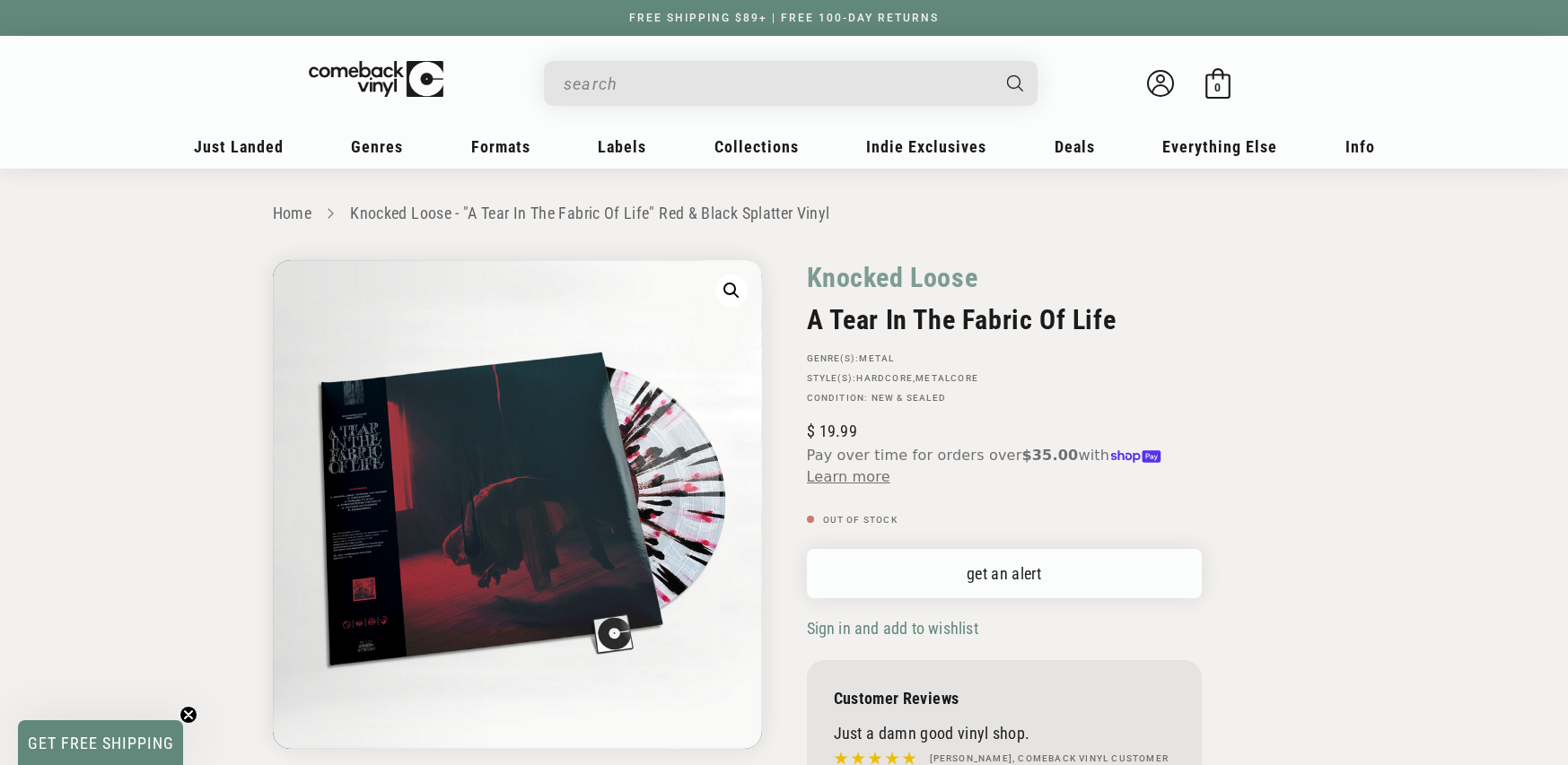
click at [1000, 576] on link "get an alert" at bounding box center [1005, 574] width 395 height 50
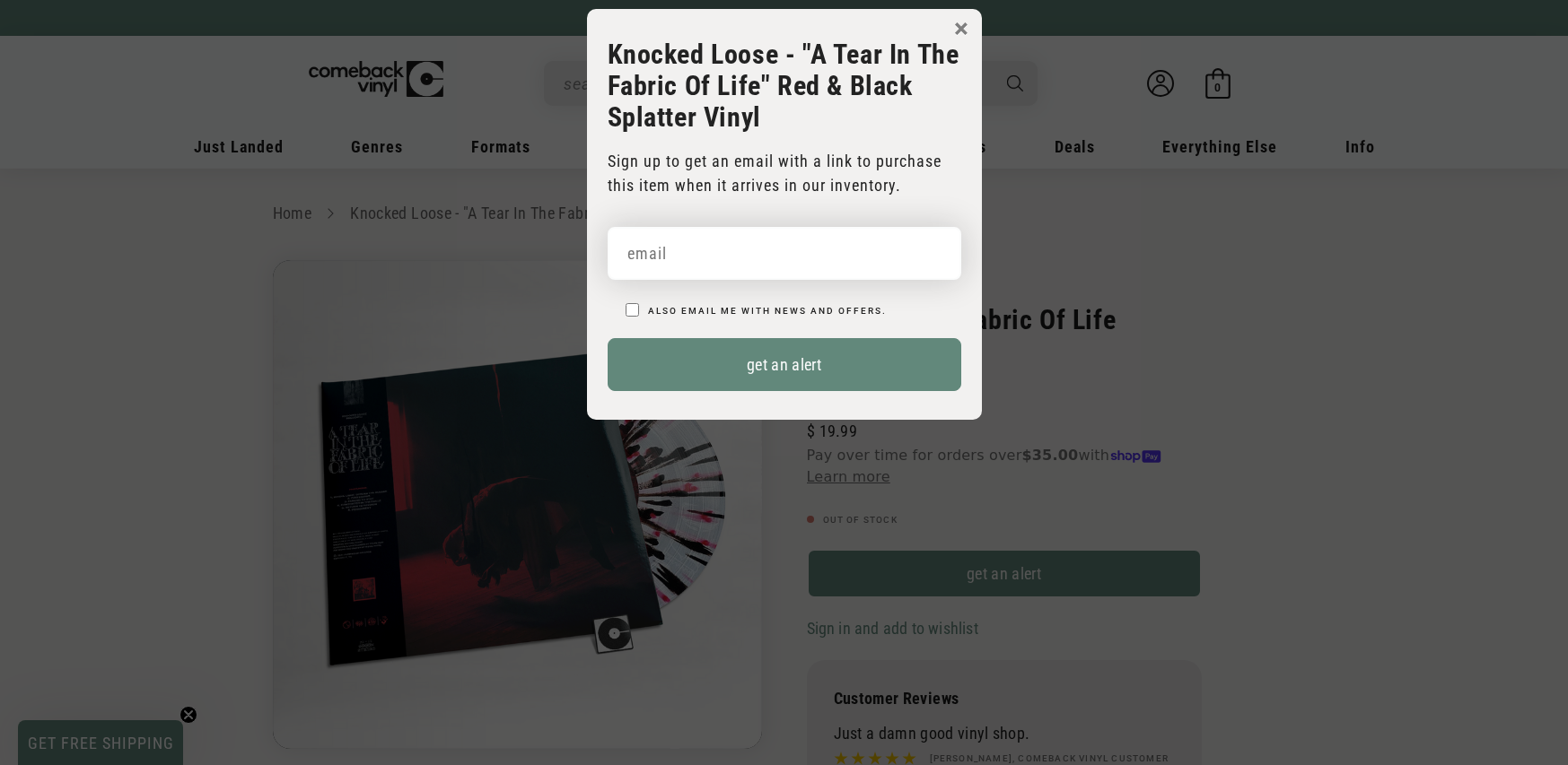
click at [730, 247] on input "email" at bounding box center [784, 254] width 353 height 53
type input "[EMAIL_ADDRESS][DOMAIN_NAME]"
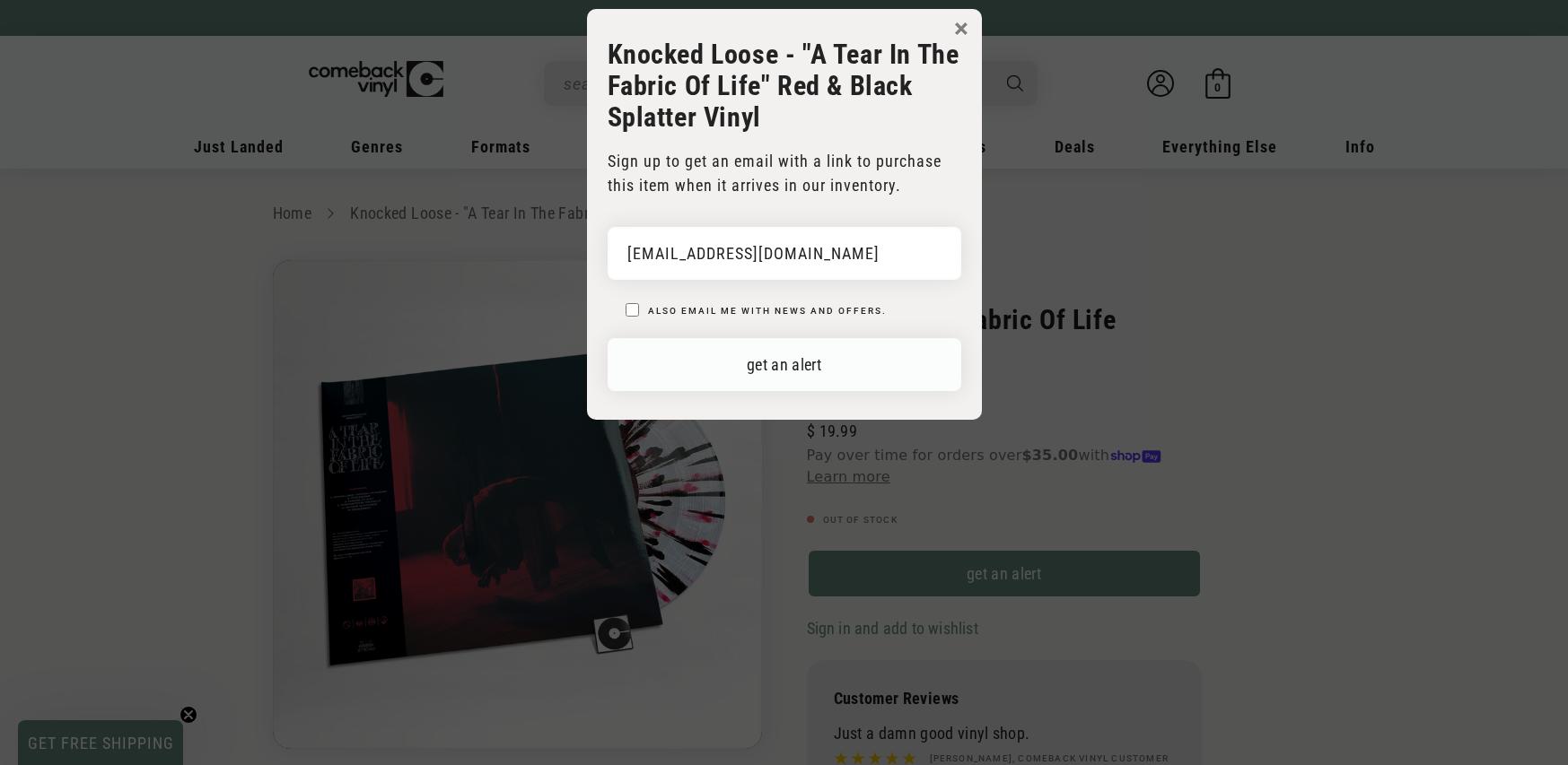
click at [942, 373] on button "get an alert" at bounding box center [784, 365] width 353 height 53
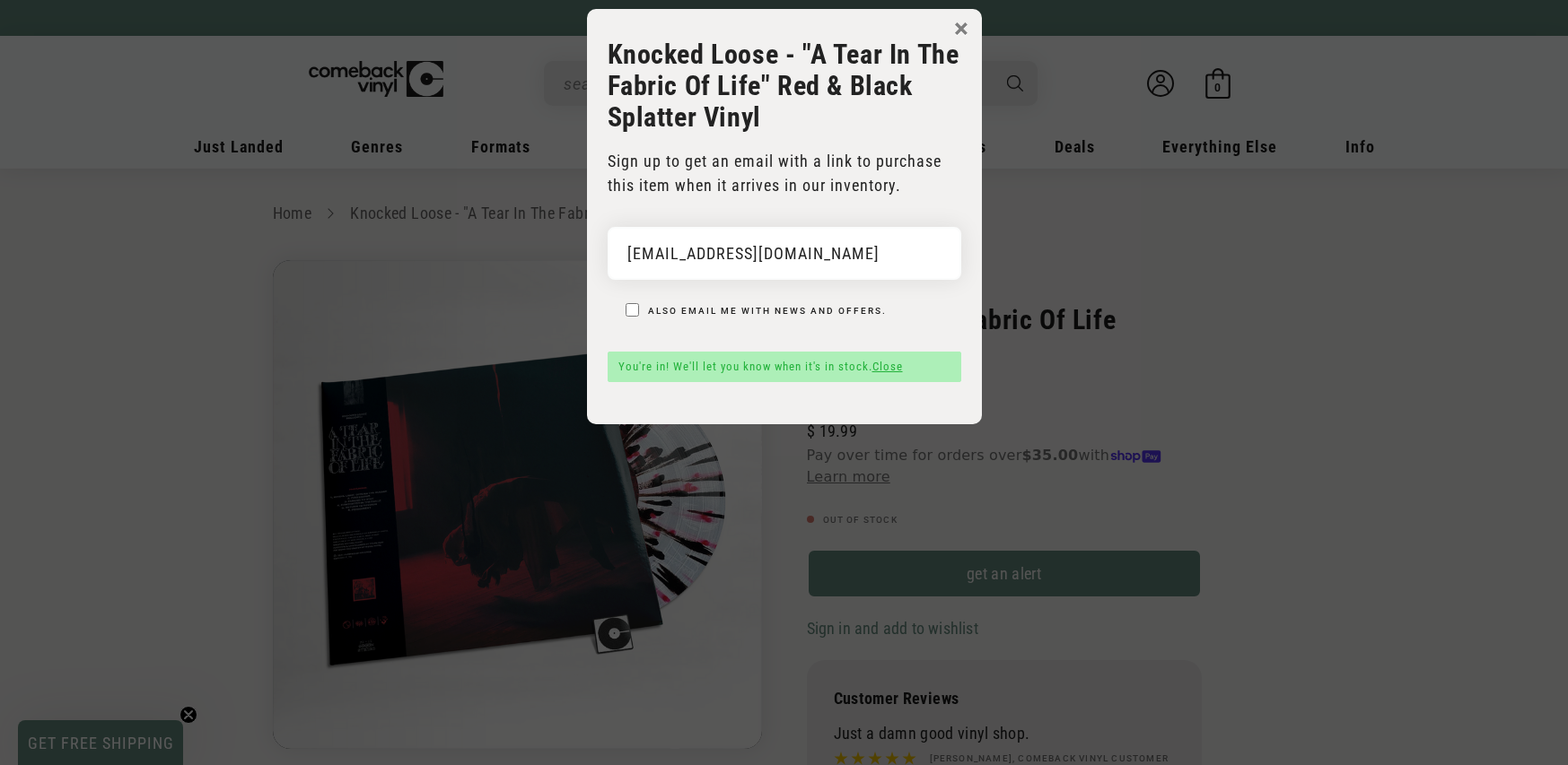
click at [965, 31] on button "×" at bounding box center [961, 29] width 15 height 27
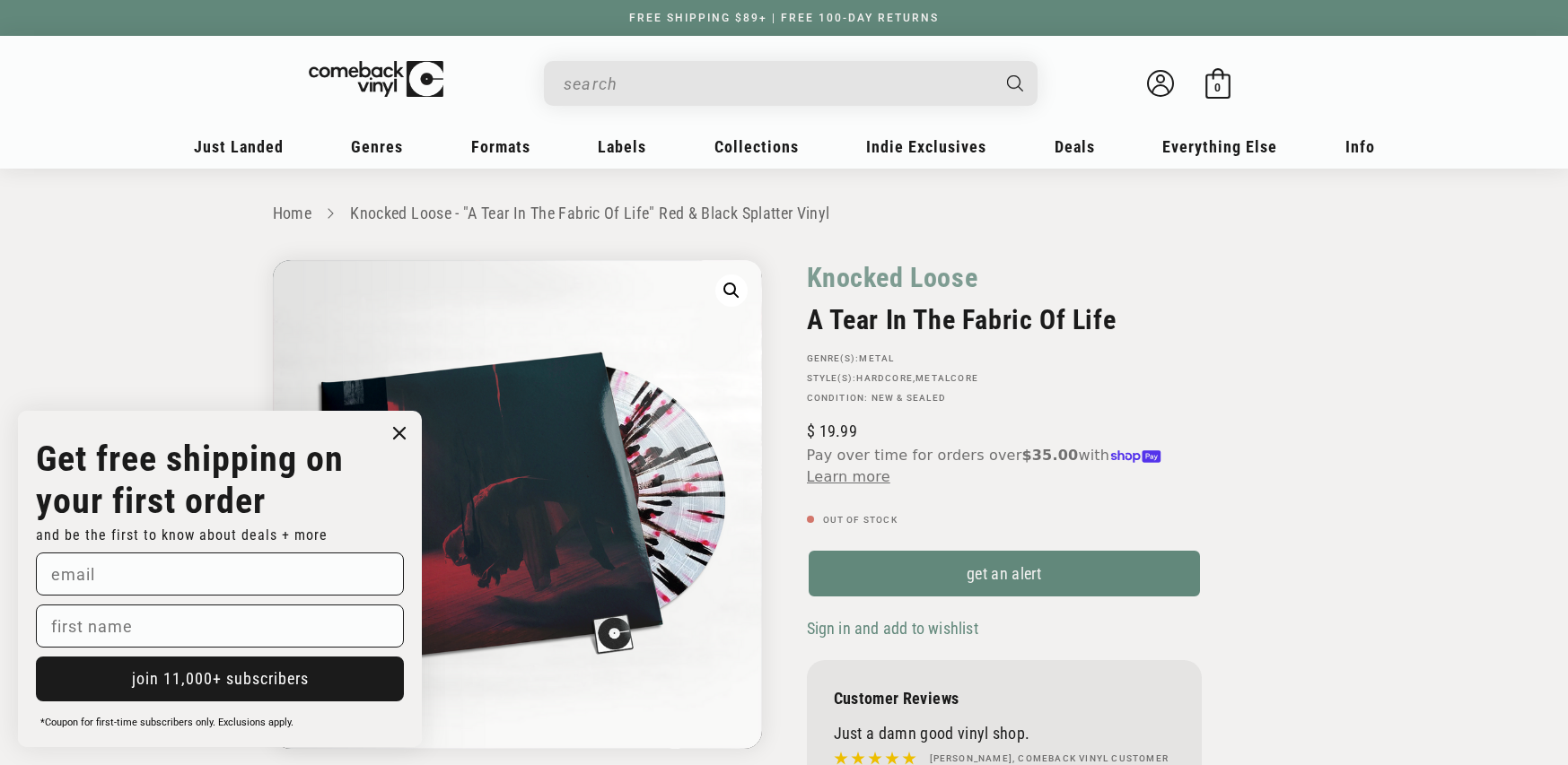
click at [658, 77] on input "When autocomplete results are available use up and down arrows to review and en…" at bounding box center [776, 84] width 426 height 37
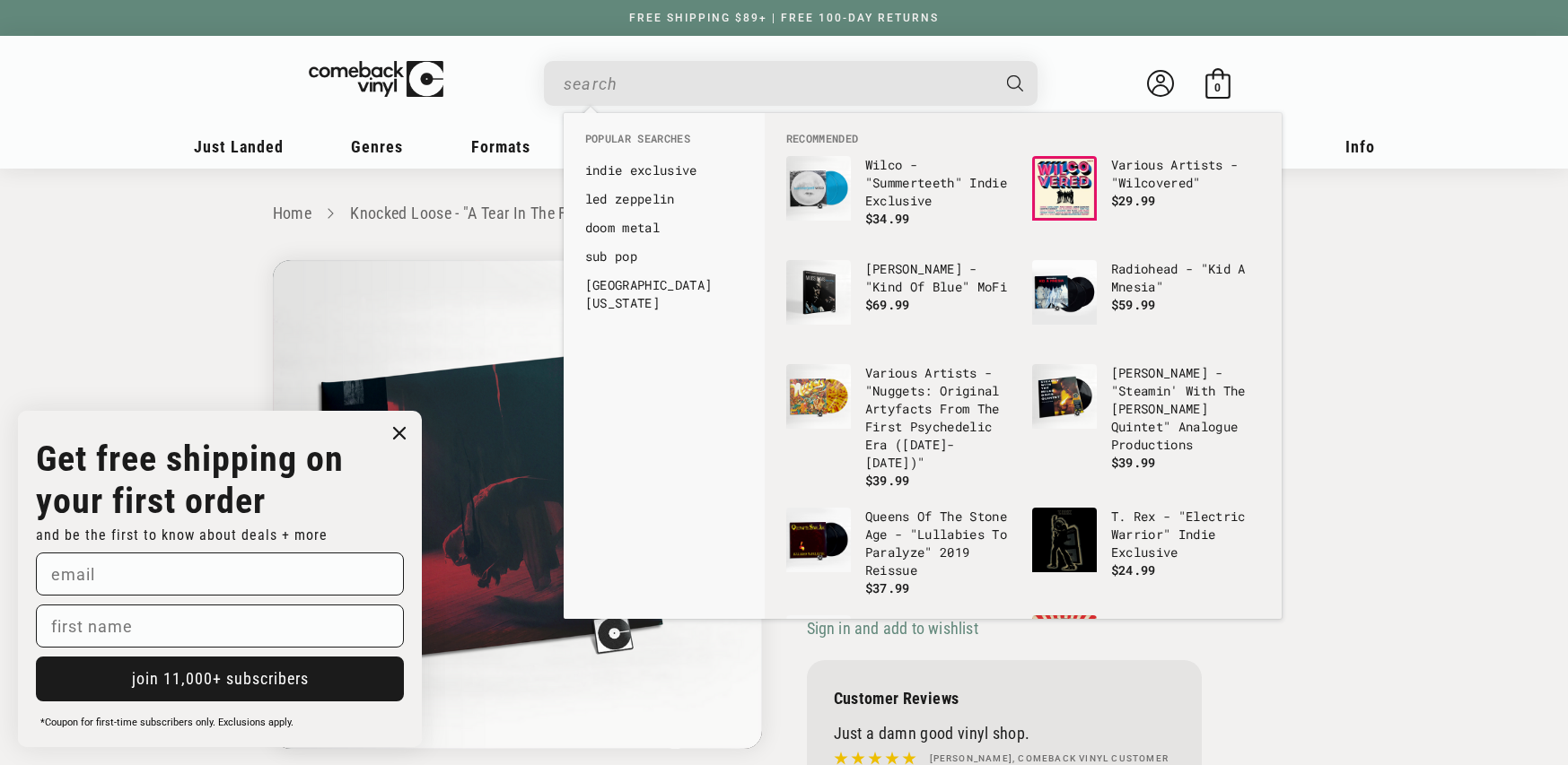
paste input "0810540037622"
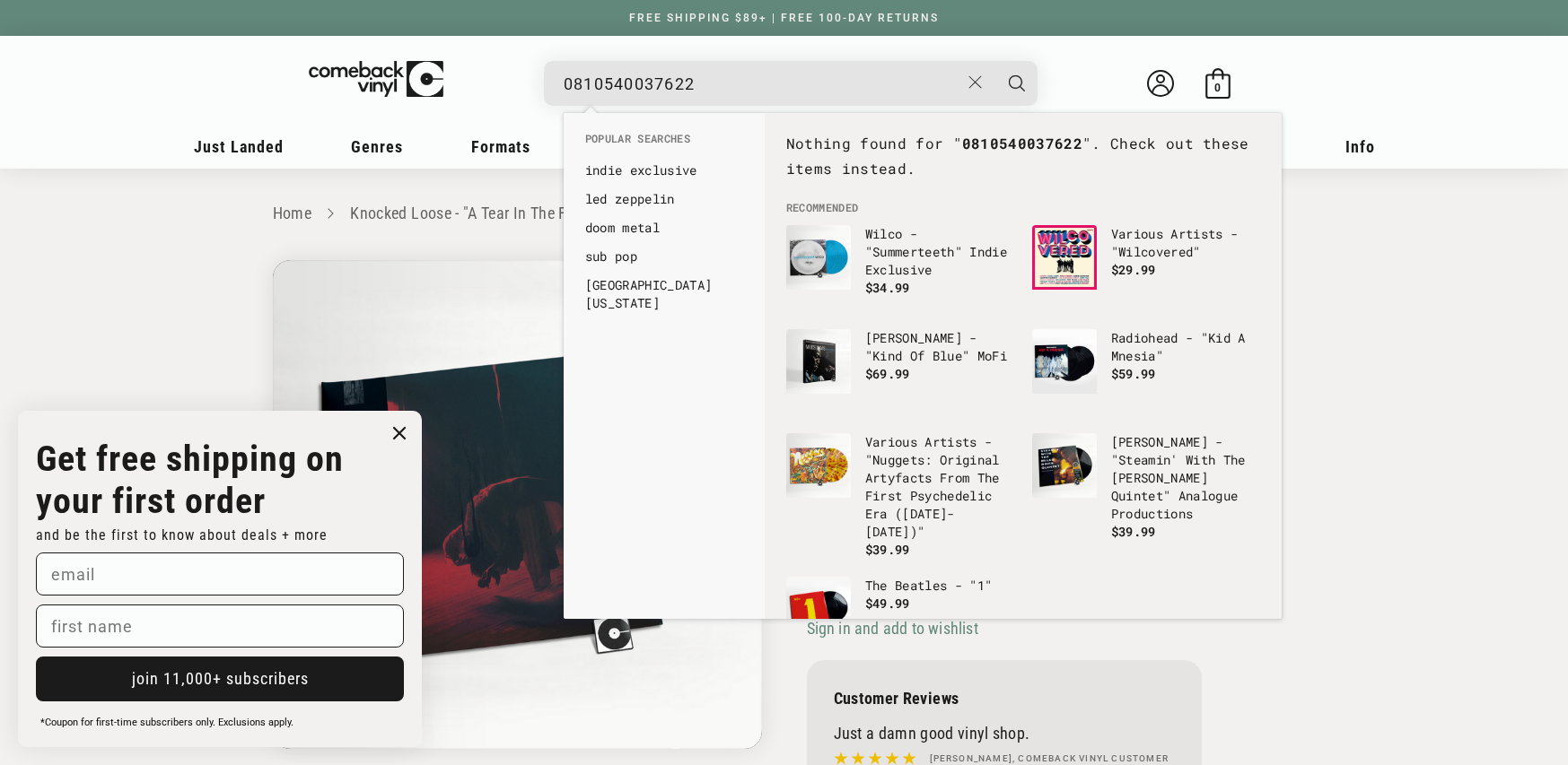
click at [570, 85] on input "0810540037622" at bounding box center [761, 84] width 395 height 37
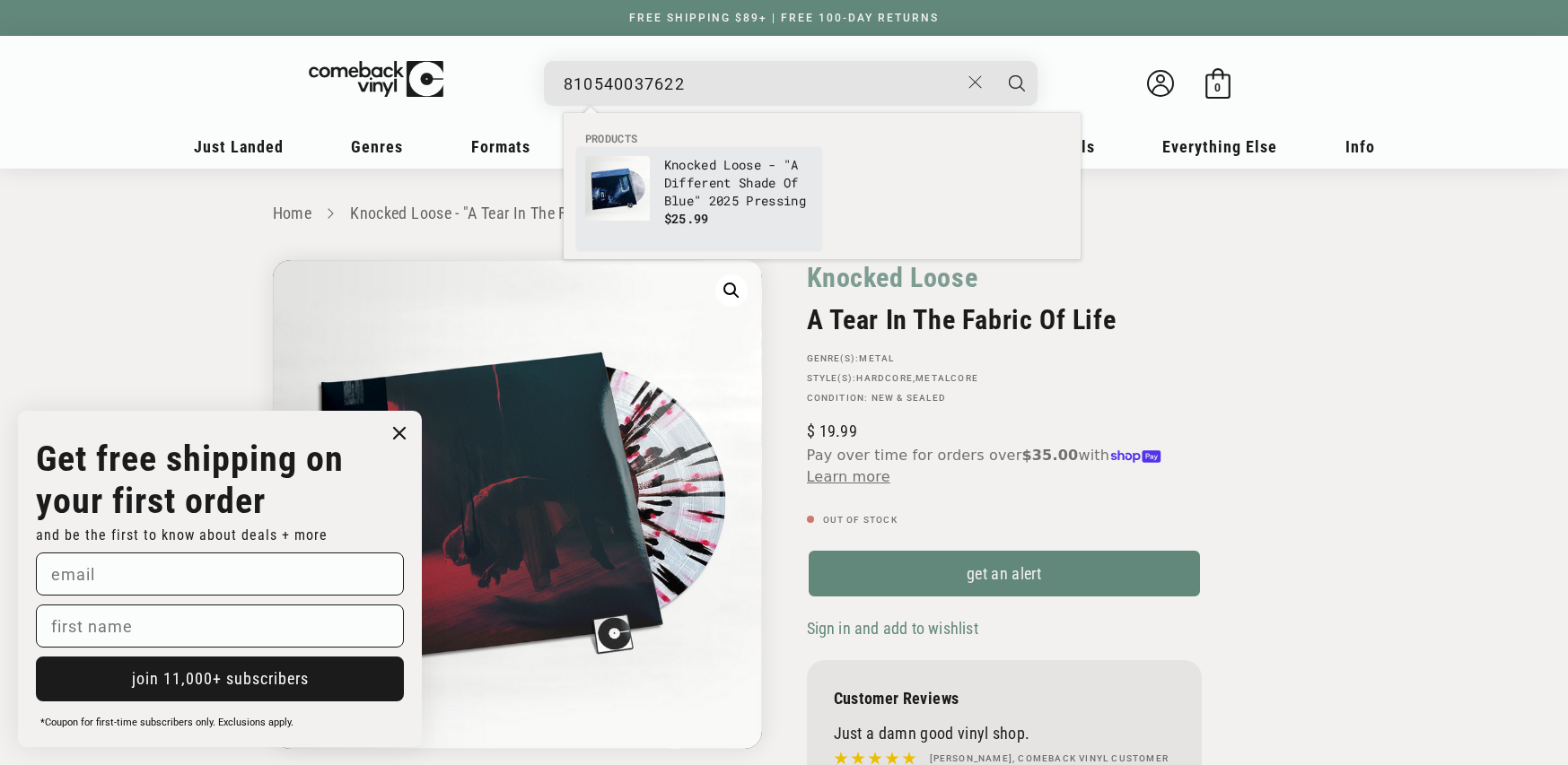
type input "810540037622"
click at [755, 212] on p "$25.99" at bounding box center [738, 219] width 149 height 18
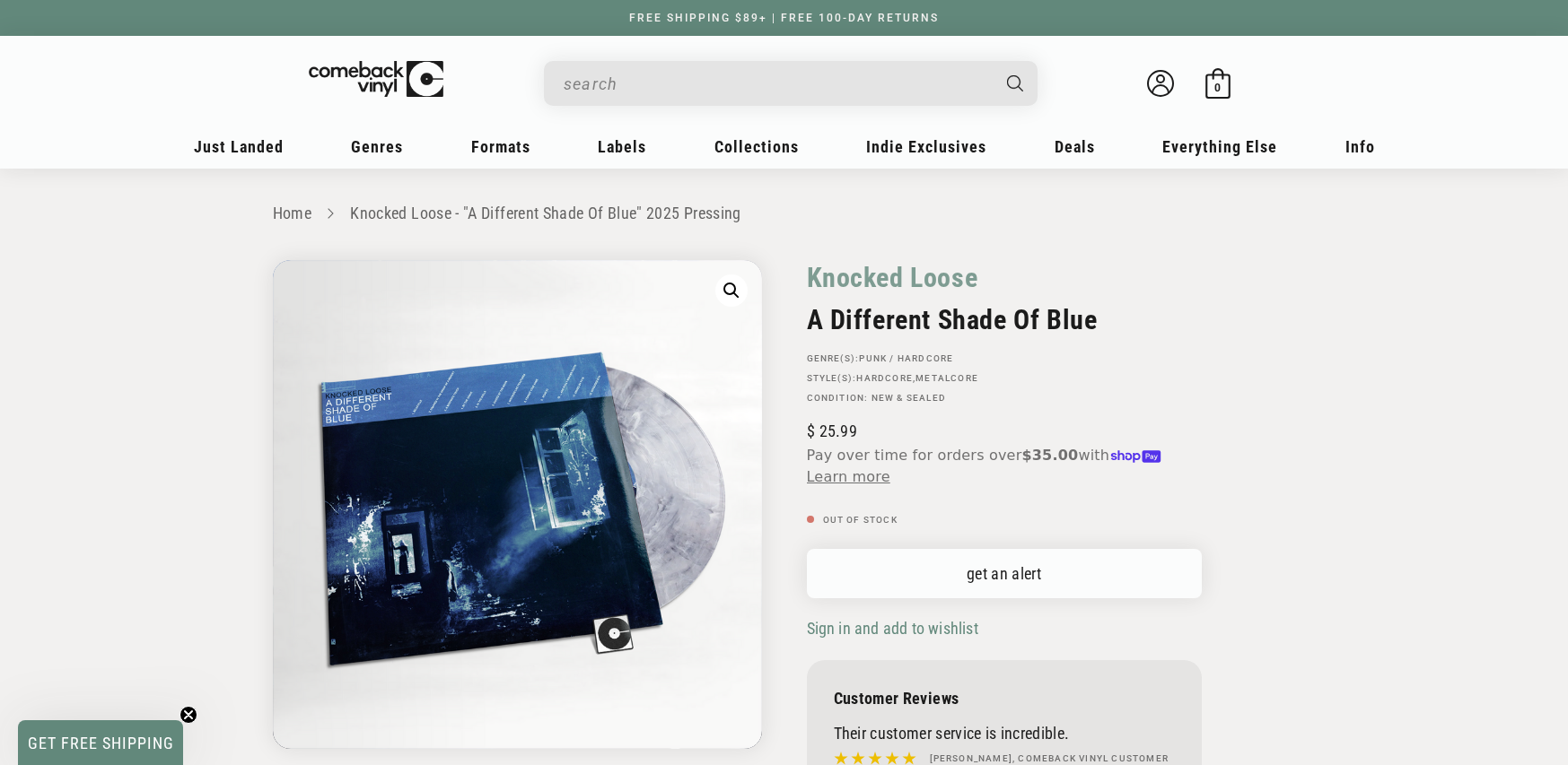
click at [955, 553] on link "get an alert" at bounding box center [1005, 574] width 395 height 50
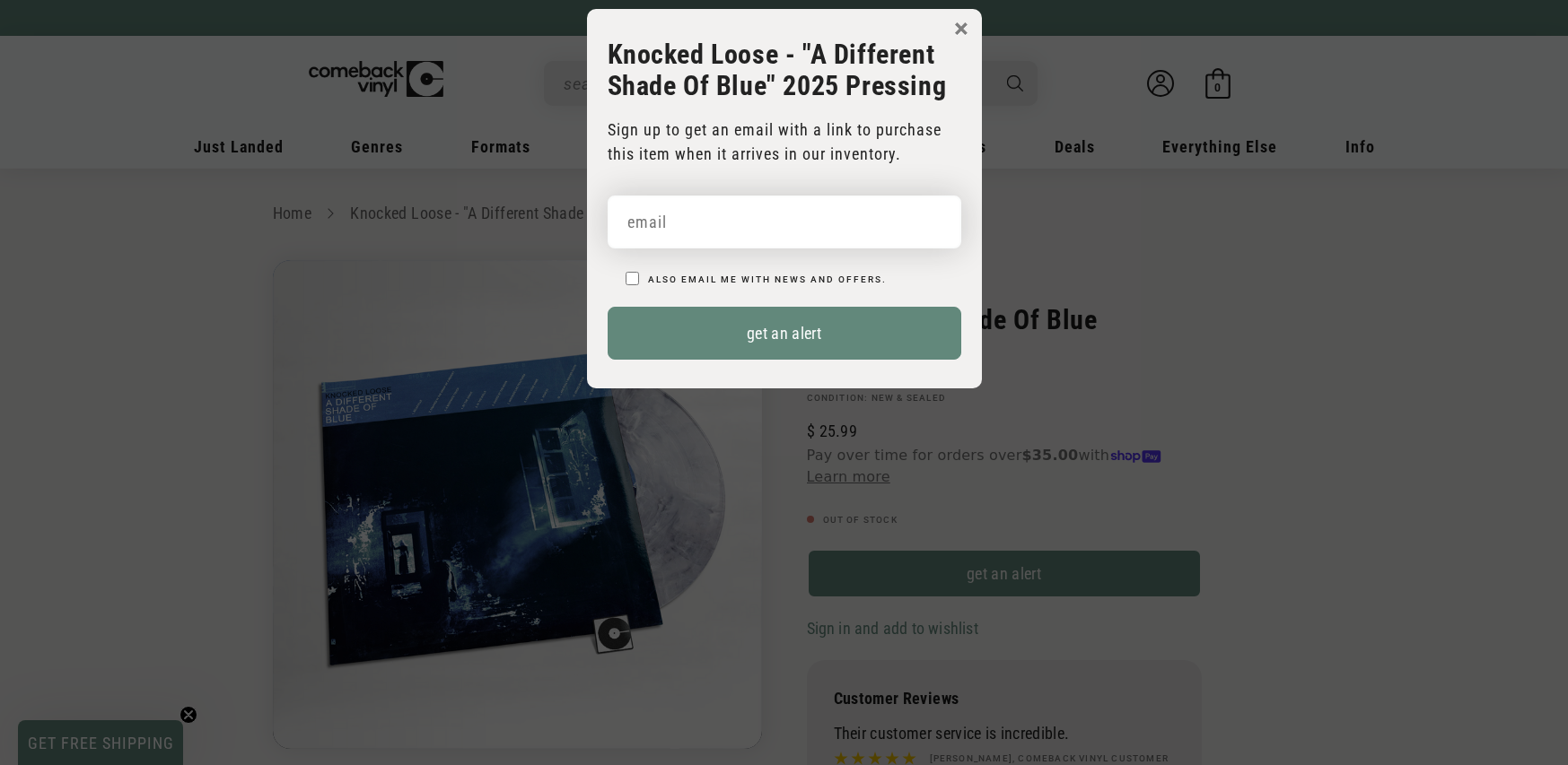
click at [702, 226] on input "email" at bounding box center [784, 221] width 353 height 53
type input "[EMAIL_ADDRESS][DOMAIN_NAME]"
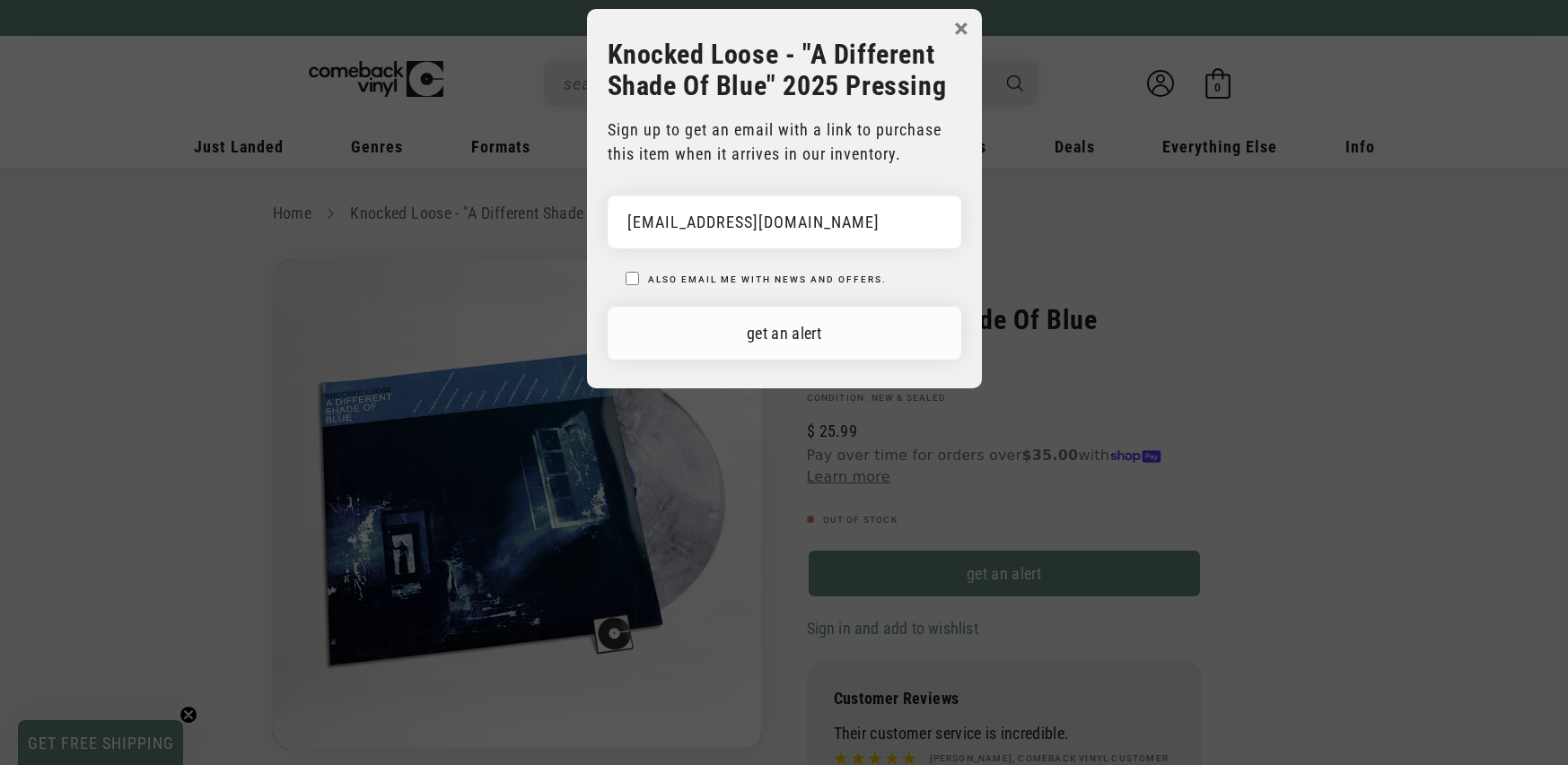
click at [809, 339] on button "get an alert" at bounding box center [784, 333] width 353 height 53
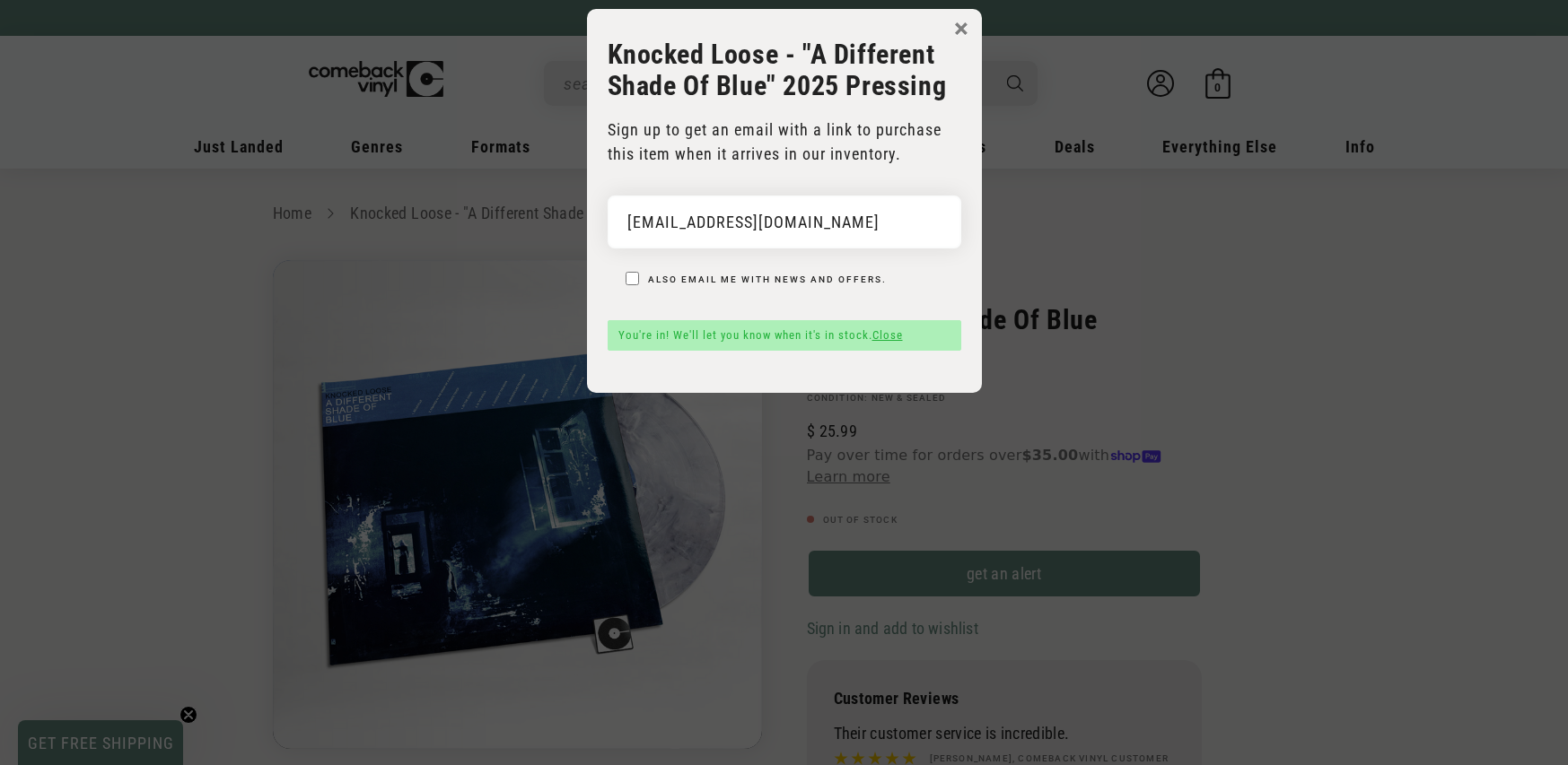
click at [961, 26] on button "×" at bounding box center [961, 29] width 15 height 27
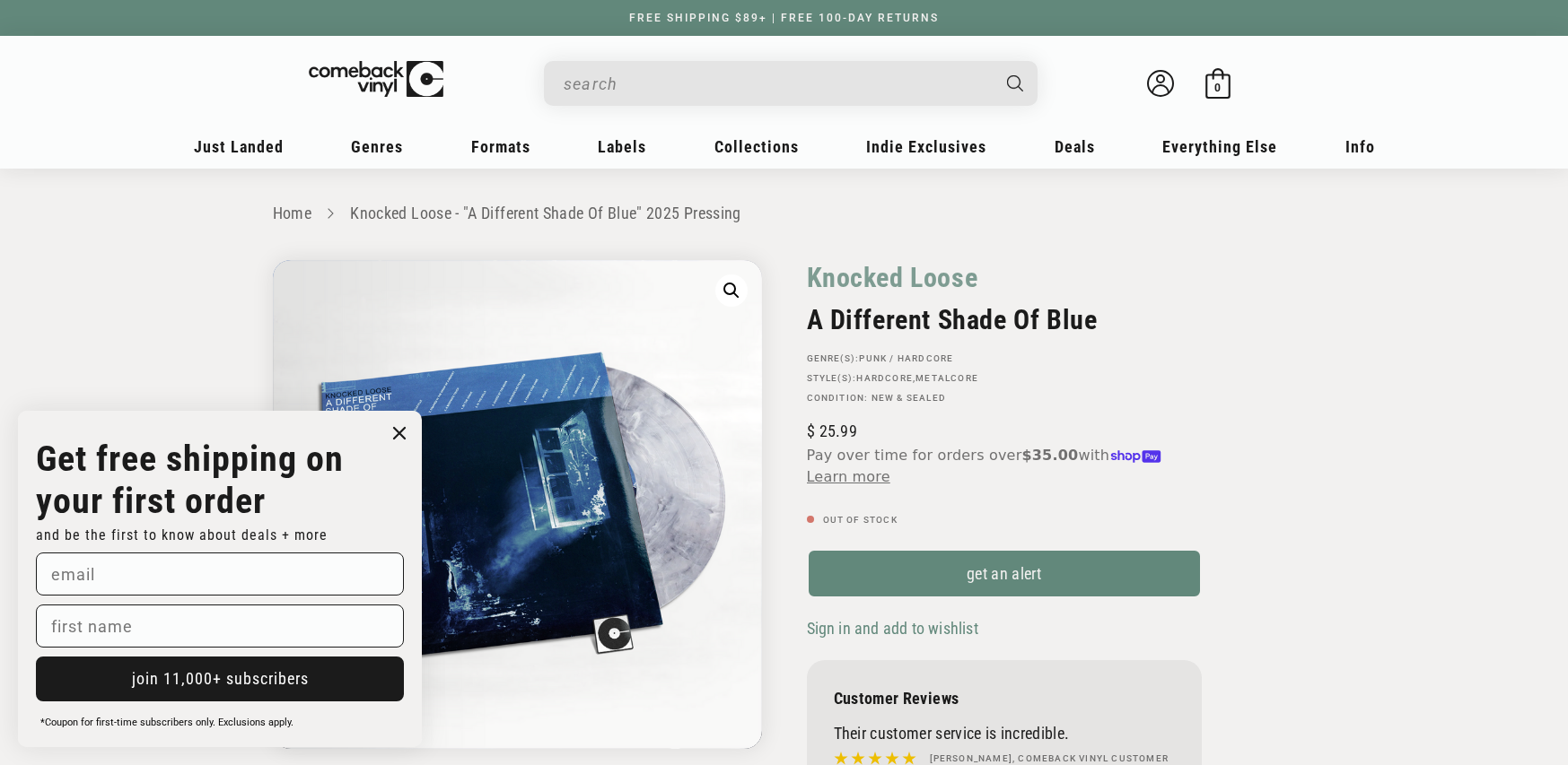
click at [636, 84] on input "When autocomplete results are available use up and down arrows to review and en…" at bounding box center [776, 84] width 426 height 37
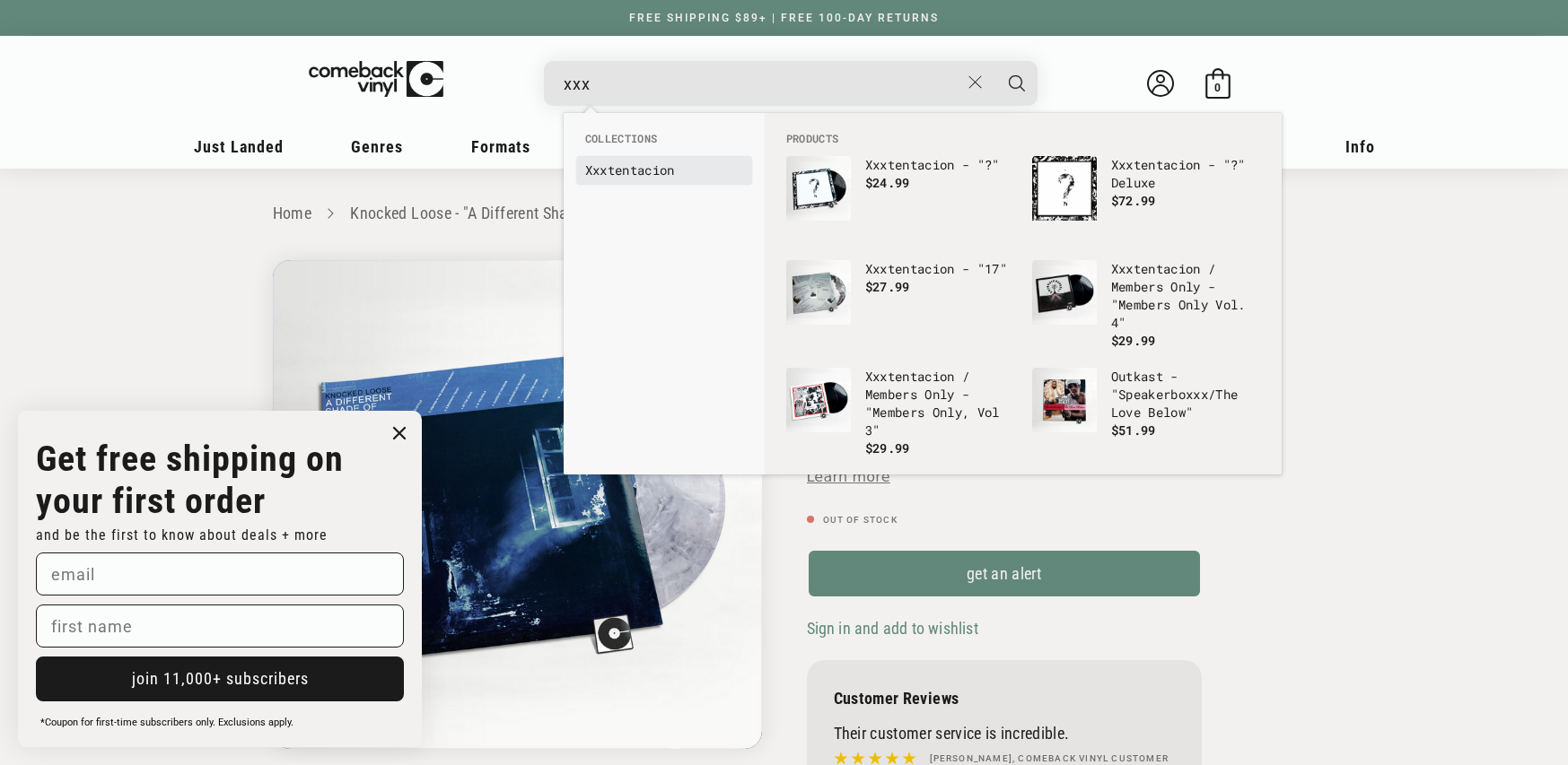
type input "xxx"
click at [661, 173] on link "Xxx tentacion" at bounding box center [664, 171] width 158 height 18
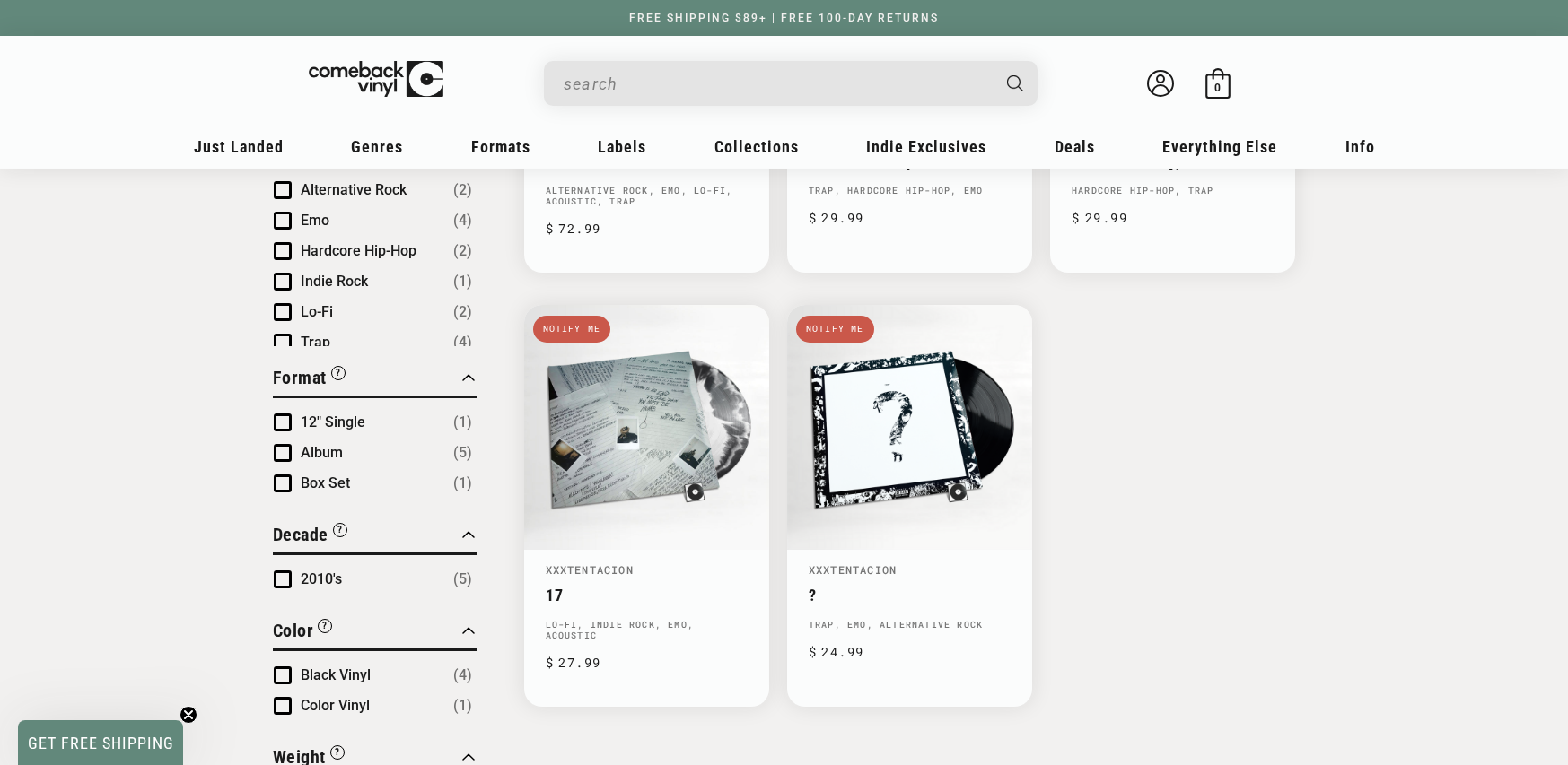
scroll to position [517, 0]
